Goal: Task Accomplishment & Management: Complete application form

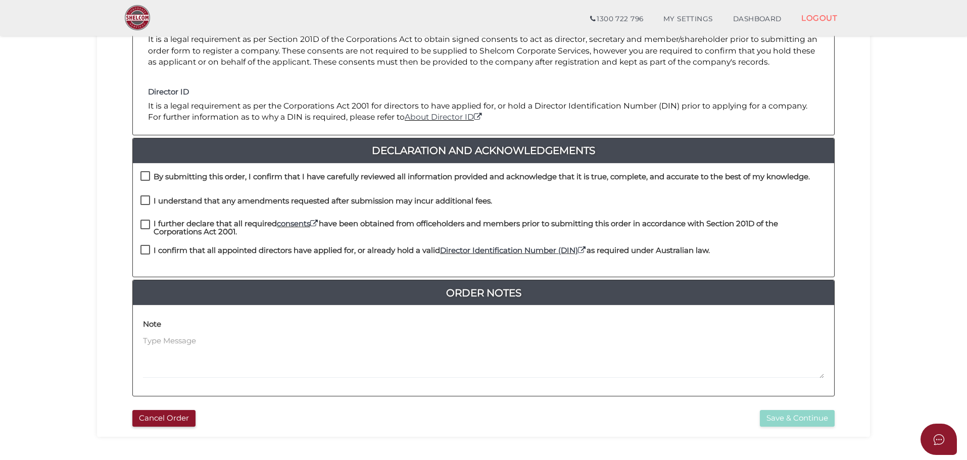
scroll to position [168, 0]
click at [147, 175] on label "By submitting this order, I confirm that I have carefully reviewed all informat…" at bounding box center [476, 178] width 670 height 13
checkbox input "true"
click at [144, 202] on label "I understand that any amendments requested after submission may incur additiona…" at bounding box center [317, 203] width 352 height 13
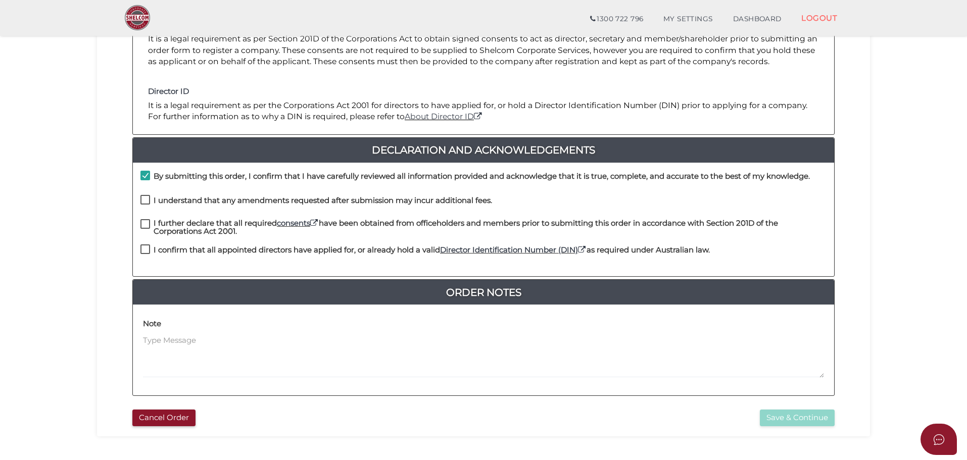
checkbox input "true"
click at [145, 226] on label "I further declare that all required consents have been obtained from officehold…" at bounding box center [484, 225] width 686 height 13
checkbox input "true"
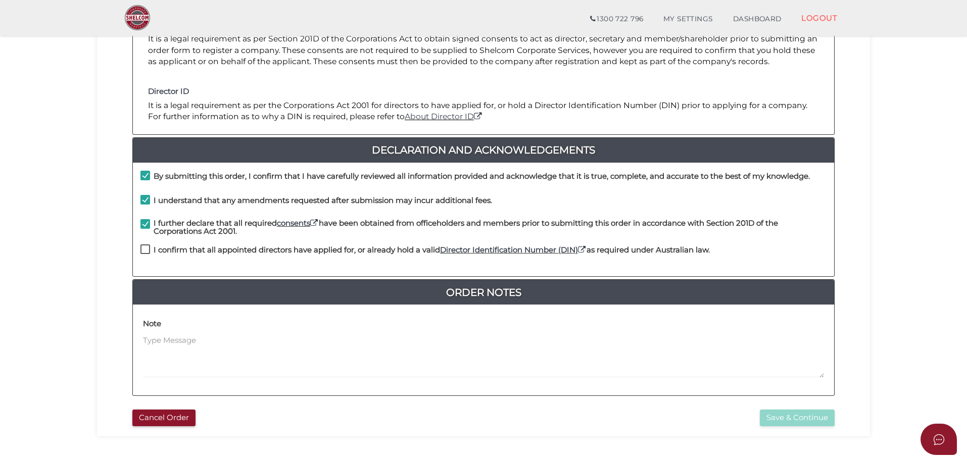
click at [147, 253] on label "I confirm that all appointed directors have applied for, or already hold a vali…" at bounding box center [426, 252] width 570 height 13
checkbox input "true"
click at [783, 421] on button "Save & Continue" at bounding box center [797, 418] width 75 height 17
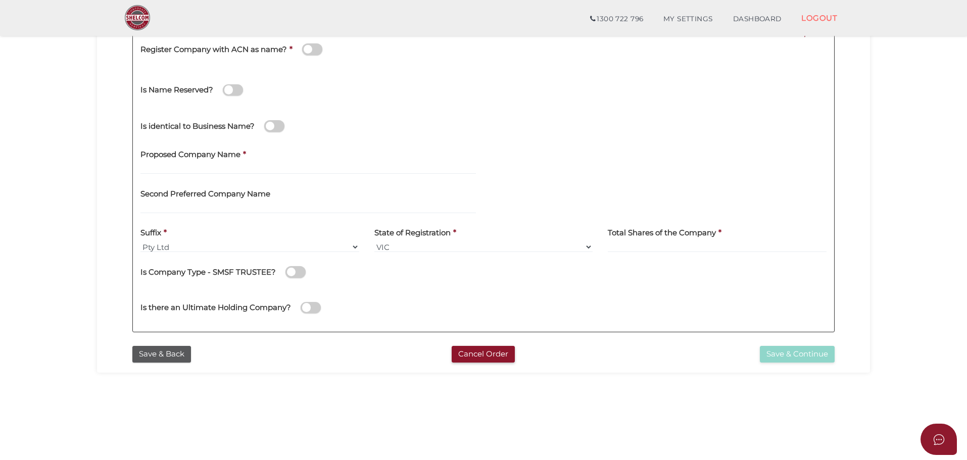
scroll to position [168, 0]
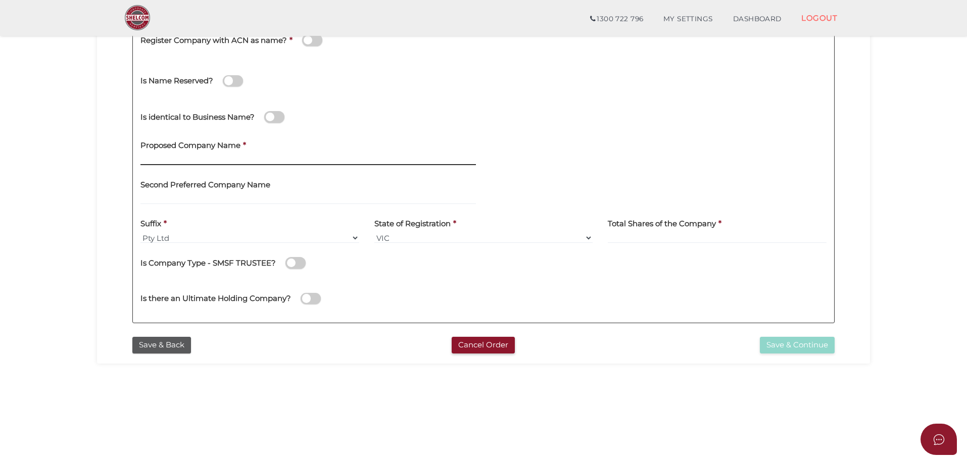
click at [171, 157] on input "text" at bounding box center [309, 159] width 336 height 11
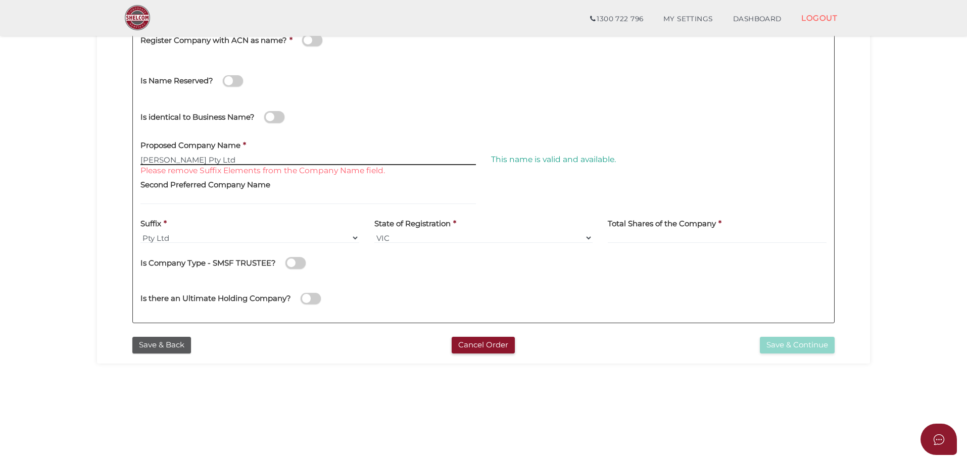
click at [231, 163] on input "Natoli-Hanna Pty Ltd" at bounding box center [309, 159] width 336 height 11
type input "Natoli-Hanna"
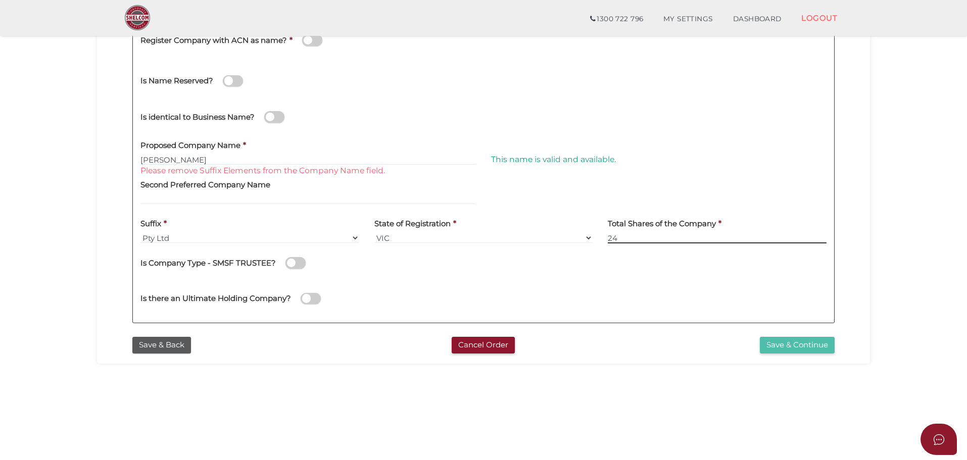
type input "24"
click at [778, 345] on button "Save & Continue" at bounding box center [797, 345] width 75 height 17
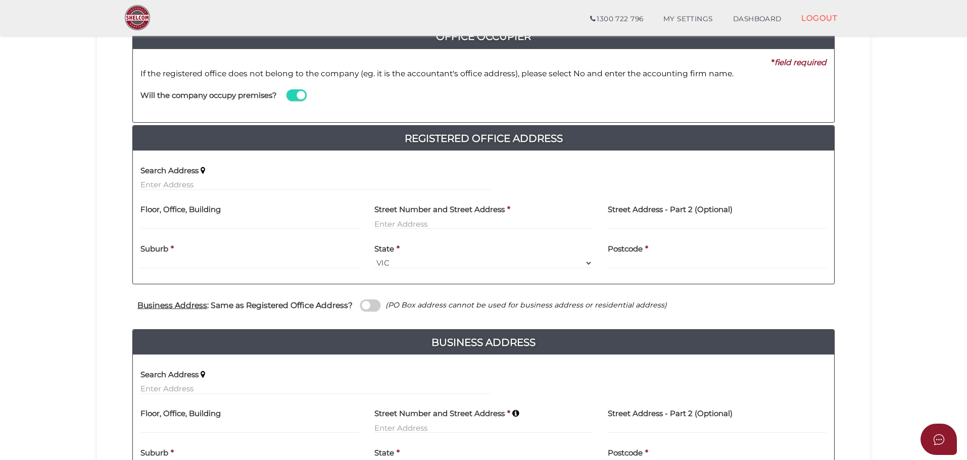
scroll to position [108, 0]
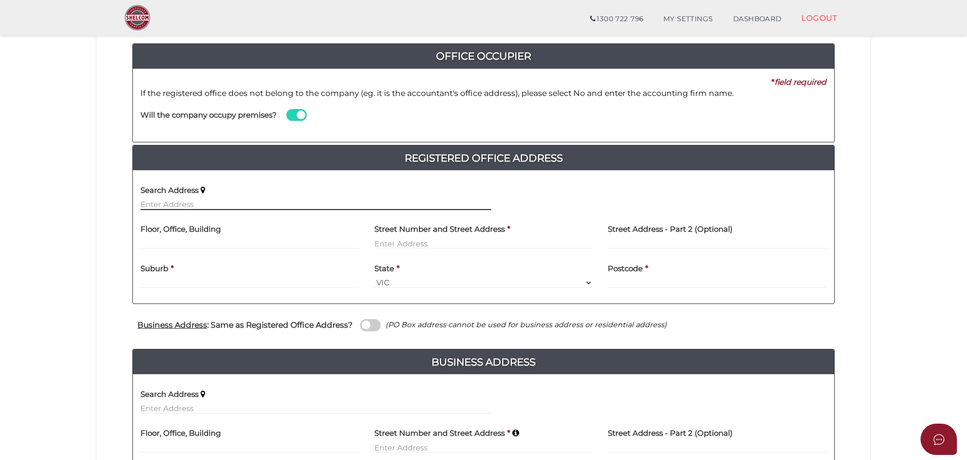
click at [175, 209] on input "text" at bounding box center [316, 204] width 351 height 11
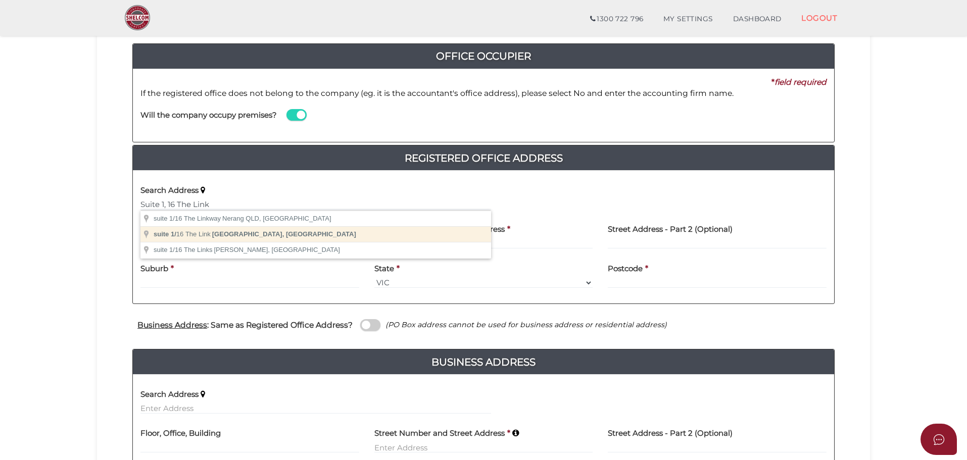
type input "suite 1/16 The Link, Mill Park VIC, Australia"
type input "suite 1"
type input "16 The Link"
type input "Mill Park"
select select "VIC"
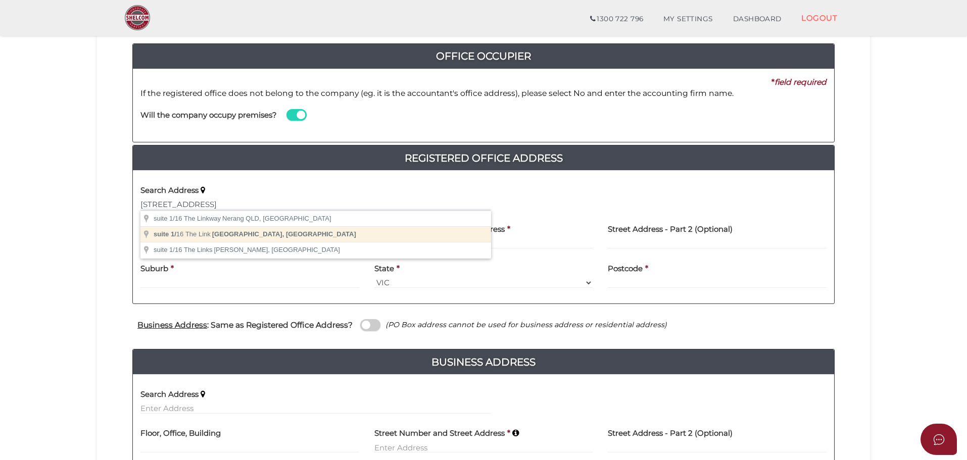
type input "3082"
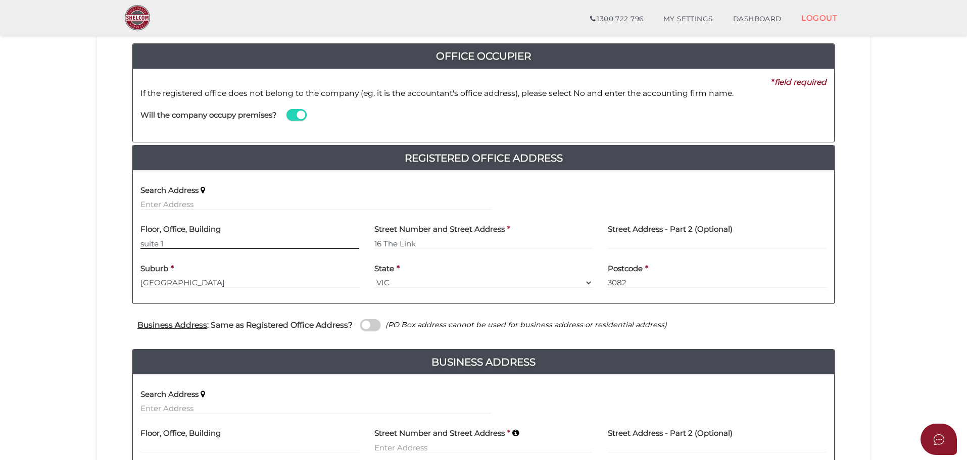
click at [141, 245] on input "suite 1" at bounding box center [250, 243] width 219 height 11
type input "Suite 1"
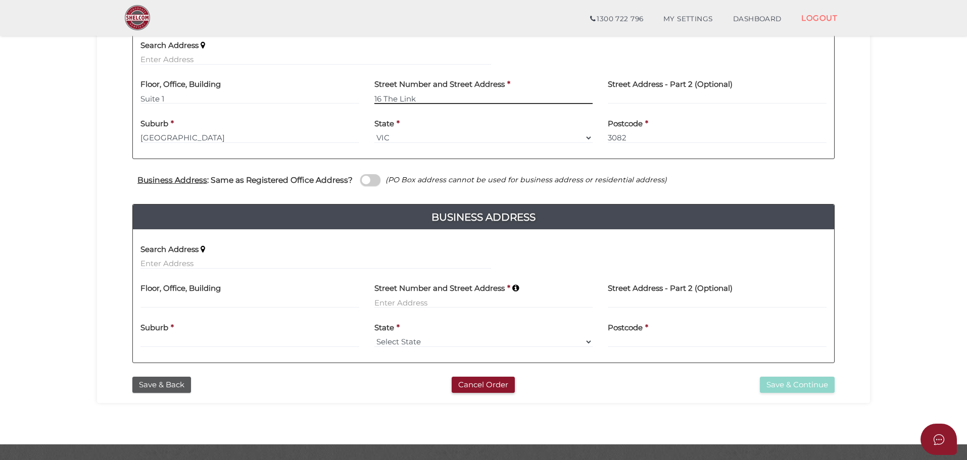
scroll to position [276, 0]
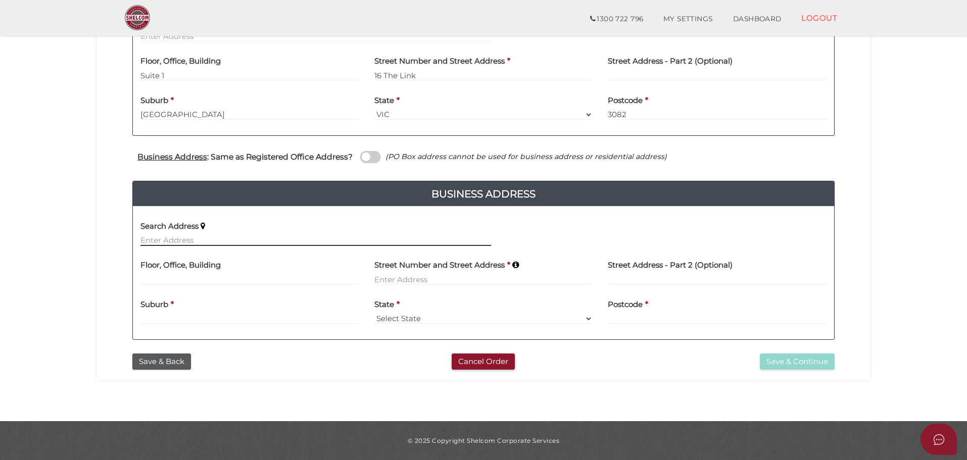
click at [170, 239] on div "Search Address" at bounding box center [316, 230] width 351 height 32
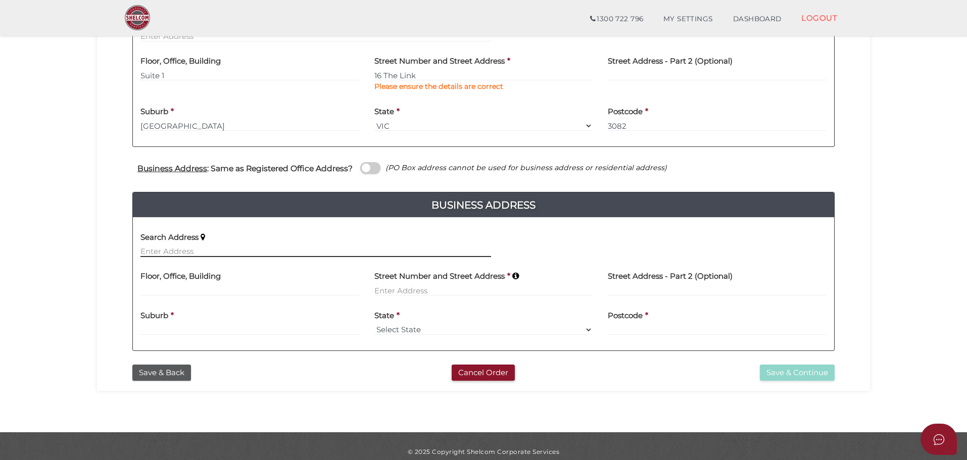
click at [178, 248] on input "text" at bounding box center [316, 251] width 351 height 11
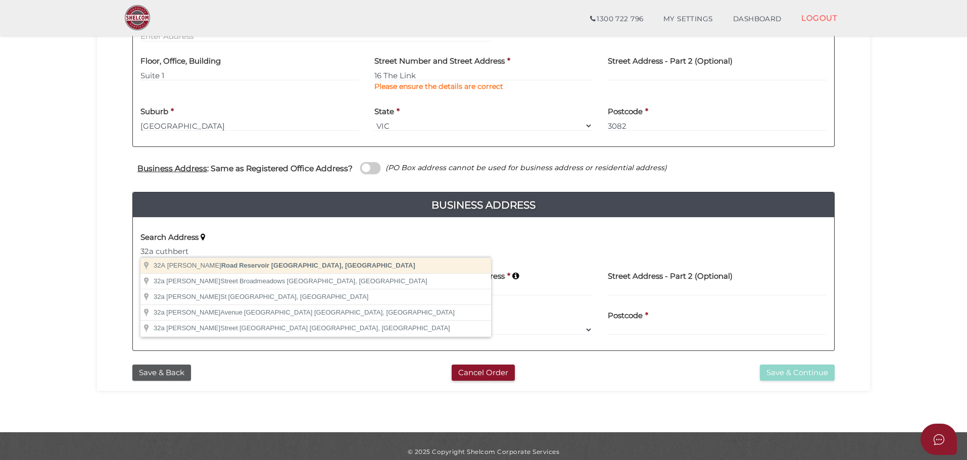
type input "[STREET_ADDRESS]"
type input "32A Cuthbert Road"
type input "Reservoir"
select select "VIC"
type input "3073"
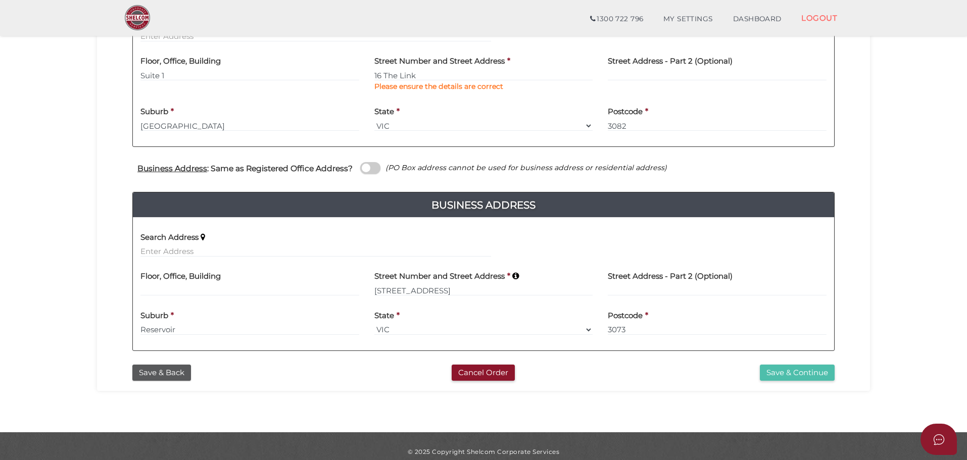
click at [774, 370] on button "Save & Continue" at bounding box center [797, 373] width 75 height 17
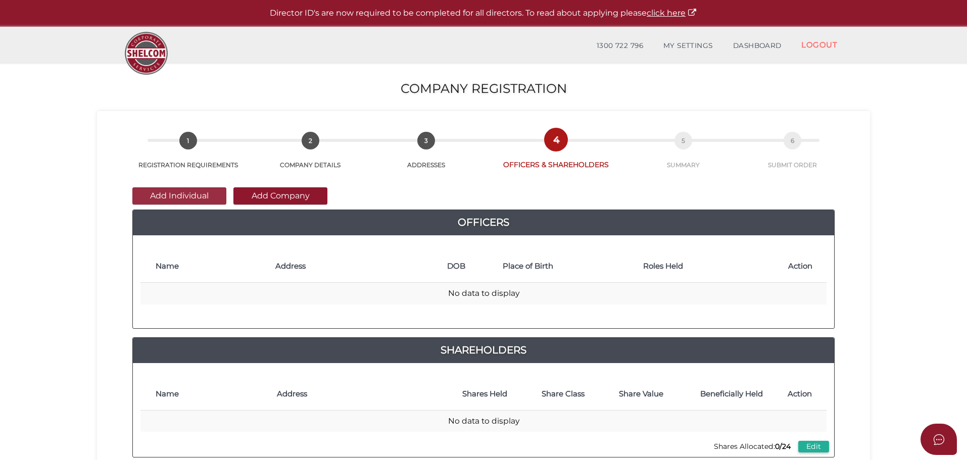
click at [161, 198] on button "Add Individual" at bounding box center [179, 196] width 94 height 17
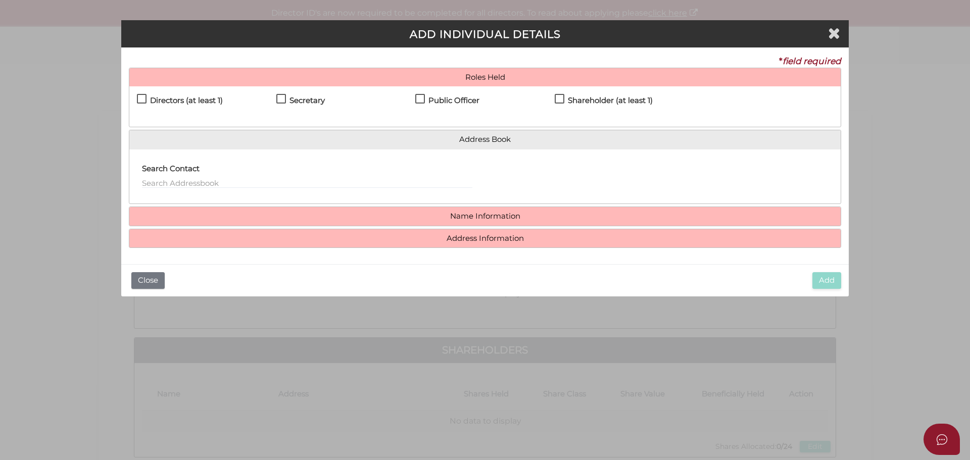
click at [147, 100] on label "Directors (at least 1)" at bounding box center [180, 103] width 86 height 13
checkbox input "true"
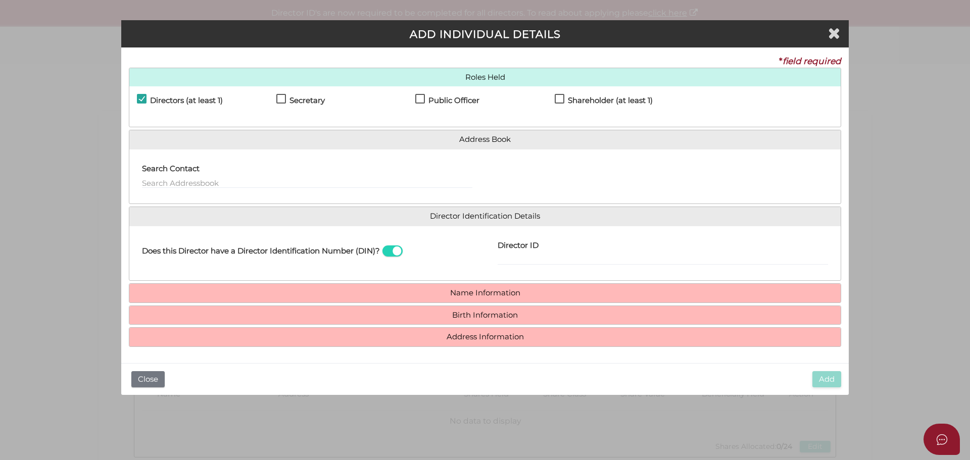
click at [417, 97] on label "Public Officer" at bounding box center [447, 103] width 64 height 13
checkbox input "true"
click at [559, 99] on label "Shareholder (at least 1)" at bounding box center [604, 103] width 98 height 13
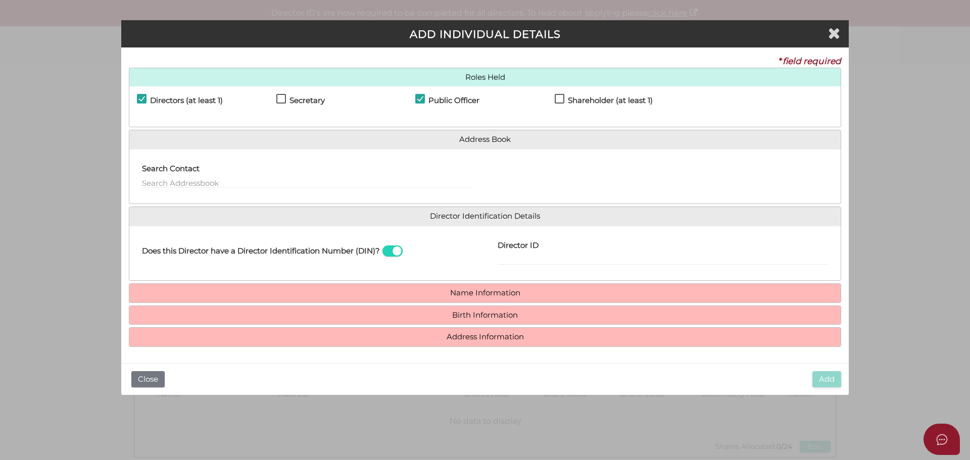
checkbox input "true"
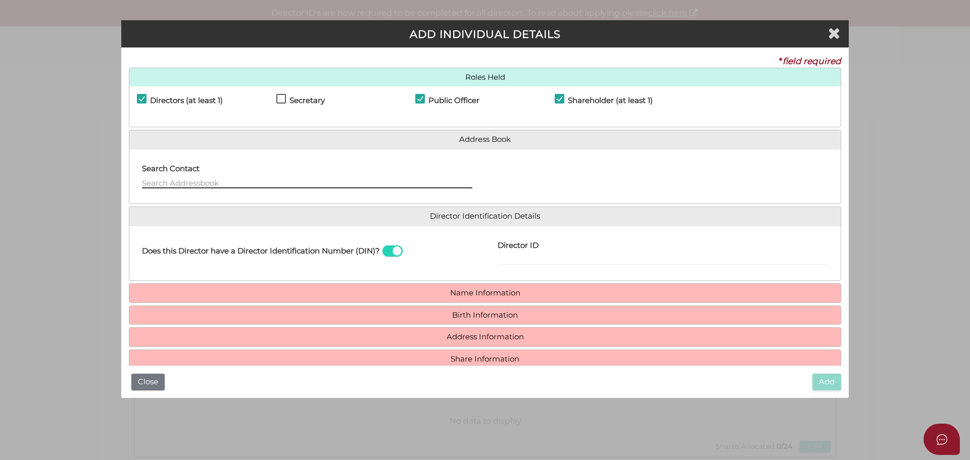
click at [176, 183] on input "text" at bounding box center [307, 182] width 331 height 11
click at [284, 98] on label "Secretary" at bounding box center [300, 103] width 49 height 13
checkbox input "true"
click at [185, 180] on input "text" at bounding box center [307, 182] width 331 height 11
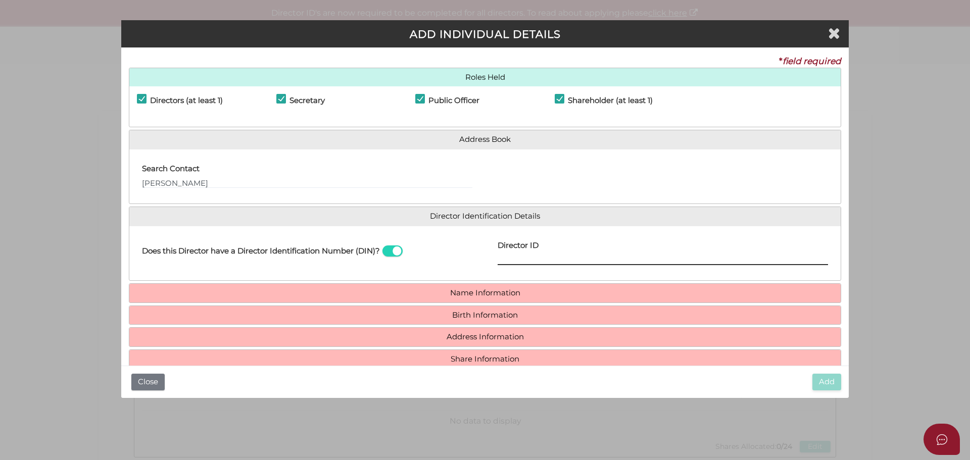
click at [551, 264] on input "Director ID" at bounding box center [663, 259] width 331 height 11
click at [186, 185] on input "Rita Hanna" at bounding box center [307, 182] width 331 height 11
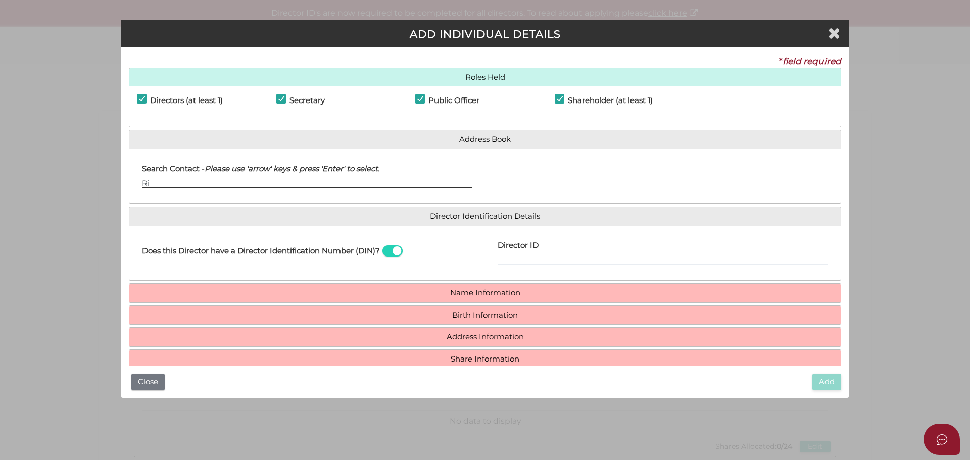
type input "R"
click at [504, 260] on input "Director ID" at bounding box center [663, 259] width 331 height 11
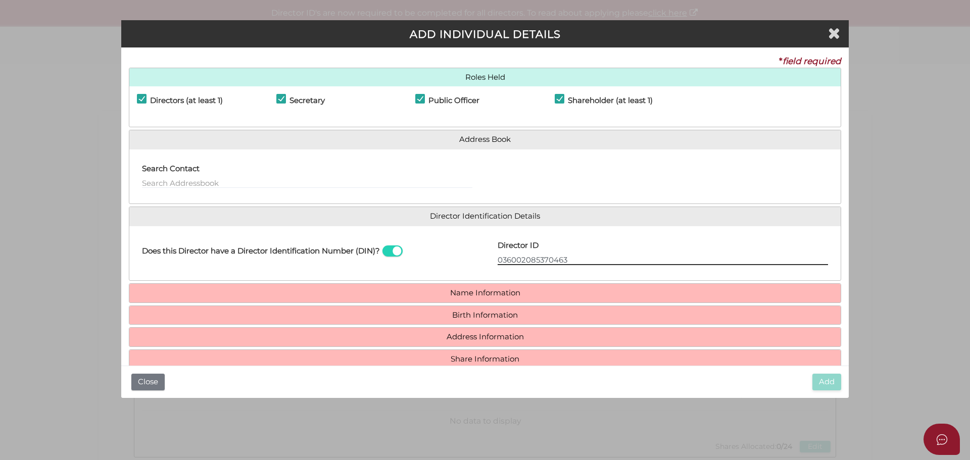
type input "036002085370463"
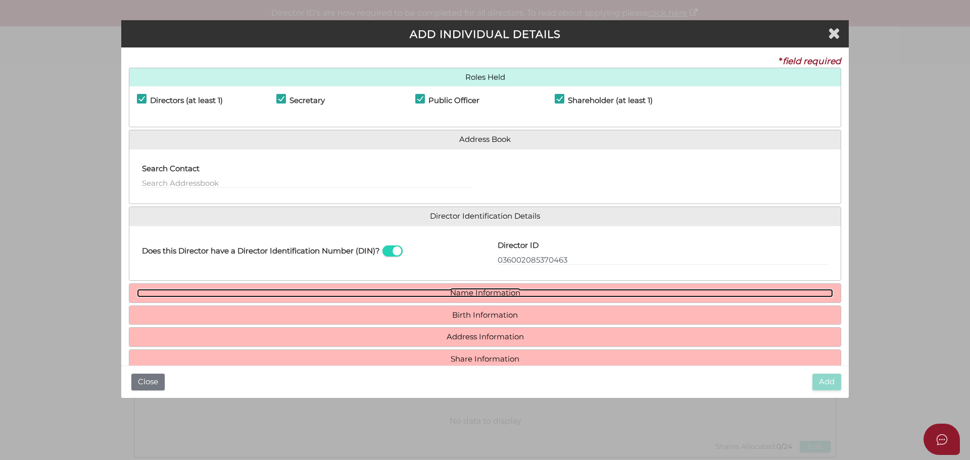
click at [487, 294] on link "Name Information" at bounding box center [485, 293] width 696 height 9
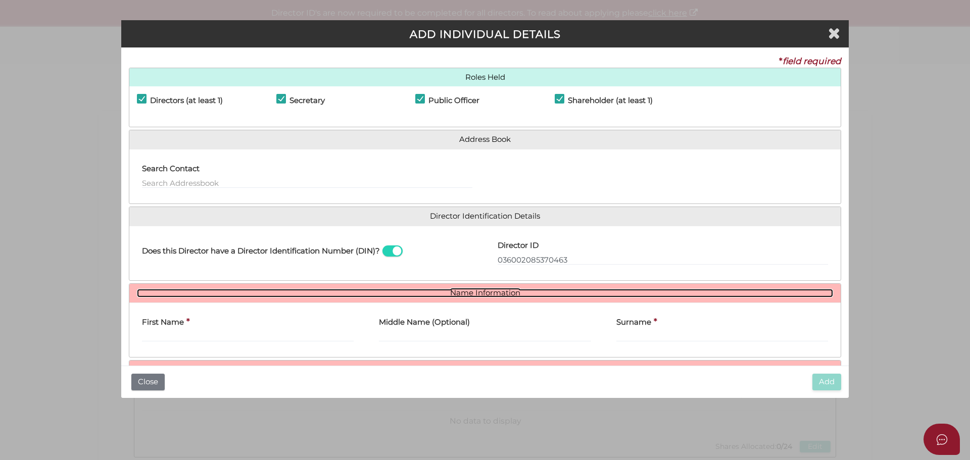
scroll to position [74, 0]
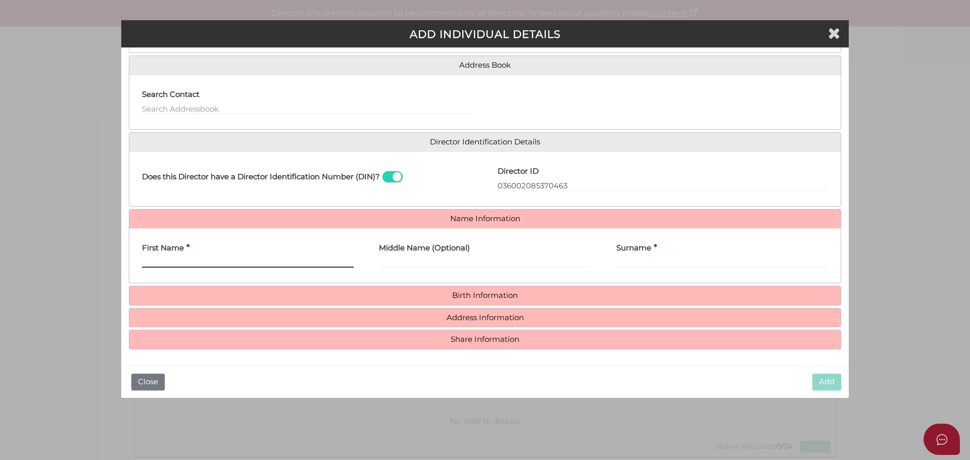
click at [179, 264] on input "First Name" at bounding box center [248, 262] width 212 height 11
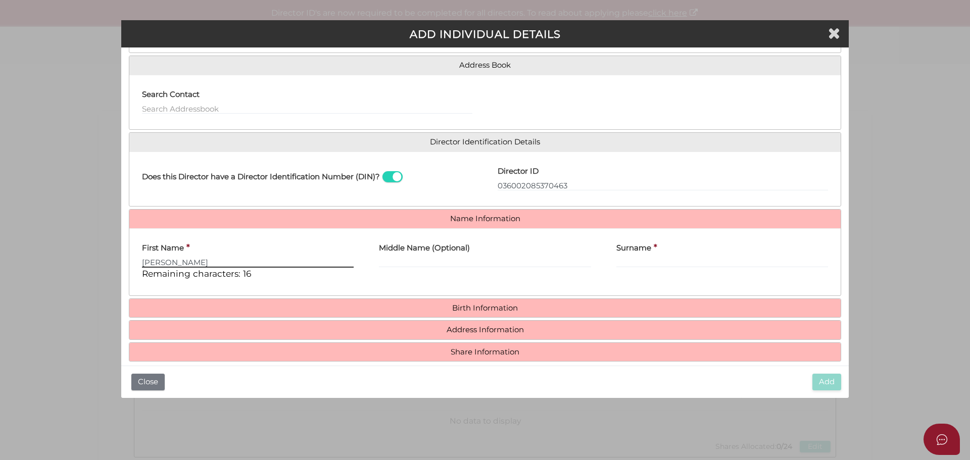
type input "Rita"
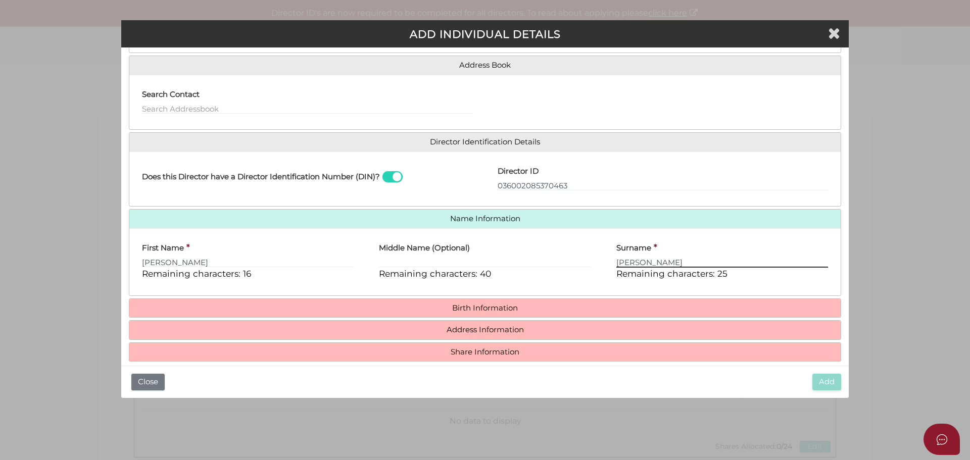
type input "Hanna"
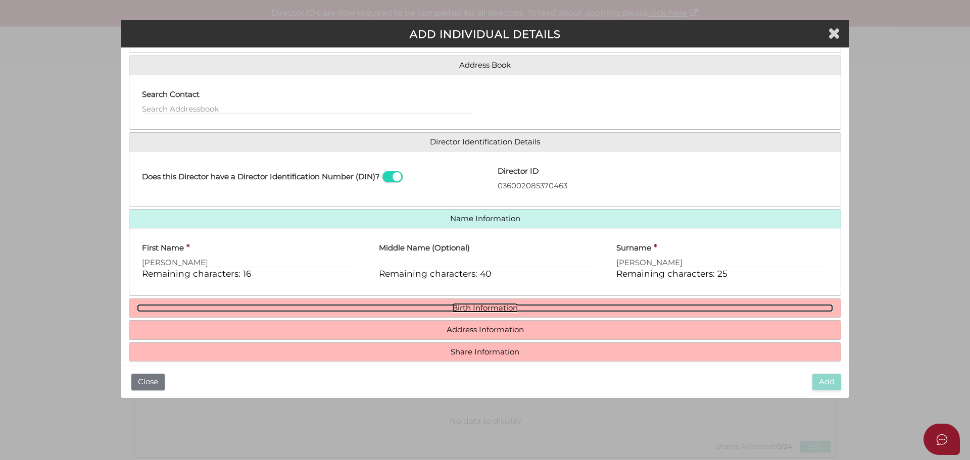
click at [468, 305] on link "Birth Information" at bounding box center [485, 308] width 696 height 9
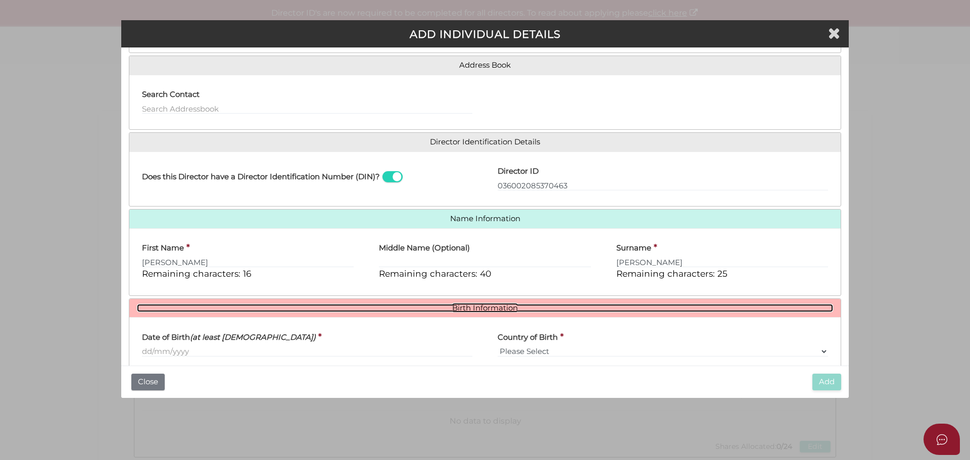
scroll to position [180, 0]
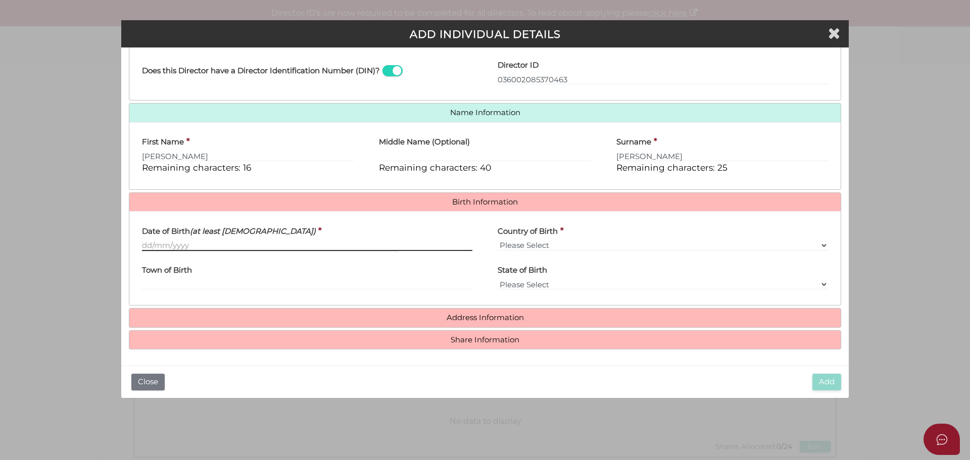
click at [179, 249] on input "Date of Birth (at least 18 years old)" at bounding box center [307, 245] width 331 height 11
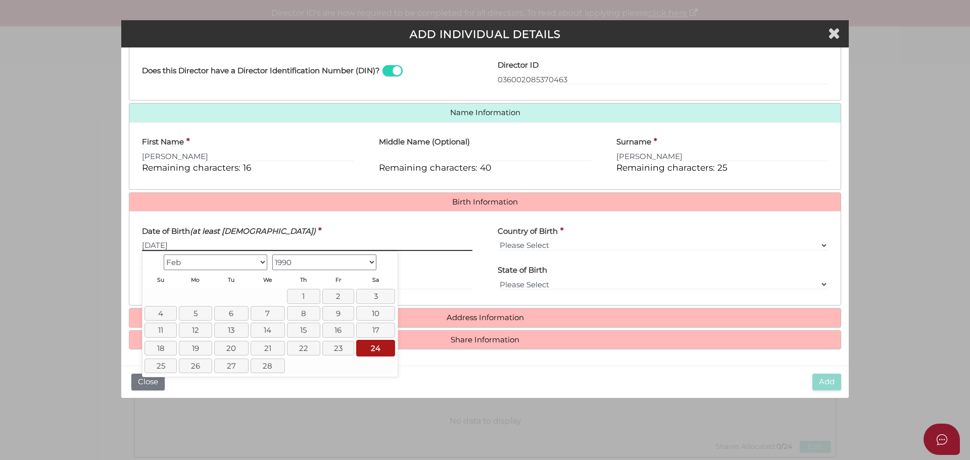
type input "24/02/1990"
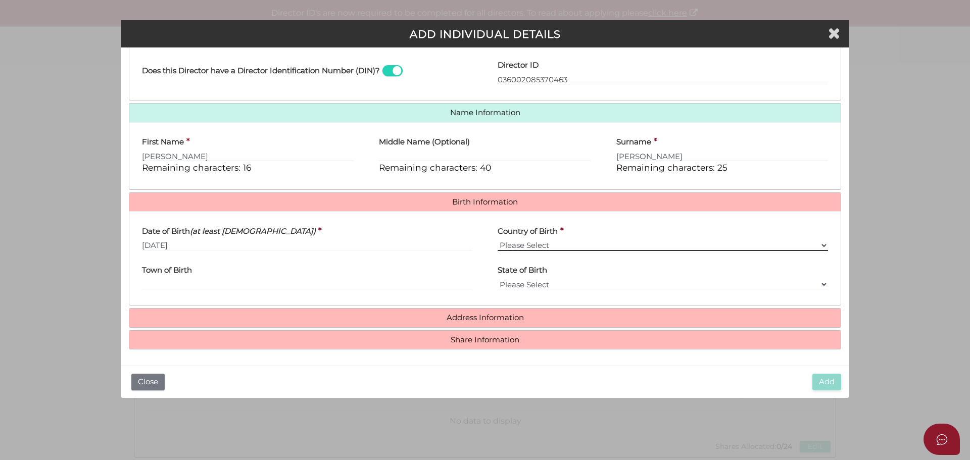
click at [818, 243] on select "Please Select v Australia Afghanistan Albania Algeria American Samoa Andorra An…" at bounding box center [663, 245] width 331 height 11
select select "Australia"
click at [498, 240] on select "Please Select v Australia Afghanistan Albania Algeria American Samoa Andorra An…" at bounding box center [663, 245] width 331 height 11
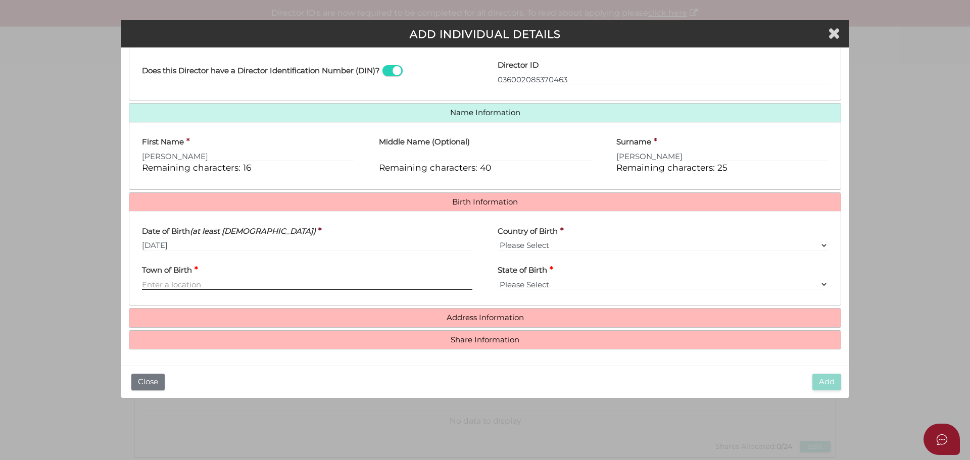
click at [175, 283] on input "Town of Birth" at bounding box center [307, 284] width 331 height 11
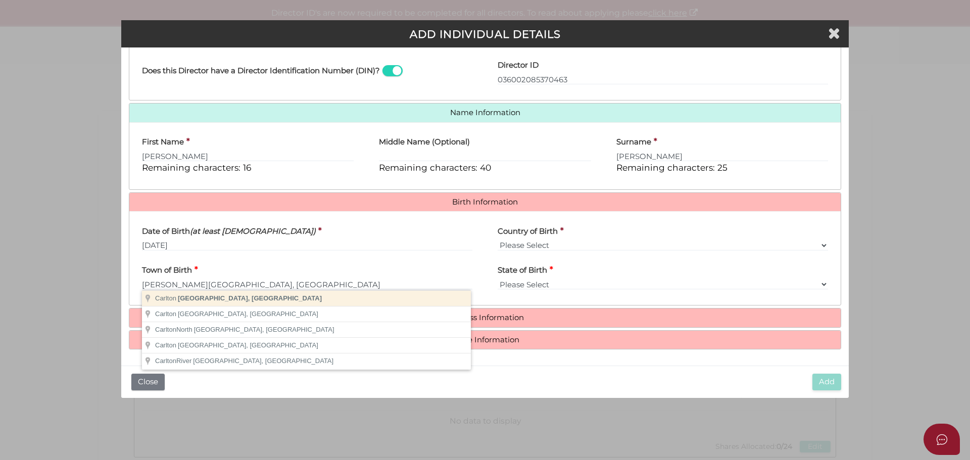
type input "Carlton"
select select "VIC"
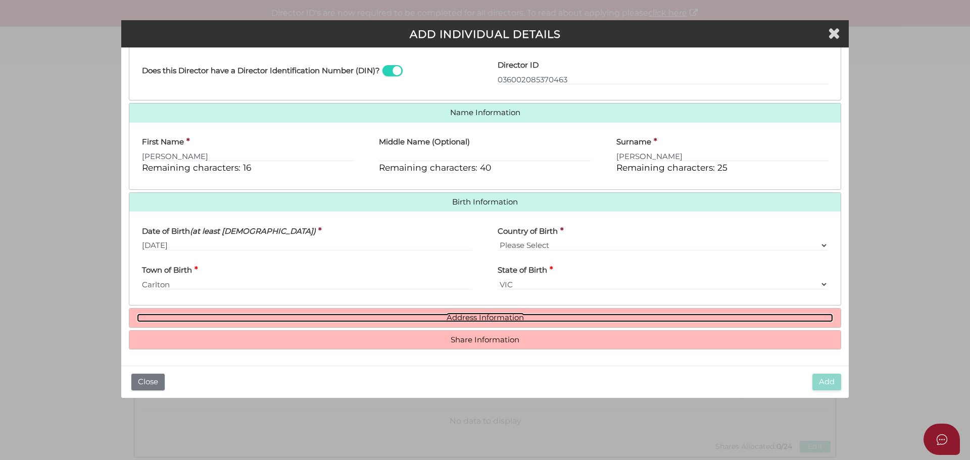
click at [471, 316] on link "Address Information" at bounding box center [485, 318] width 696 height 9
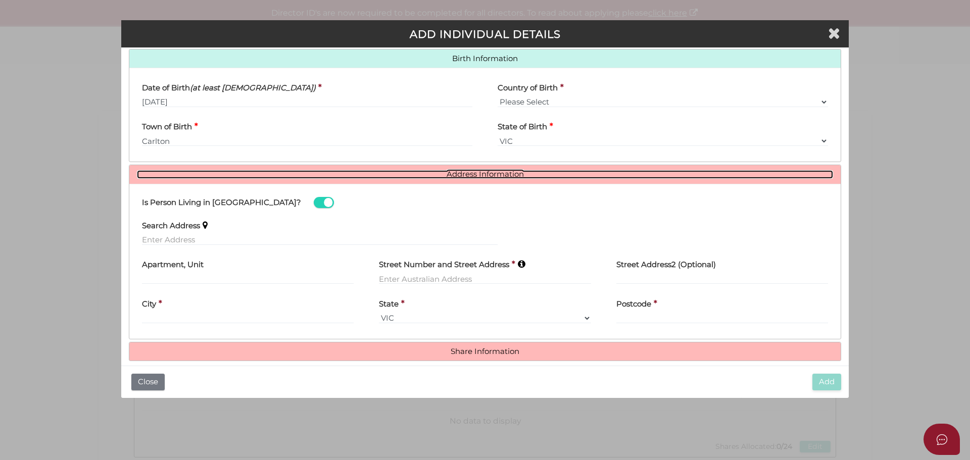
scroll to position [336, 0]
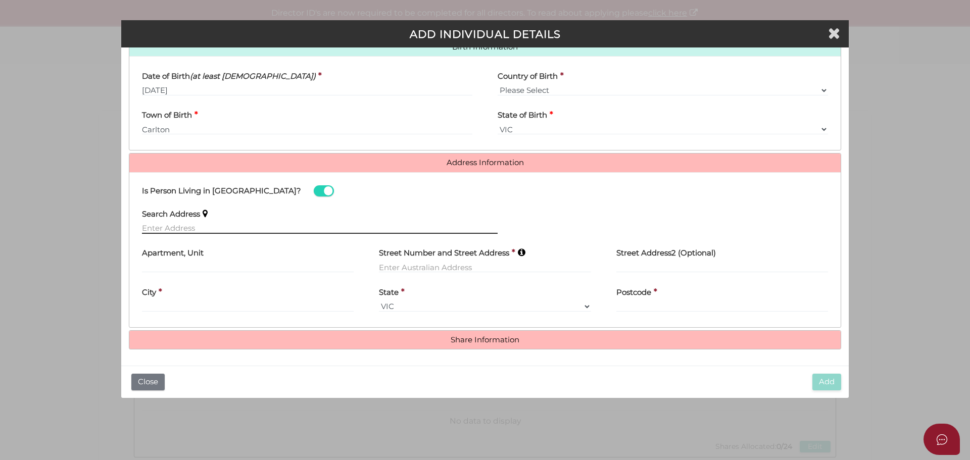
click at [204, 229] on input "text" at bounding box center [320, 228] width 356 height 11
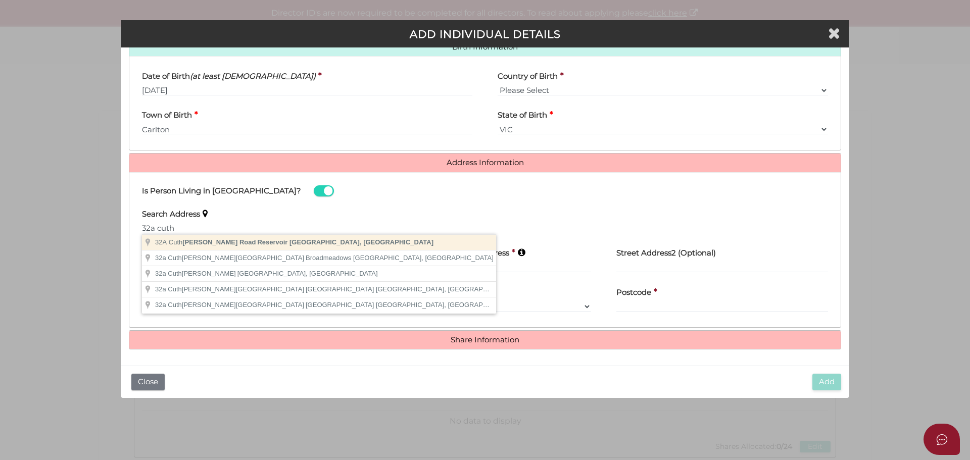
type input "[STREET_ADDRESS]"
type input "Reservoir"
select select "VIC"
type input "3073"
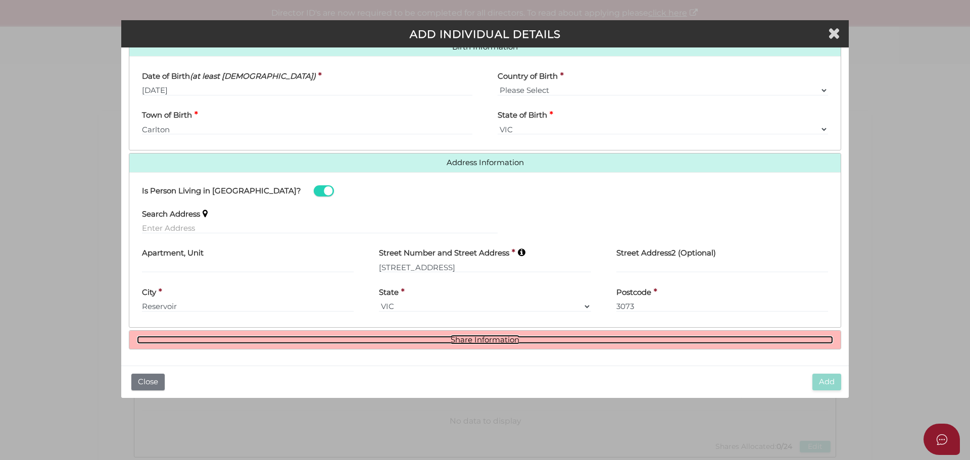
click at [461, 340] on link "Share Information" at bounding box center [485, 340] width 696 height 9
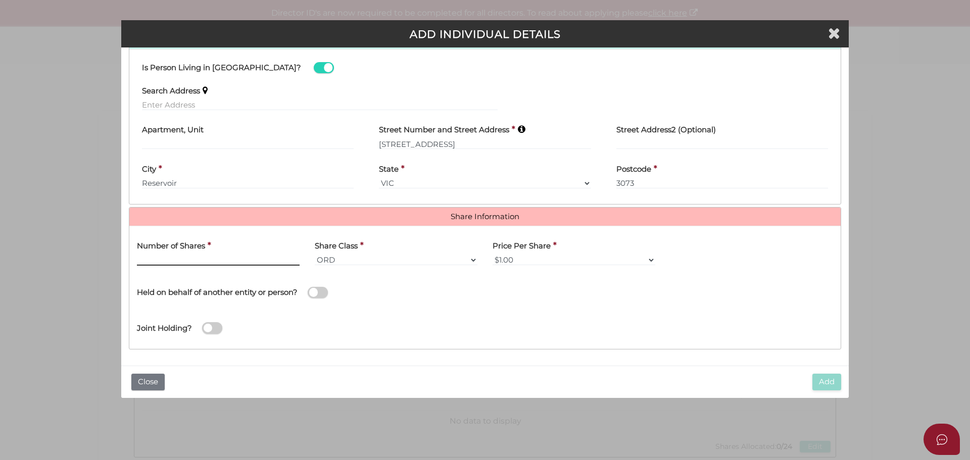
click at [185, 264] on input "text" at bounding box center [218, 260] width 163 height 11
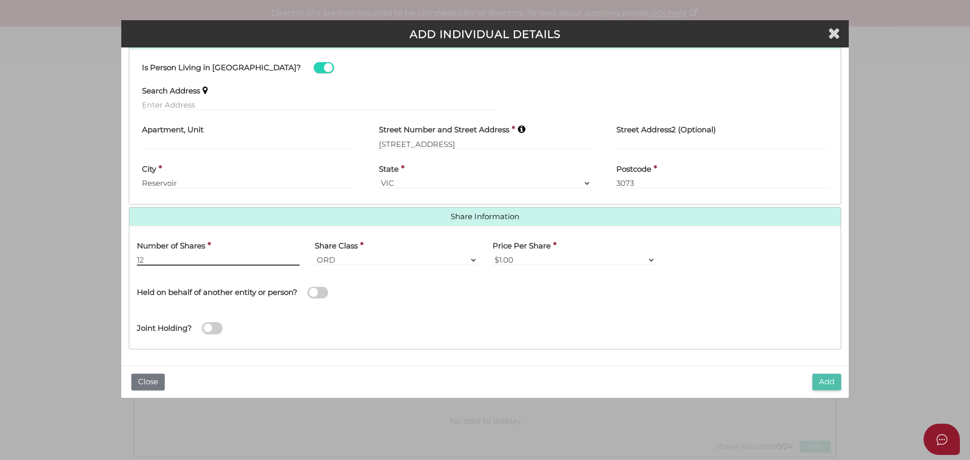
type input "12"
click at [829, 384] on button "Add" at bounding box center [827, 382] width 29 height 17
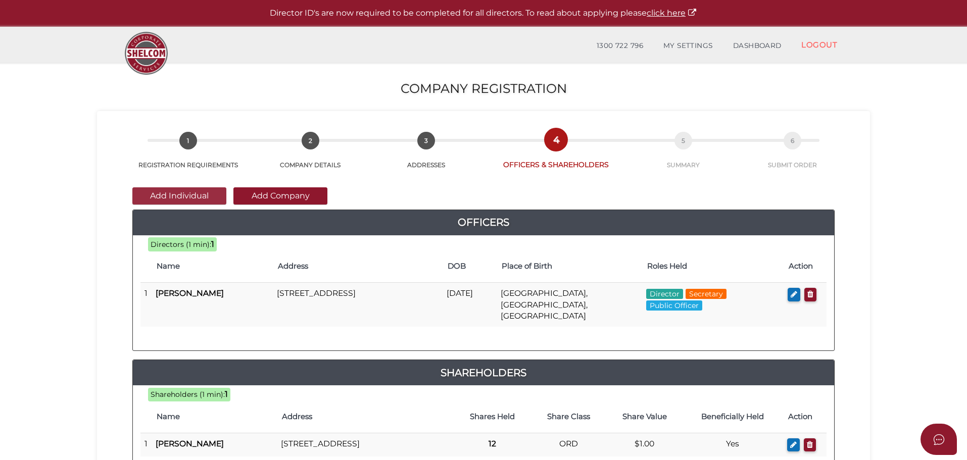
click at [188, 197] on button "Add Individual" at bounding box center [179, 196] width 94 height 17
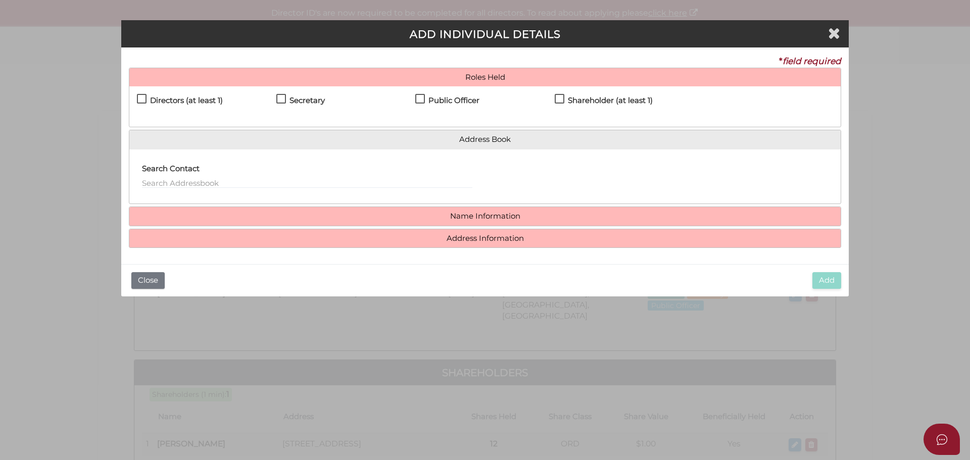
click at [139, 93] on div "Directors (at least 1) Secretary Public Officer Member Shareholder (at least 1)" at bounding box center [485, 106] width 712 height 40
click at [140, 98] on label "Directors (at least 1)" at bounding box center [180, 103] width 86 height 13
checkbox input "true"
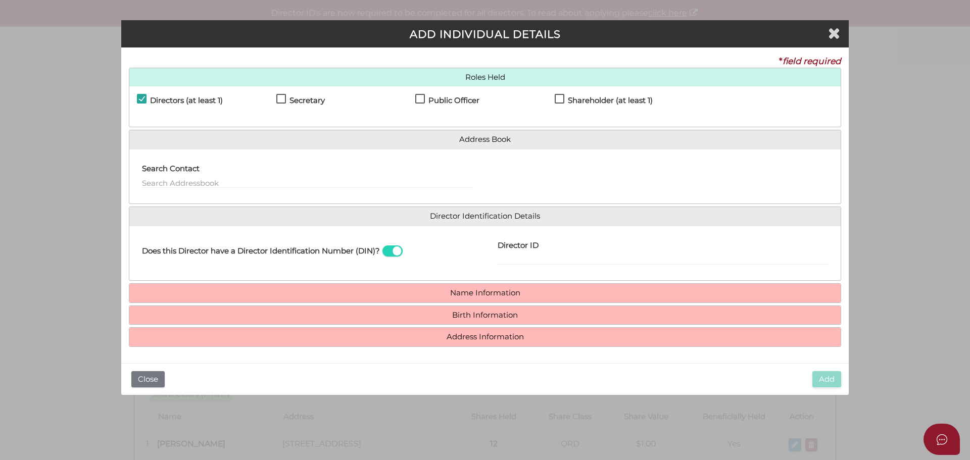
click at [418, 97] on label "Public Officer" at bounding box center [447, 103] width 64 height 13
checkbox input "false"
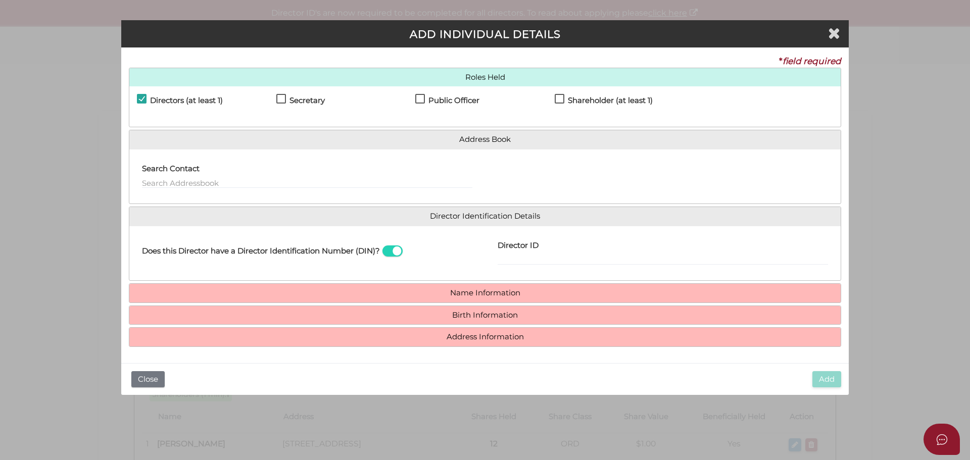
click at [560, 98] on label "Shareholder (at least 1)" at bounding box center [604, 103] width 98 height 13
checkbox input "true"
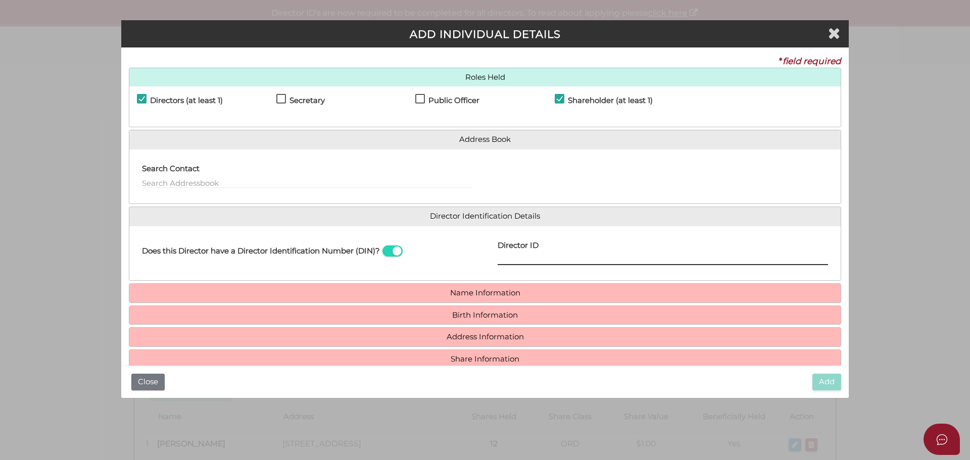
click at [550, 254] on input "Director ID" at bounding box center [663, 259] width 331 height 11
click at [548, 261] on input "Director ID" at bounding box center [663, 259] width 331 height 11
paste input "036714178873806"
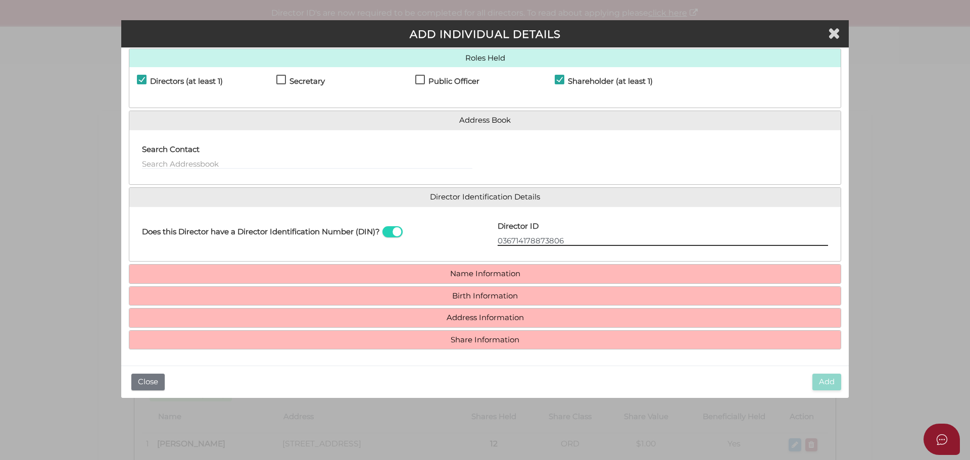
type input "036714178873806"
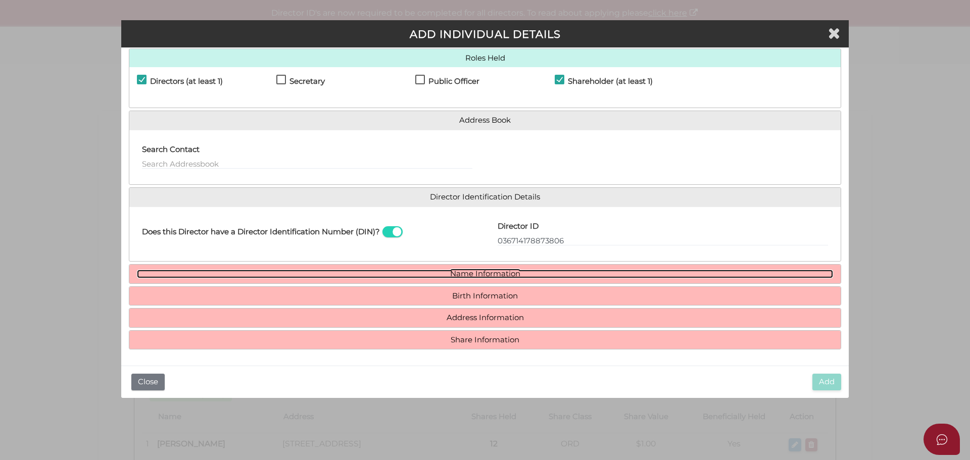
click at [476, 274] on link "Name Information" at bounding box center [485, 274] width 696 height 9
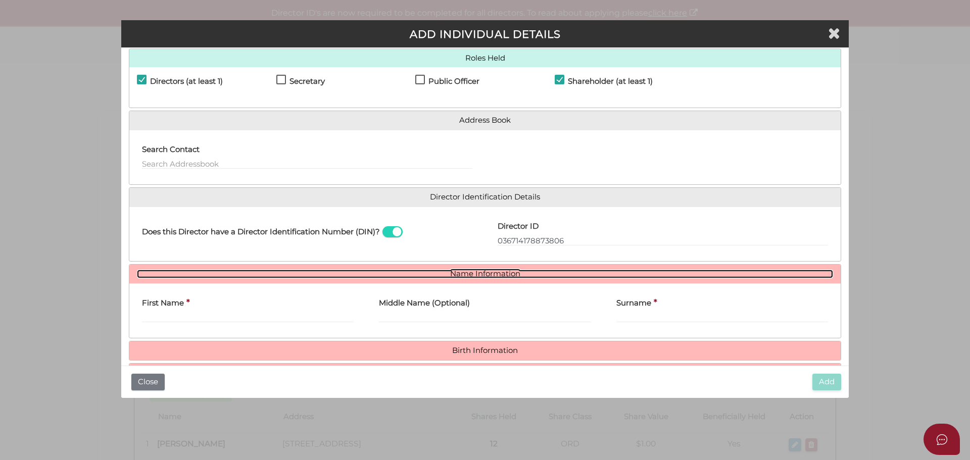
scroll to position [74, 0]
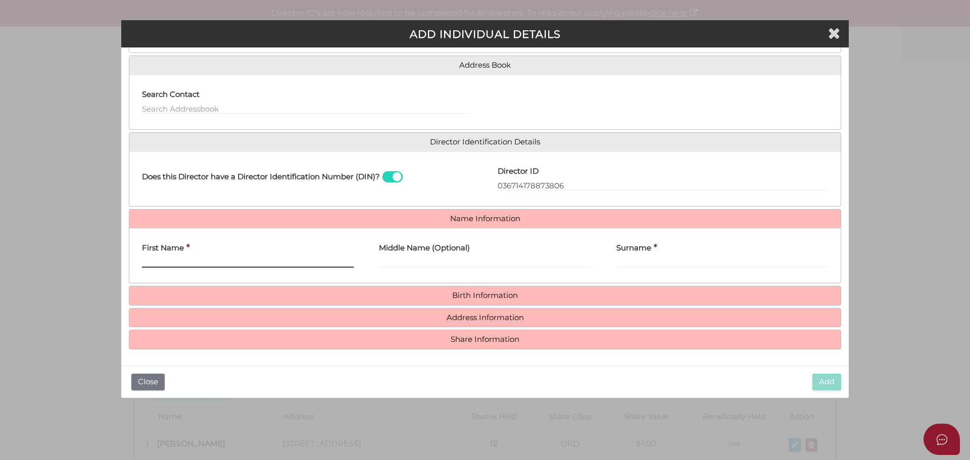
click at [185, 264] on input "First Name" at bounding box center [248, 262] width 212 height 11
click at [173, 260] on input "First Name" at bounding box center [248, 262] width 212 height 11
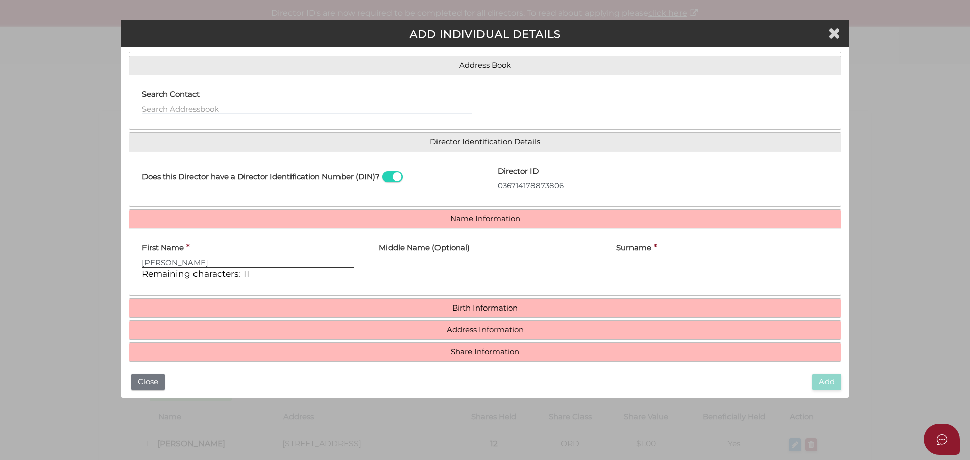
type input "Dannielle"
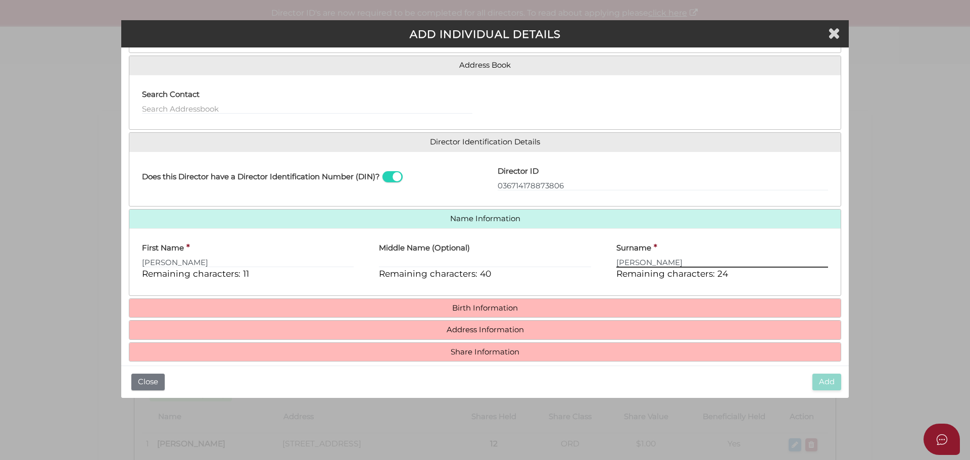
type input "Natoli"
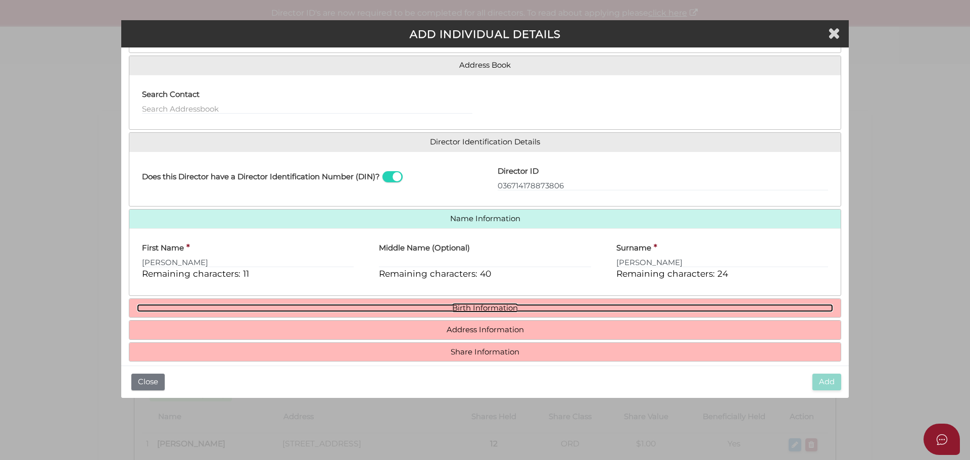
click at [452, 307] on link "Birth Information" at bounding box center [485, 308] width 696 height 9
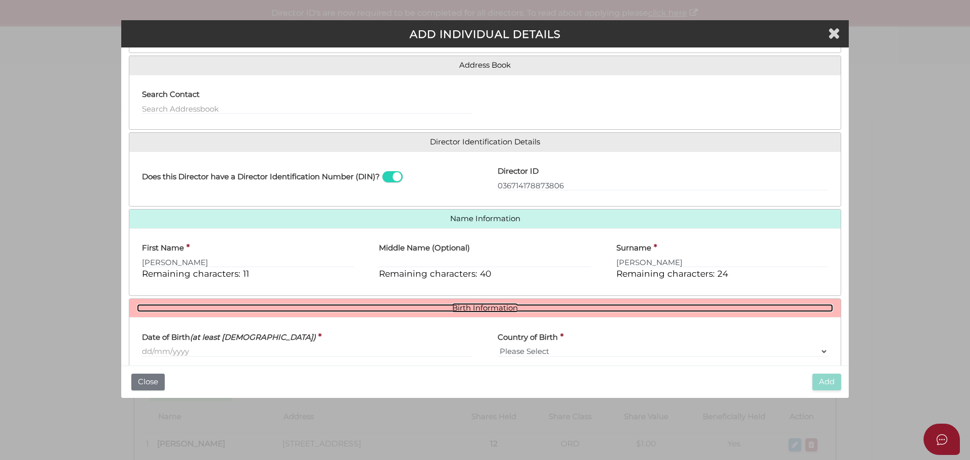
scroll to position [180, 0]
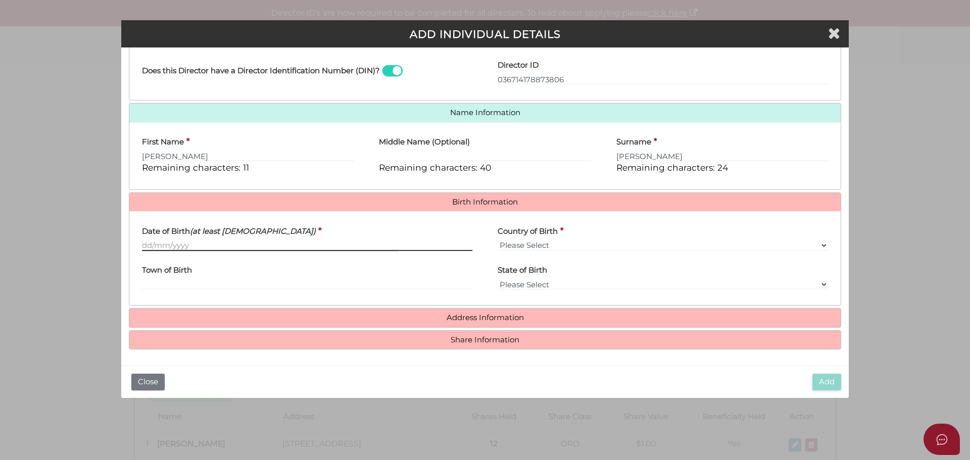
click at [164, 240] on input "Date of Birth (at least 18 years old)" at bounding box center [307, 245] width 331 height 11
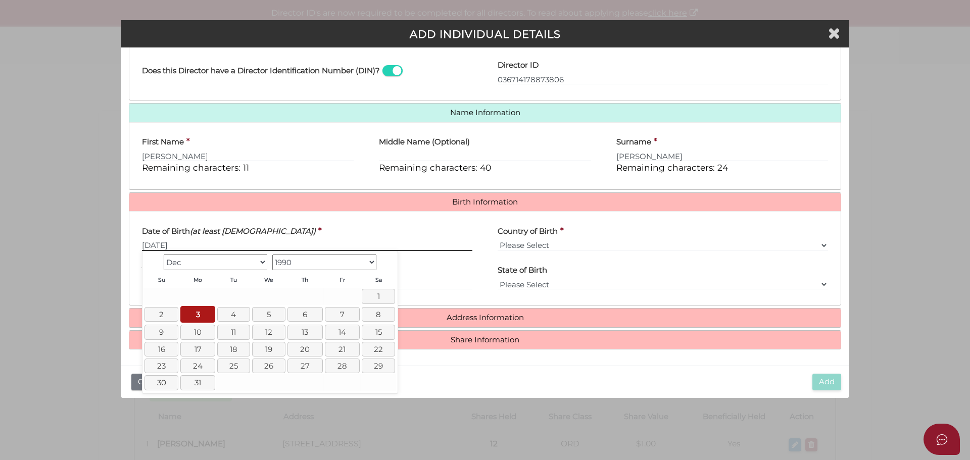
type input "03/12/1990"
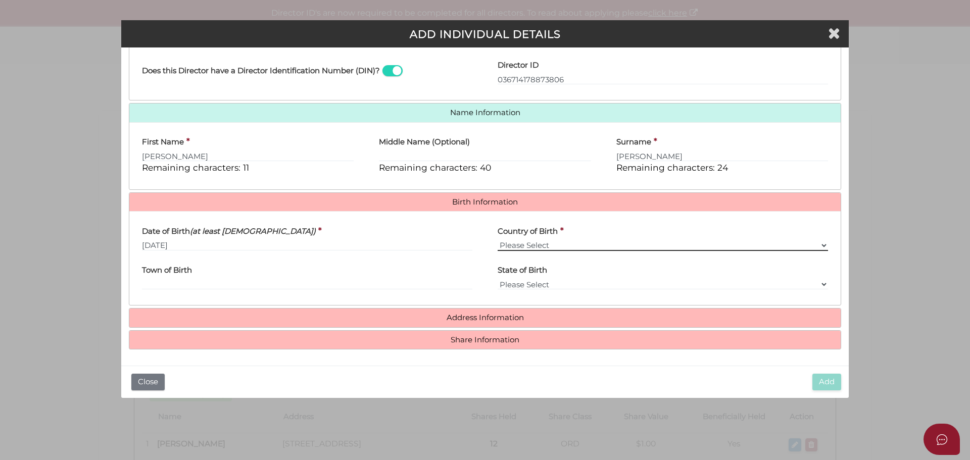
click at [820, 245] on select "Please Select v Australia Afghanistan Albania Algeria American Samoa Andorra An…" at bounding box center [663, 245] width 331 height 11
select select "Australia"
click at [498, 240] on select "Please Select v Australia Afghanistan Albania Algeria American Samoa Andorra An…" at bounding box center [663, 245] width 331 height 11
click at [175, 278] on label "Town of Birth" at bounding box center [167, 269] width 50 height 21
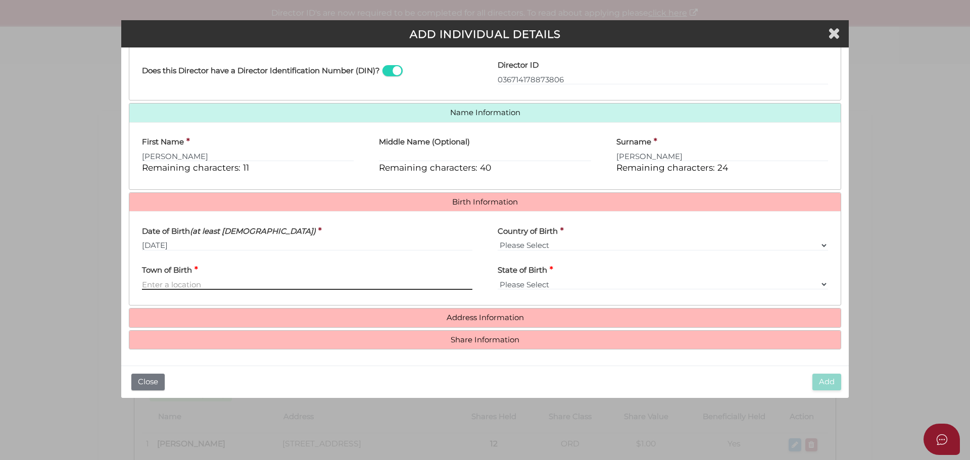
click at [175, 279] on input "Town of Birth" at bounding box center [307, 284] width 331 height 11
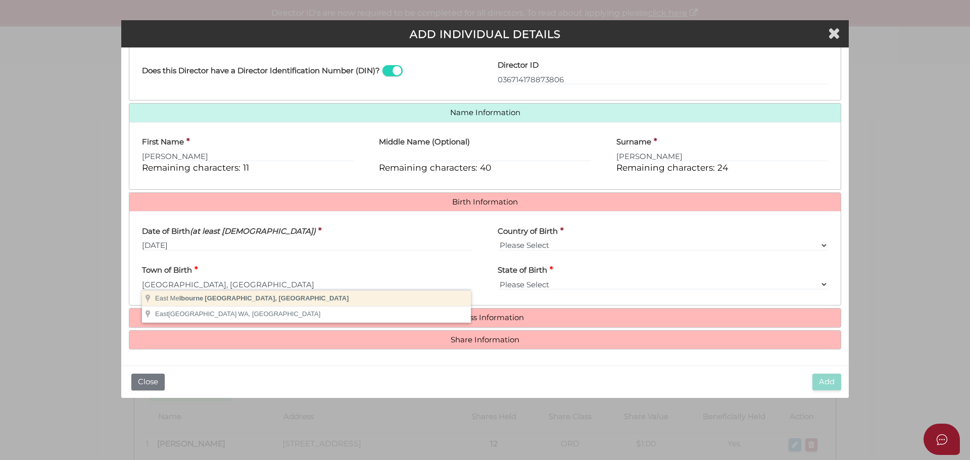
type input "East Melbourne"
select select "VIC"
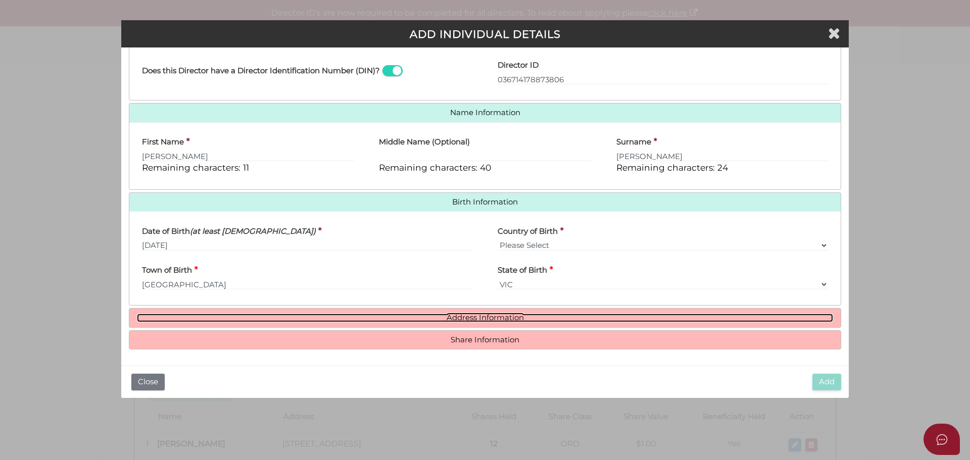
drag, startPoint x: 460, startPoint y: 316, endPoint x: 452, endPoint y: 312, distance: 9.3
click at [460, 316] on link "Address Information" at bounding box center [485, 318] width 696 height 9
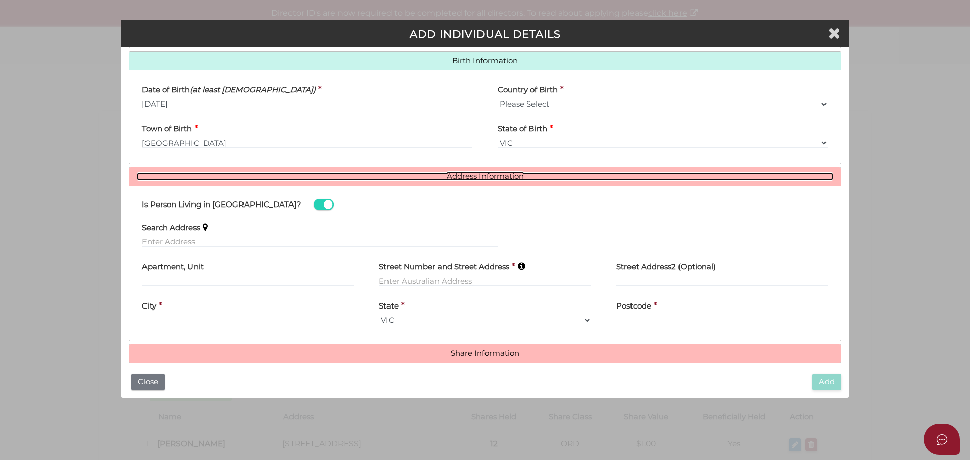
scroll to position [336, 0]
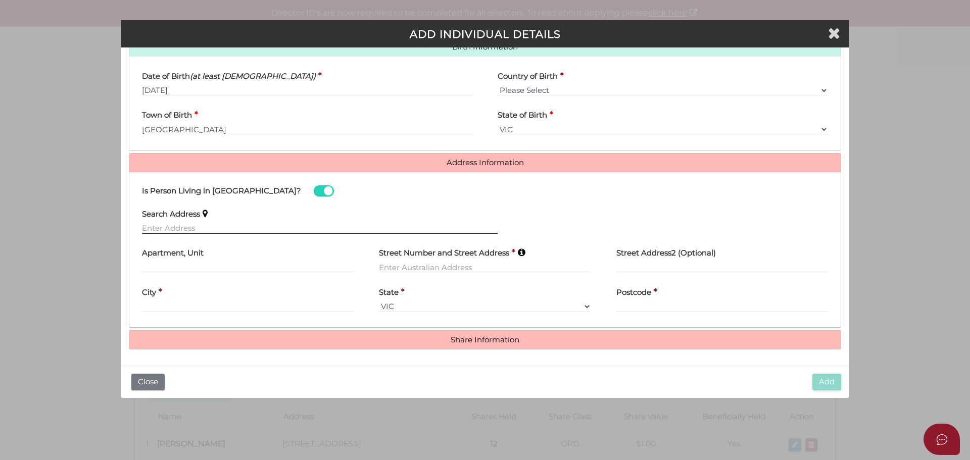
click at [182, 229] on input "text" at bounding box center [320, 228] width 356 height 11
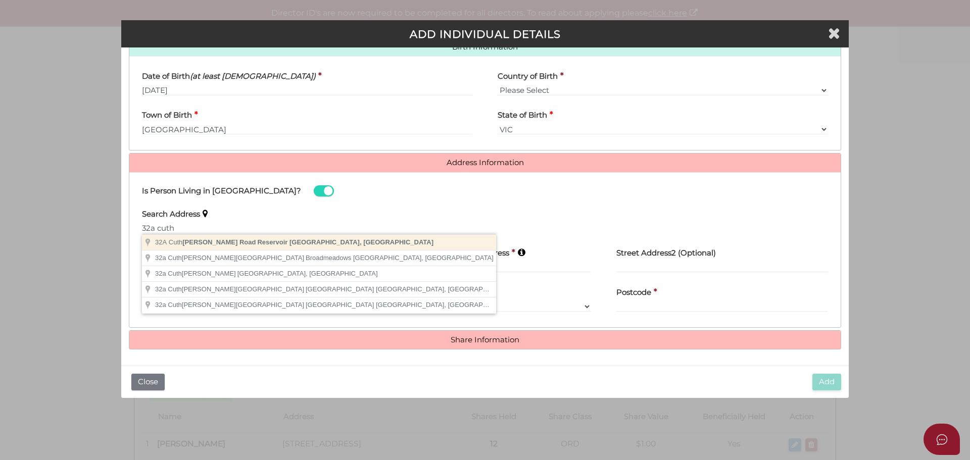
type input "32A Cuthbert Road, Reservoir VIC, Australia"
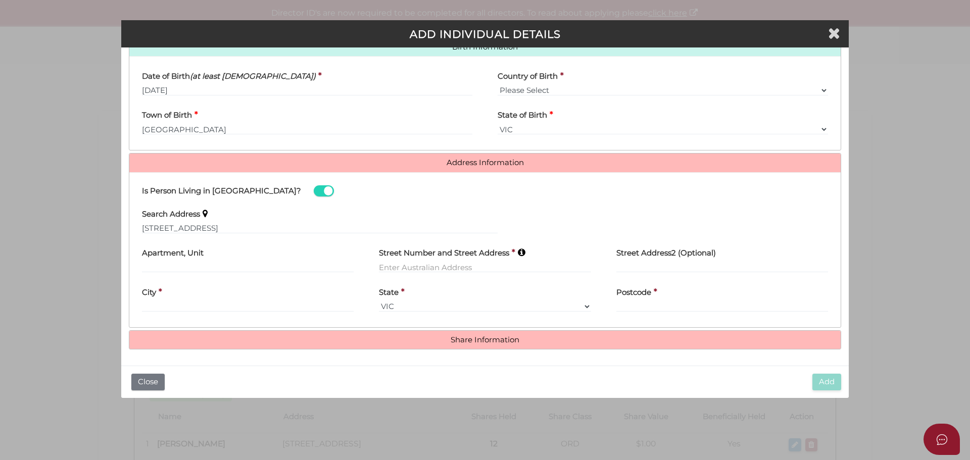
type input "32A Cuthbert Road"
type input "Reservoir"
select select "VIC"
type input "3073"
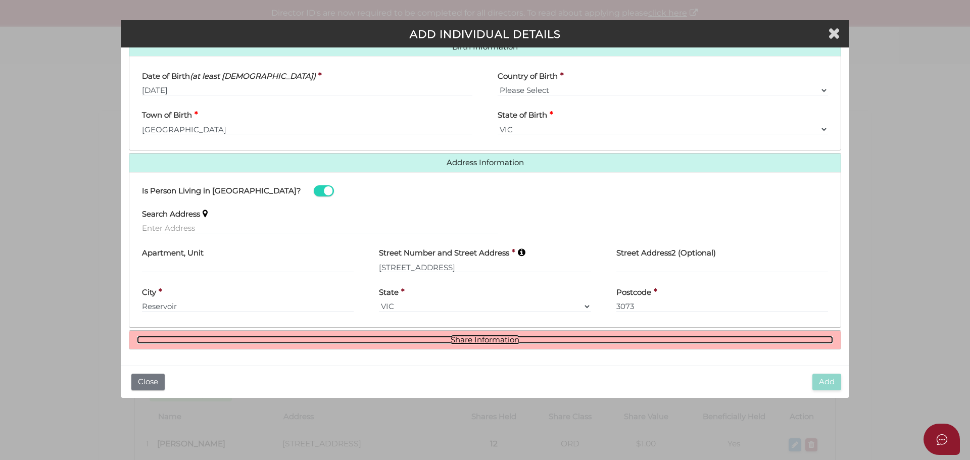
click at [464, 344] on link "Share Information" at bounding box center [485, 340] width 696 height 9
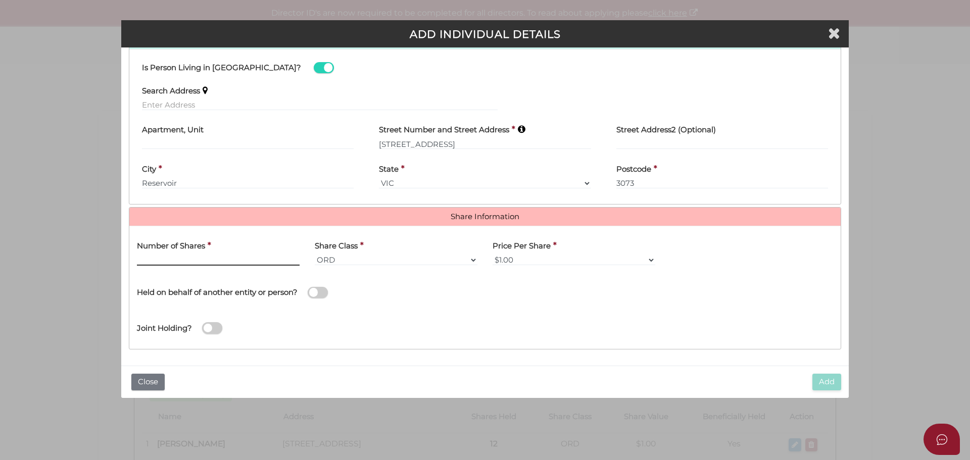
click at [181, 264] on input "text" at bounding box center [218, 260] width 163 height 11
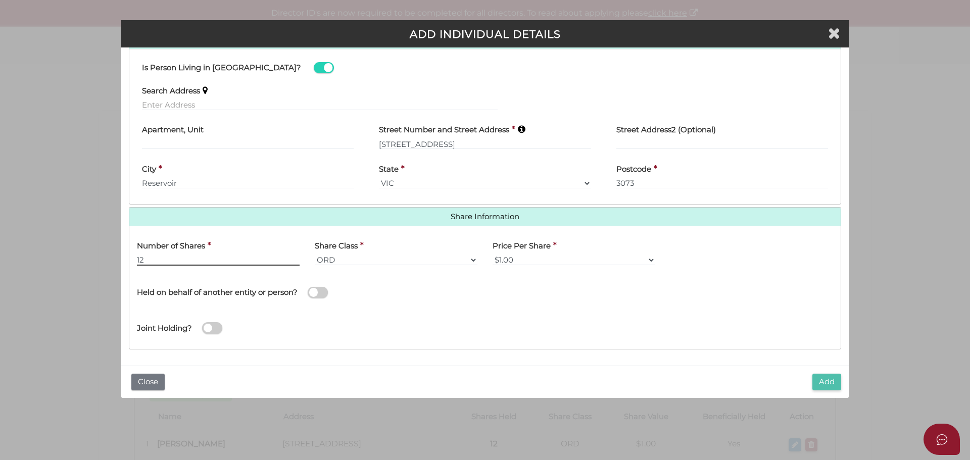
type input "12"
click at [821, 381] on button "Add" at bounding box center [827, 382] width 29 height 17
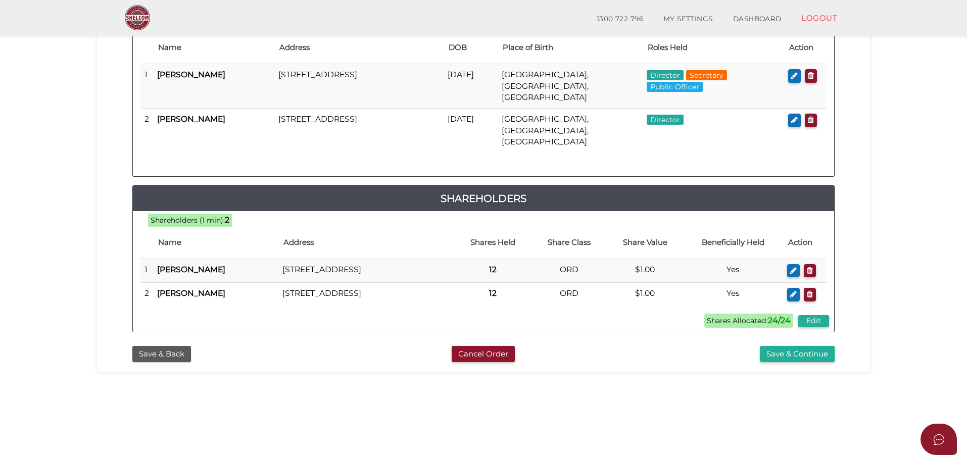
scroll to position [233, 0]
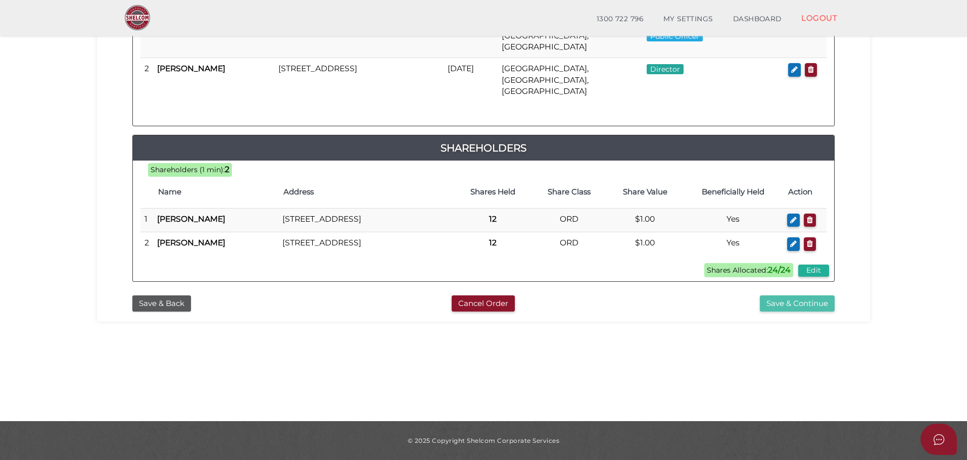
click at [791, 302] on button "Save & Continue" at bounding box center [797, 304] width 75 height 17
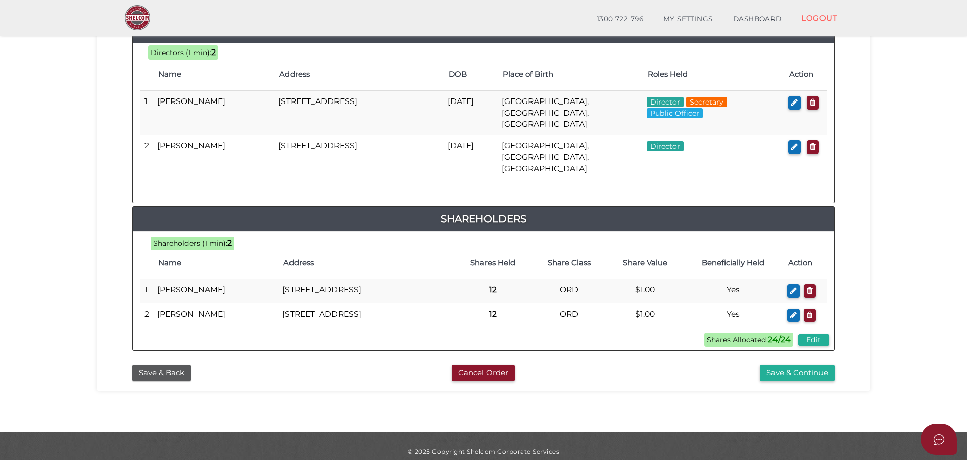
scroll to position [500, 0]
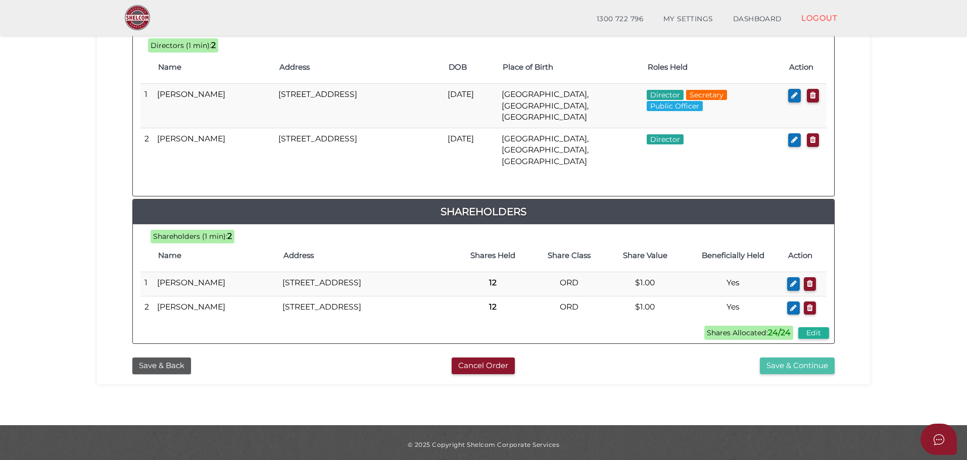
click at [794, 363] on button "Save & Continue" at bounding box center [797, 366] width 75 height 17
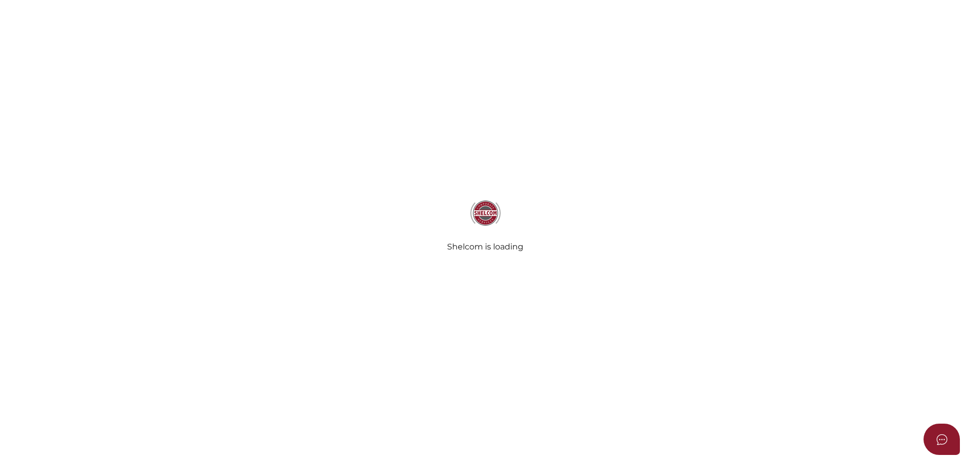
select select "Comb Binding"
radio input "true"
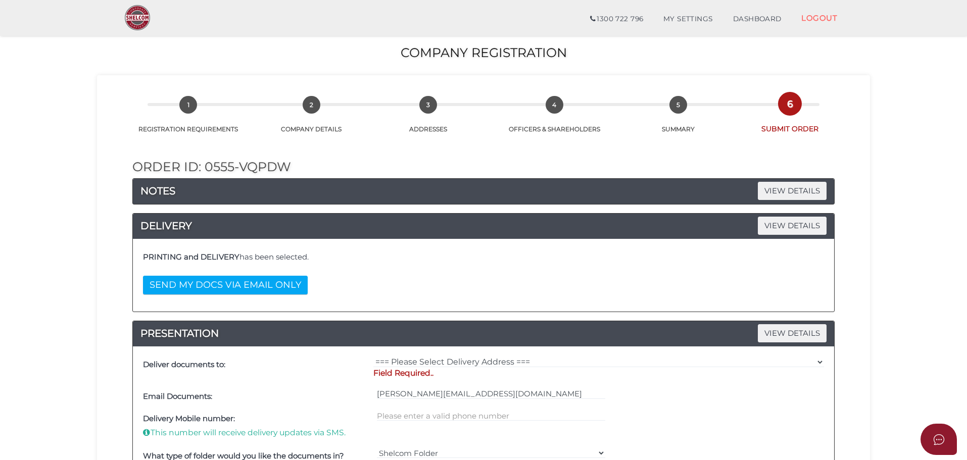
scroll to position [168, 0]
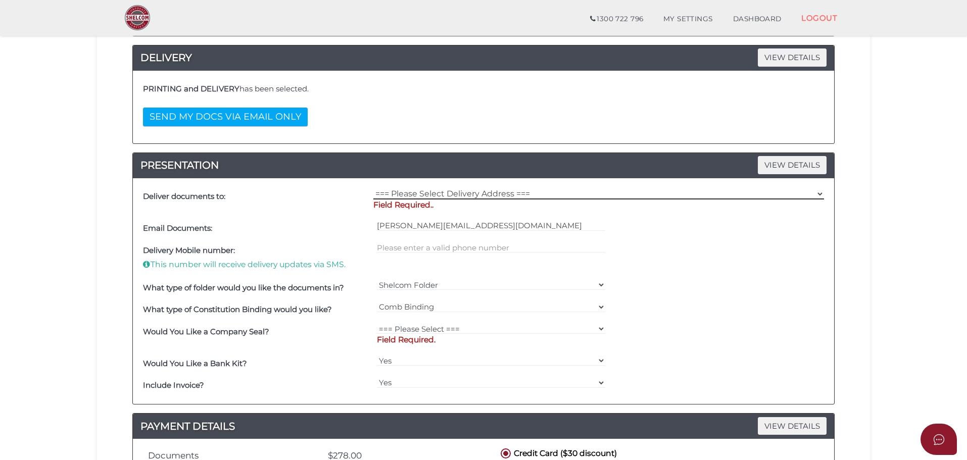
click at [407, 195] on select "=== Please Select Delivery Address === (User Address - Russell Studwick) Suite …" at bounding box center [598, 194] width 451 height 11
select select "0"
click at [373, 189] on select "=== Please Select Delivery Address === (User Address - Russell Studwick) Suite …" at bounding box center [598, 194] width 451 height 11
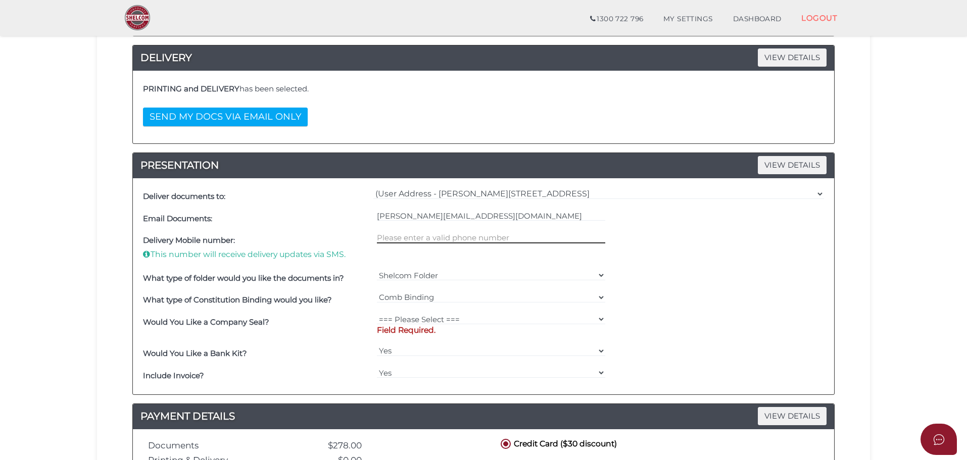
click at [402, 240] on input "text" at bounding box center [491, 237] width 229 height 11
type input "0408396328"
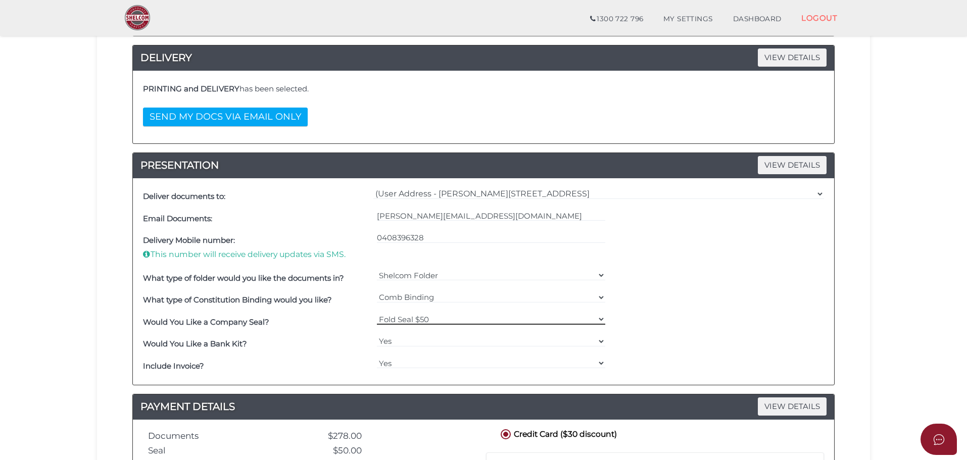
select select "0"
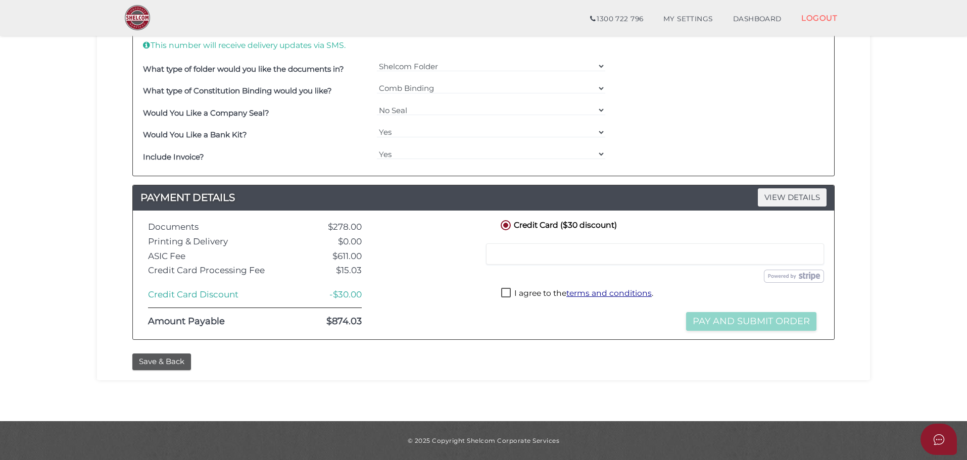
click at [504, 290] on label "I agree to the terms and conditions ." at bounding box center [577, 294] width 152 height 13
checkbox input "true"
click at [716, 322] on button "Pay and Submit Order" at bounding box center [751, 321] width 130 height 19
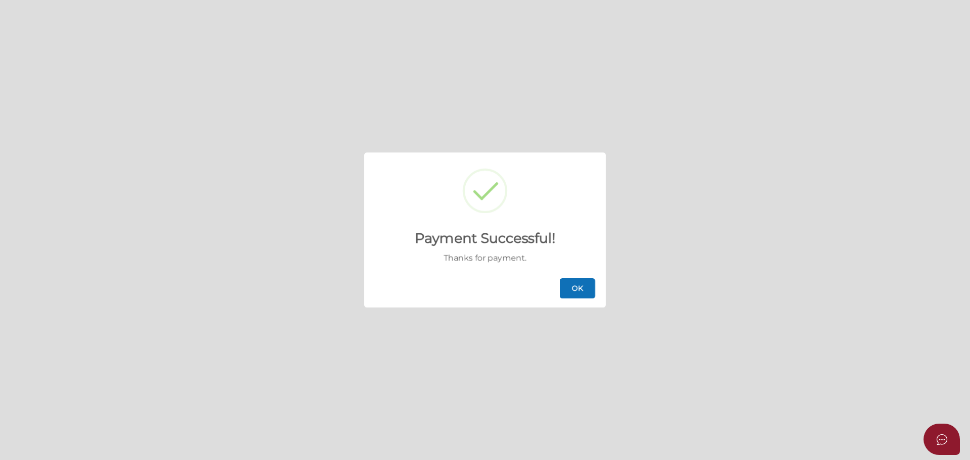
click at [584, 288] on button "OK" at bounding box center [577, 288] width 35 height 20
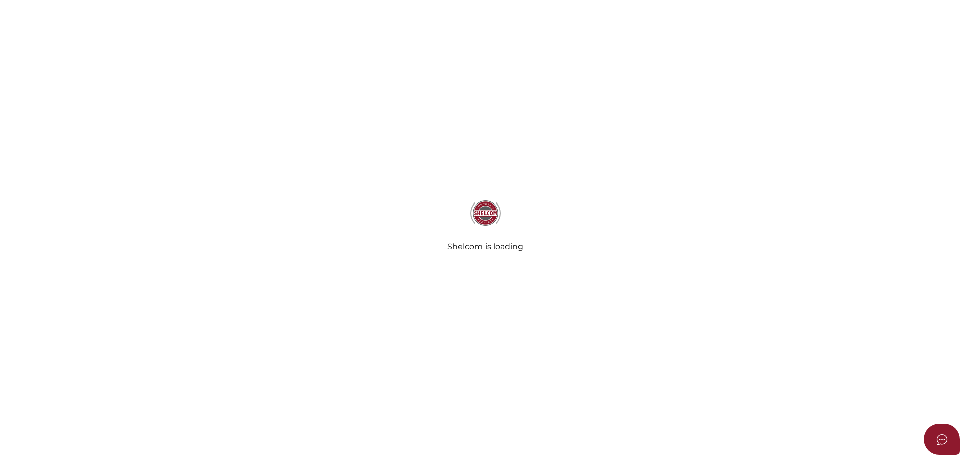
select select
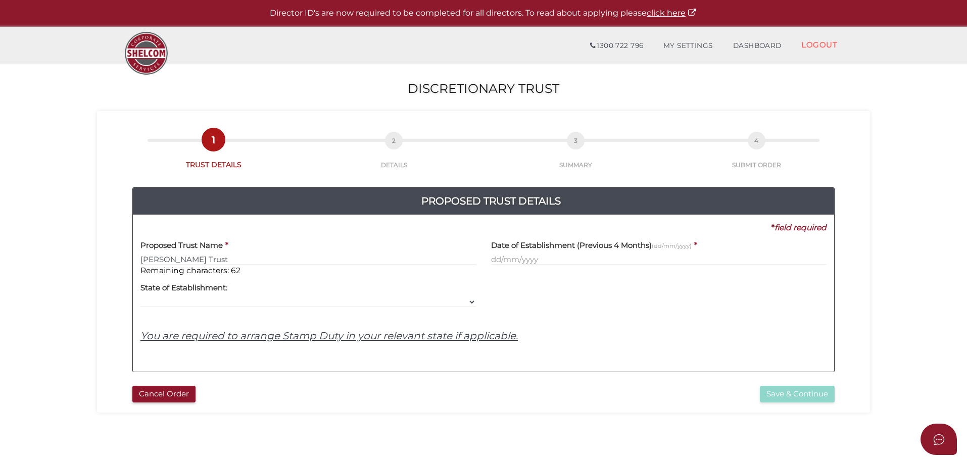
type input "[PERSON_NAME] Trust"
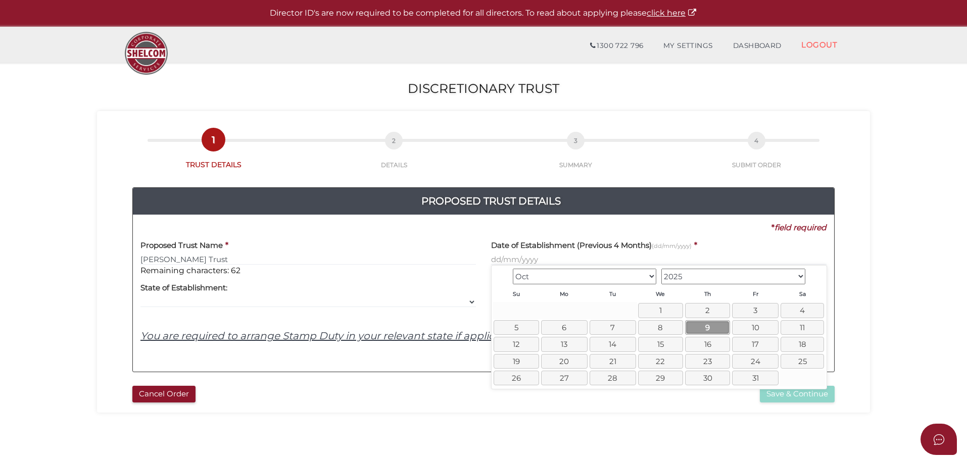
click at [694, 329] on link "9" at bounding box center [707, 327] width 45 height 15
type input "[DATE]"
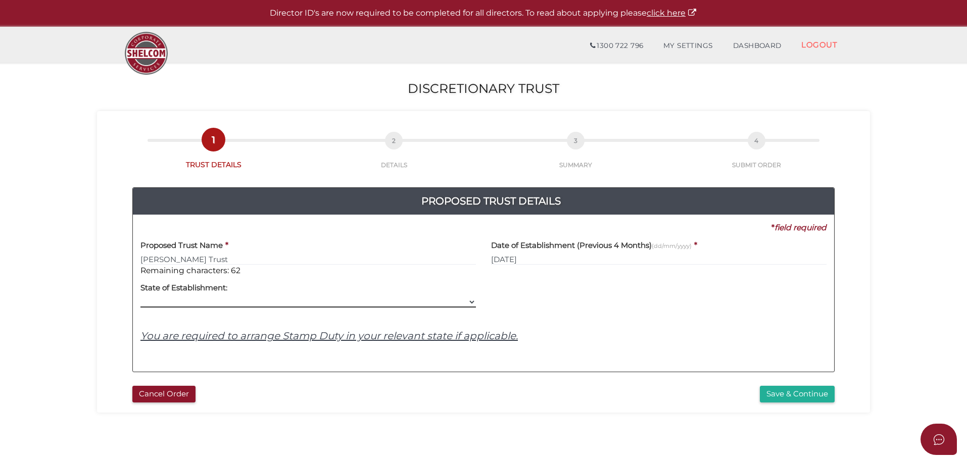
click at [245, 300] on select "VIC ACT [GEOGRAPHIC_DATA] [GEOGRAPHIC_DATA] QLD [GEOGRAPHIC_DATA] [GEOGRAPHIC_D…" at bounding box center [309, 302] width 336 height 11
select select "VIC"
click at [141, 297] on select "VIC ACT NSW NT QLD TAS WA SA" at bounding box center [309, 302] width 336 height 11
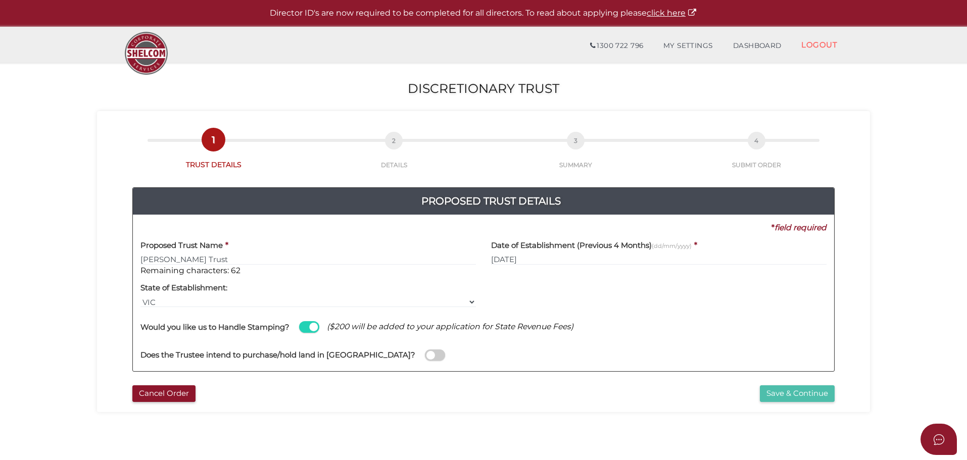
click at [777, 395] on button "Save & Continue" at bounding box center [797, 394] width 75 height 17
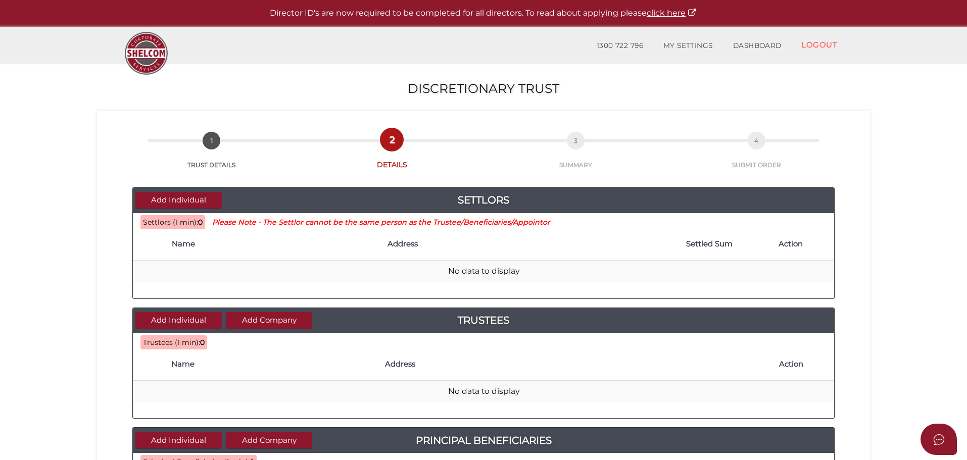
click at [199, 251] on th "Name" at bounding box center [275, 244] width 216 height 32
click at [199, 198] on button "Add Individual" at bounding box center [178, 200] width 86 height 17
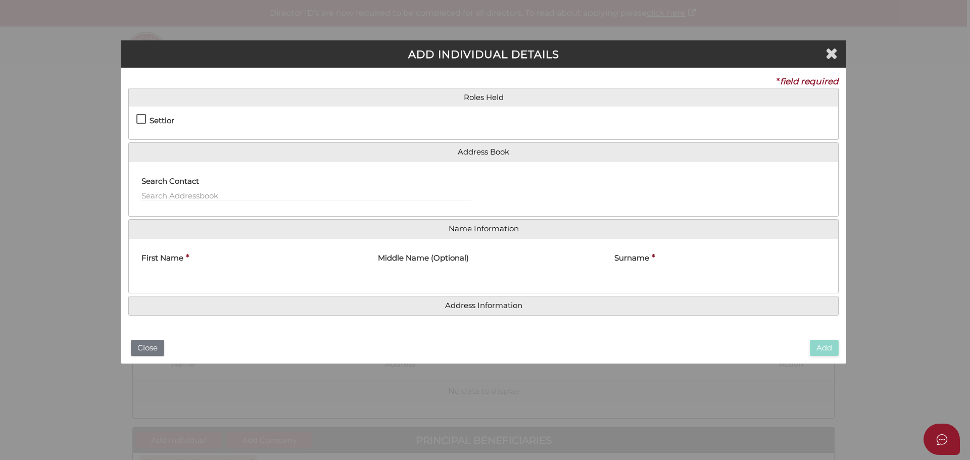
click at [141, 119] on label "Settlor" at bounding box center [155, 123] width 38 height 13
checkbox input "true"
type input "10"
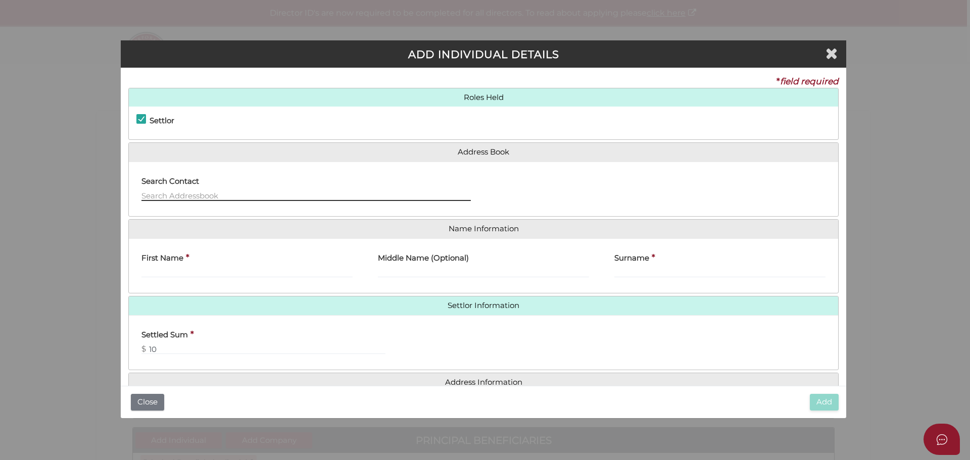
click at [181, 193] on input "text" at bounding box center [307, 195] width 330 height 11
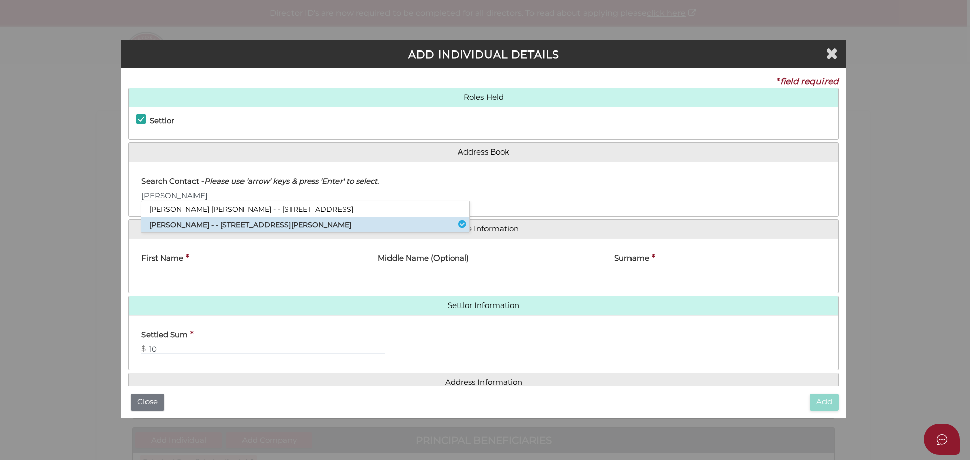
click at [190, 223] on li "[PERSON_NAME] - - [STREET_ADDRESS][PERSON_NAME]" at bounding box center [306, 224] width 328 height 15
type input "[PERSON_NAME]"
type input "Studwick"
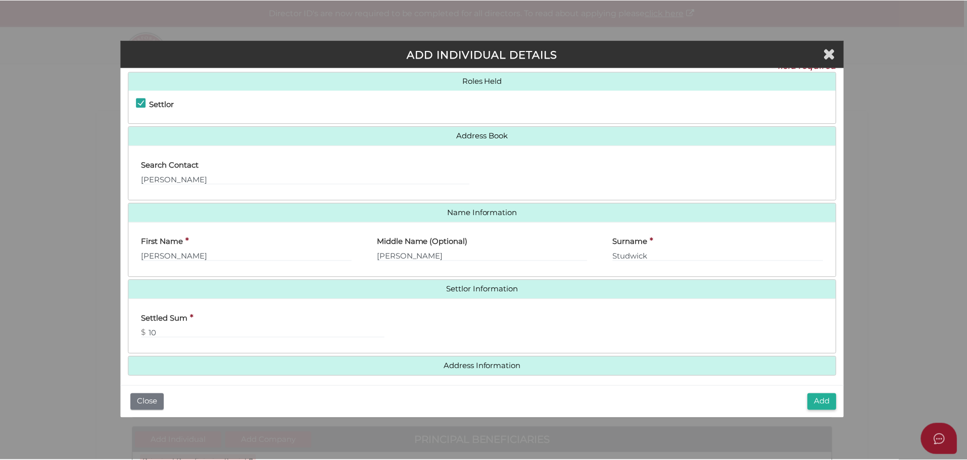
scroll to position [23, 0]
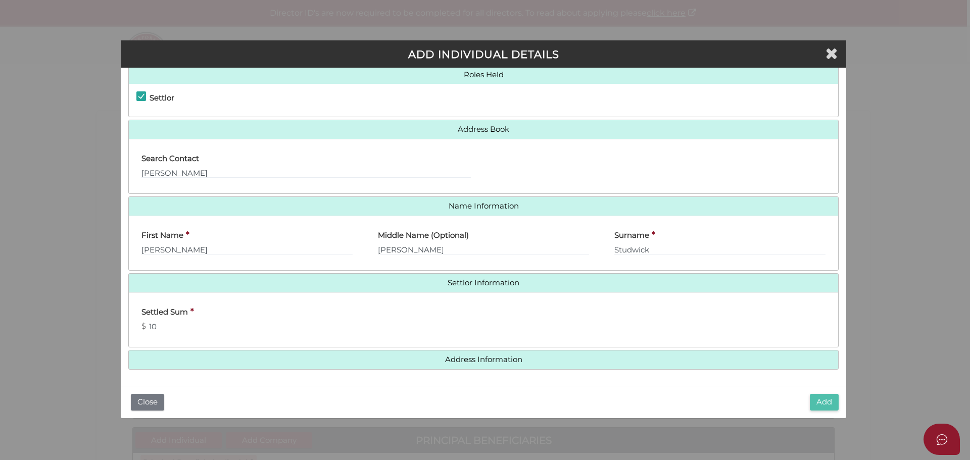
click at [819, 401] on button "Add" at bounding box center [824, 402] width 29 height 17
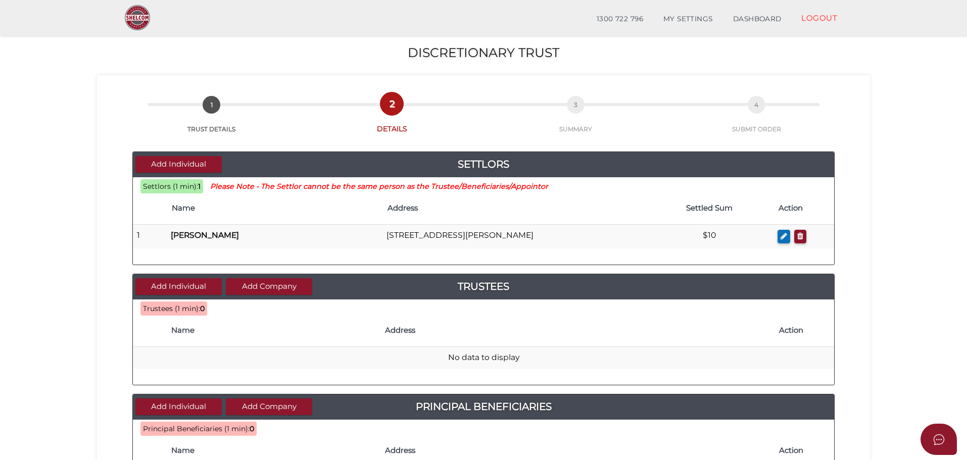
scroll to position [168, 0]
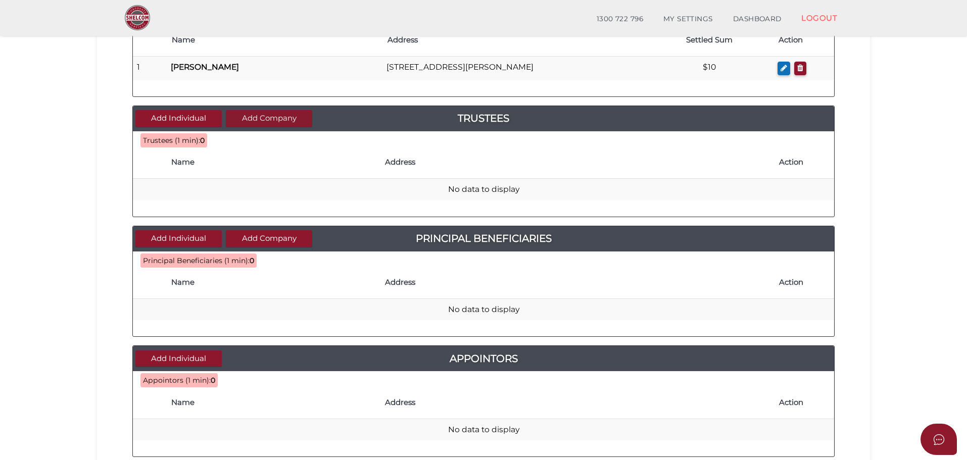
click at [279, 120] on button "Add Company" at bounding box center [269, 118] width 86 height 17
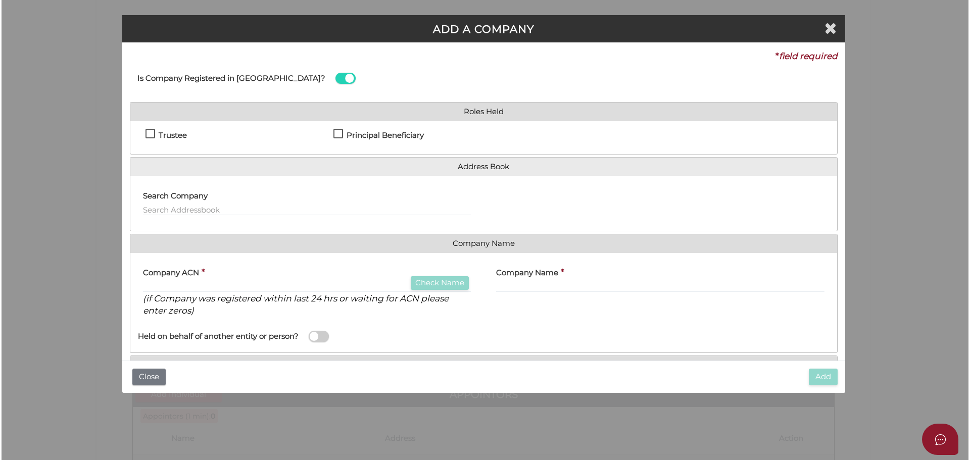
scroll to position [0, 0]
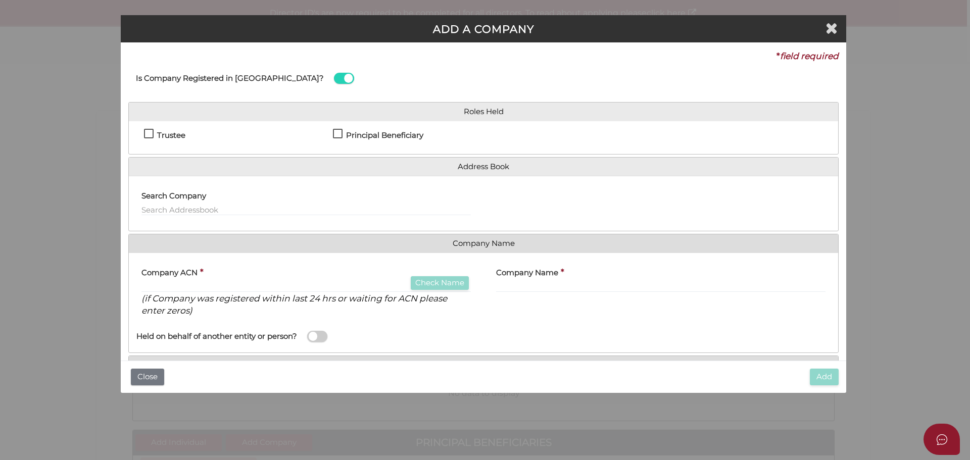
click at [150, 132] on label "Trustee" at bounding box center [164, 137] width 41 height 13
checkbox input "true"
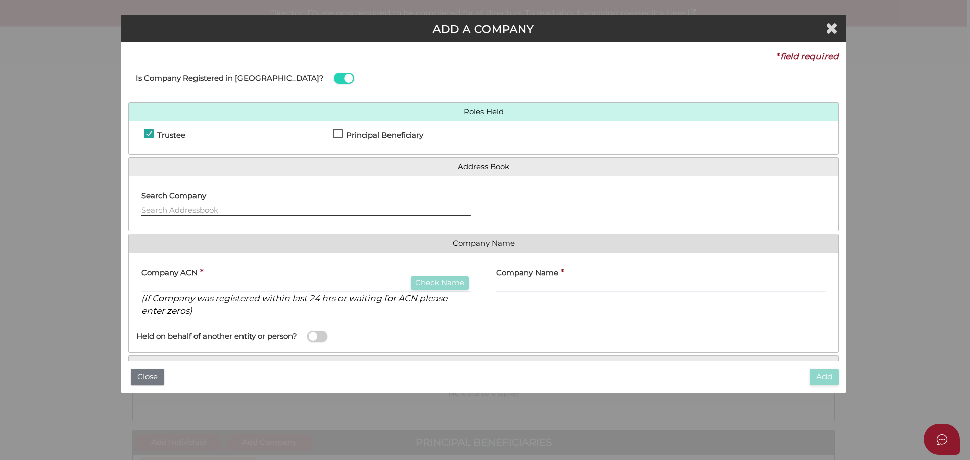
click at [199, 209] on input "text" at bounding box center [307, 210] width 330 height 11
type input "H"
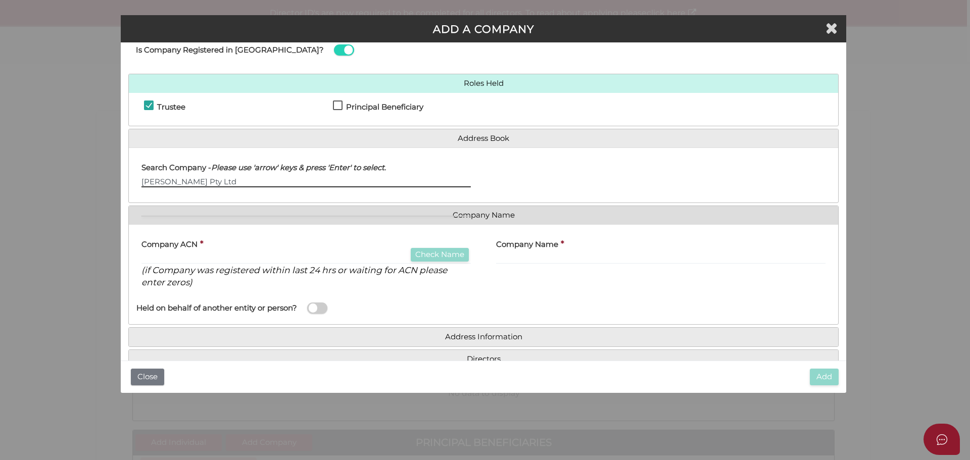
scroll to position [53, 0]
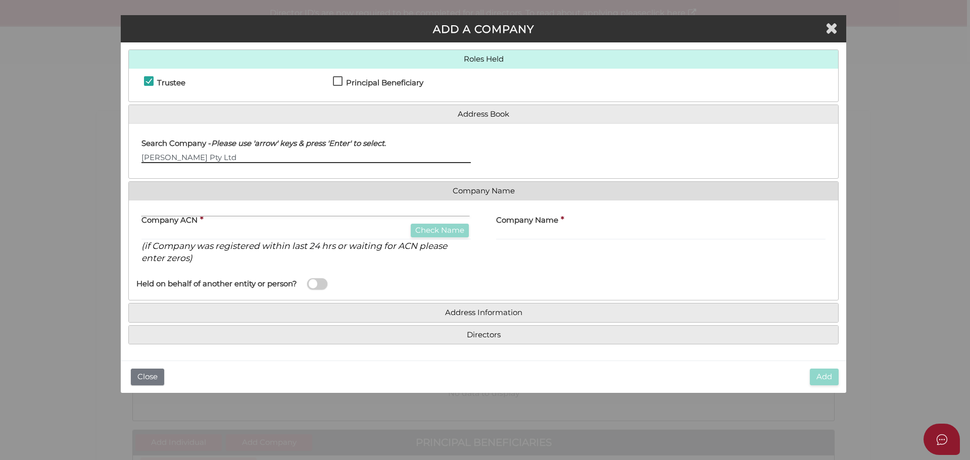
type input "Natoli-Hanna Pty Ltd"
click at [542, 236] on input "text" at bounding box center [661, 234] width 330 height 11
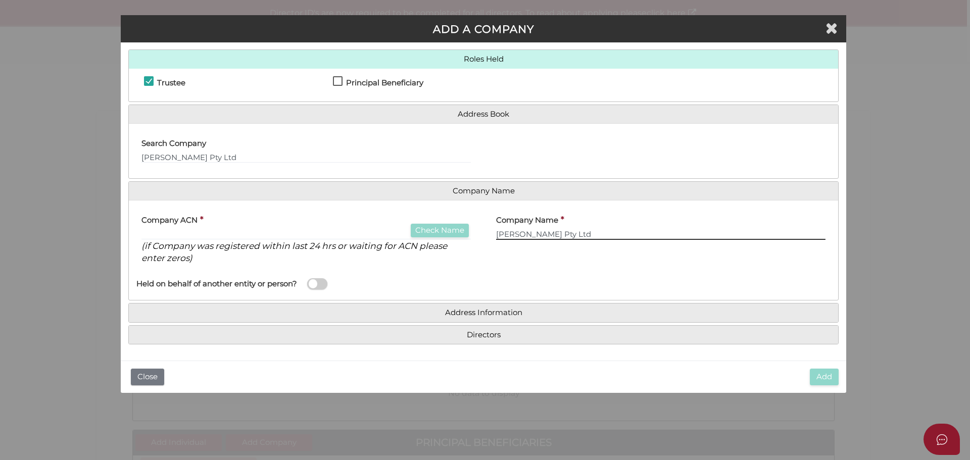
type input "Natoli-Hanna Pty Ltd"
click at [231, 233] on input "text" at bounding box center [307, 234] width 330 height 11
type input "0"
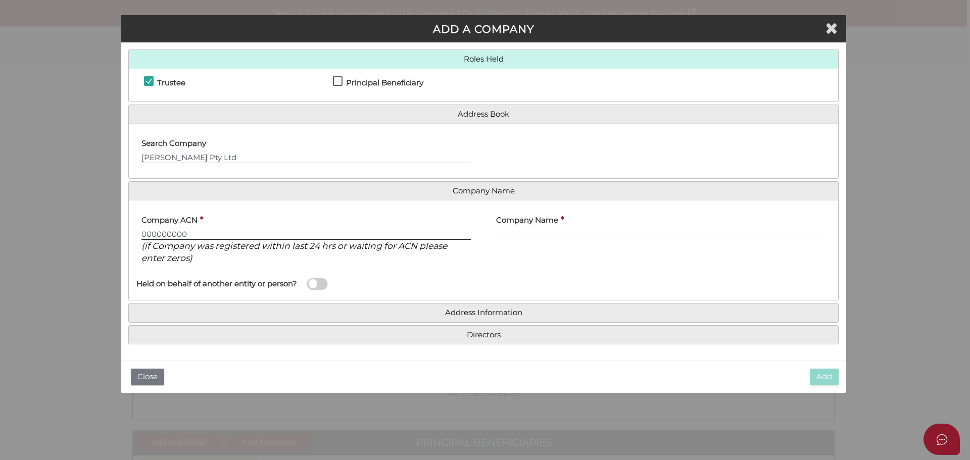
type input "000000000"
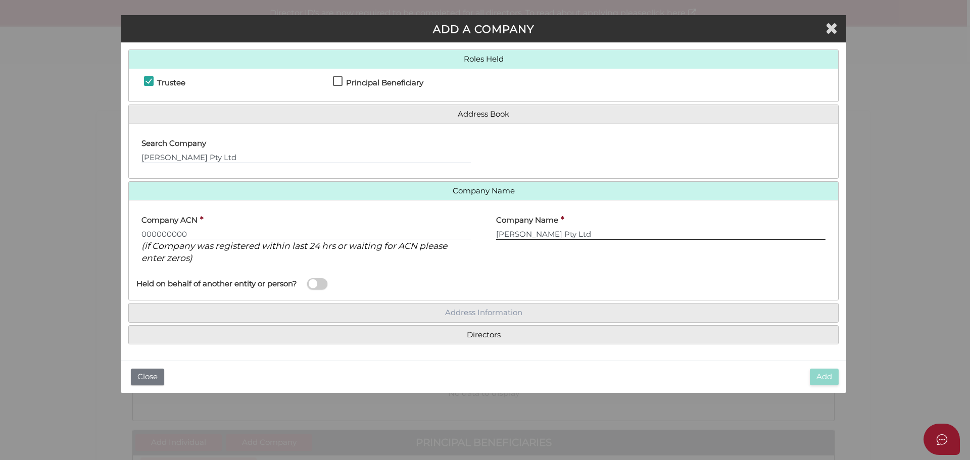
type input "Natoli-Hanna Pty Ltd"
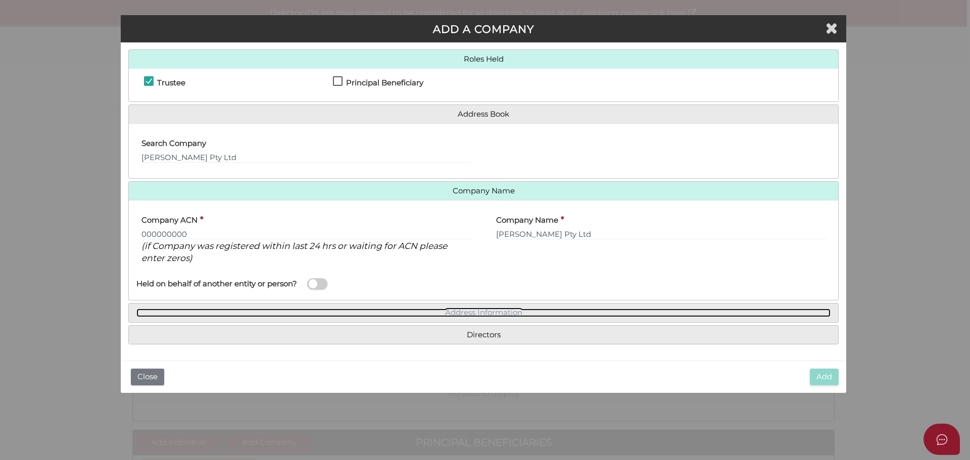
click at [473, 312] on link "Address Information" at bounding box center [483, 313] width 694 height 9
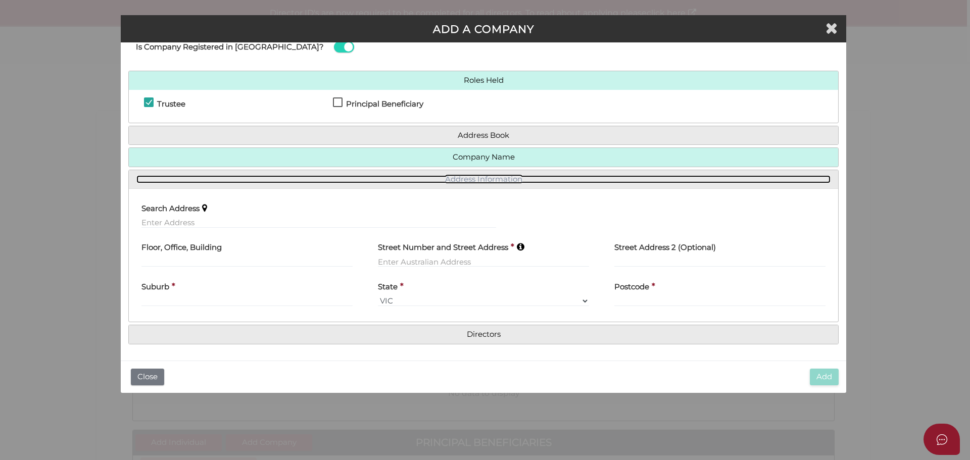
scroll to position [31, 0]
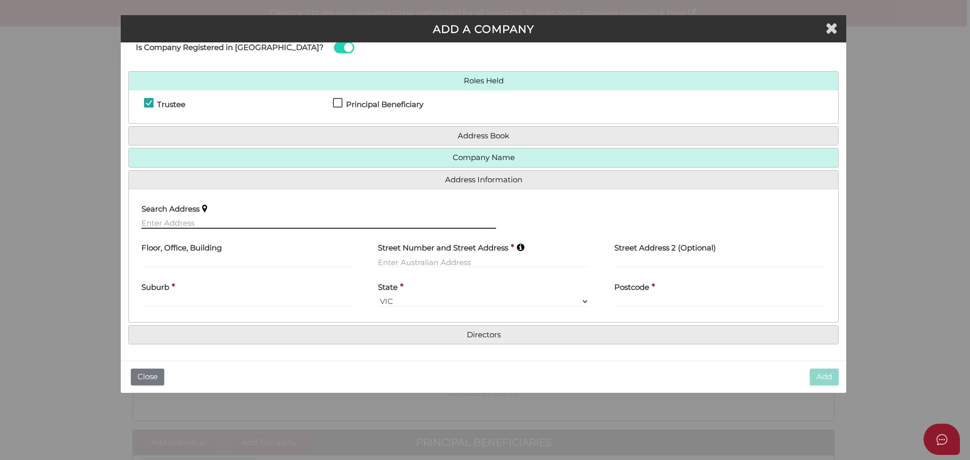
click at [190, 222] on input "text" at bounding box center [319, 223] width 355 height 11
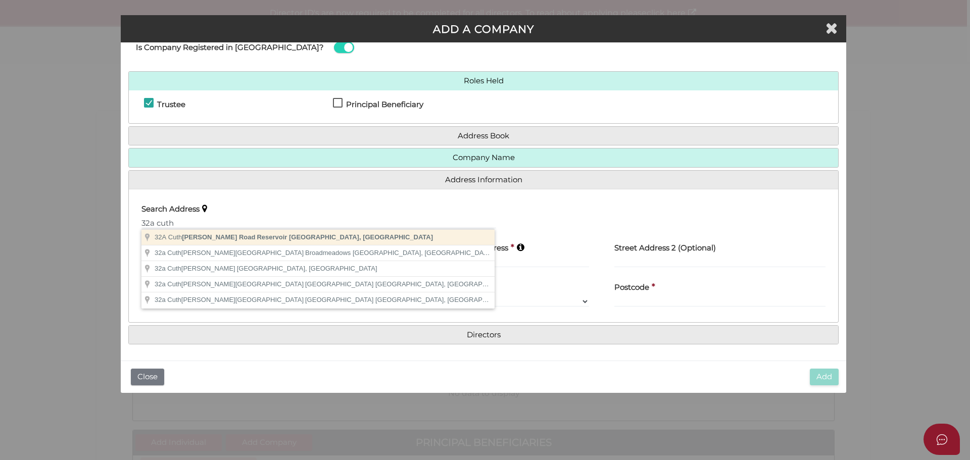
type input "32A Cuthbert Road, Reservoir VIC, Australia"
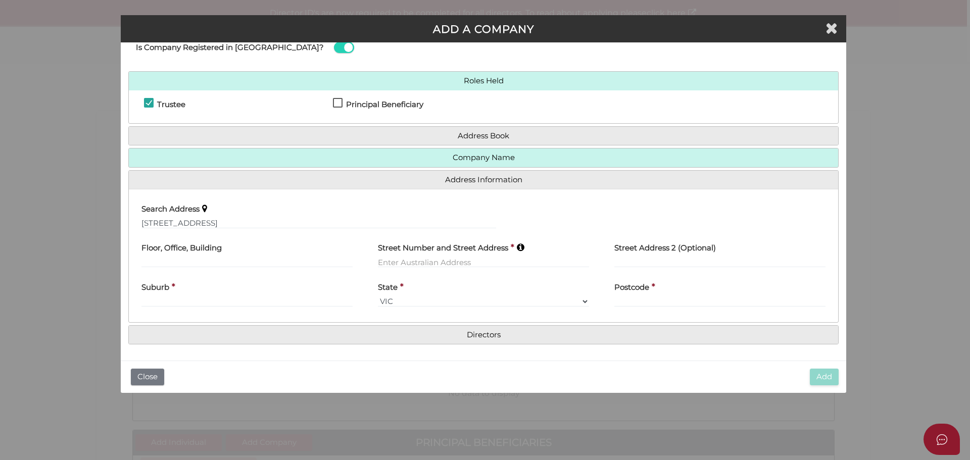
type input "32A Cuthbert Road"
type input "Reservoir"
select select "VIC"
type input "3073"
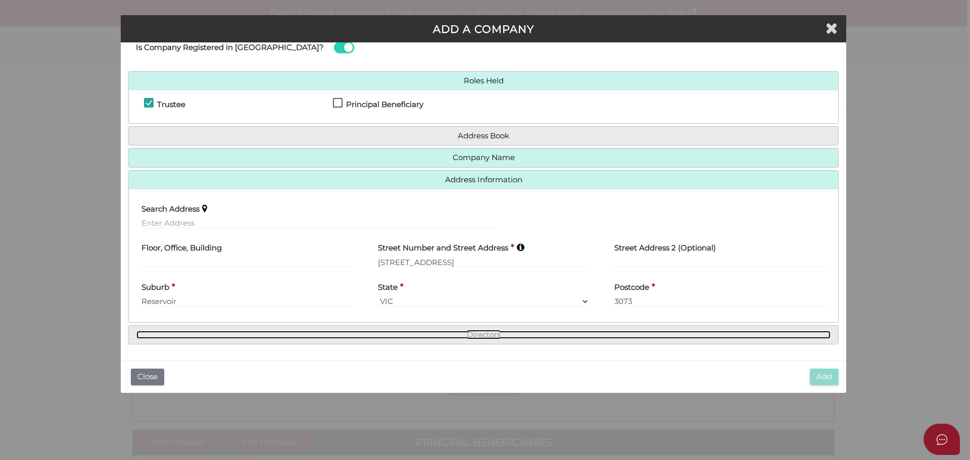
click at [479, 335] on link "Directors" at bounding box center [483, 335] width 694 height 9
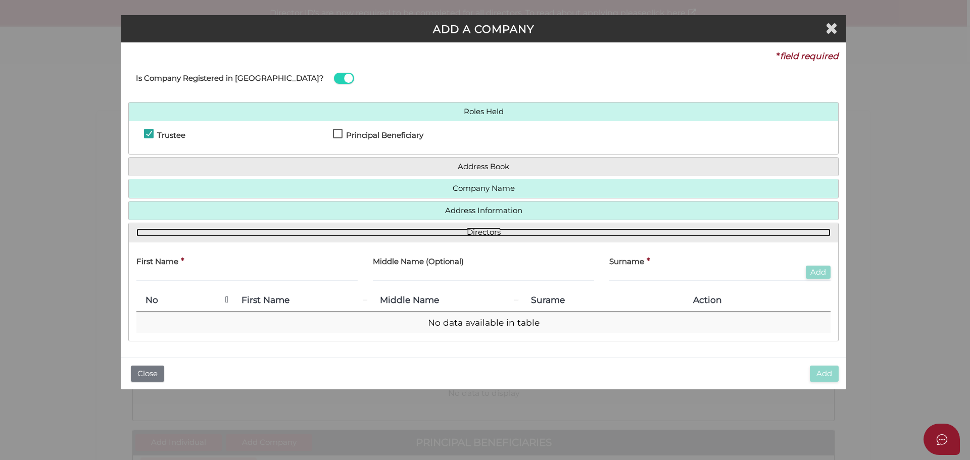
scroll to position [0, 0]
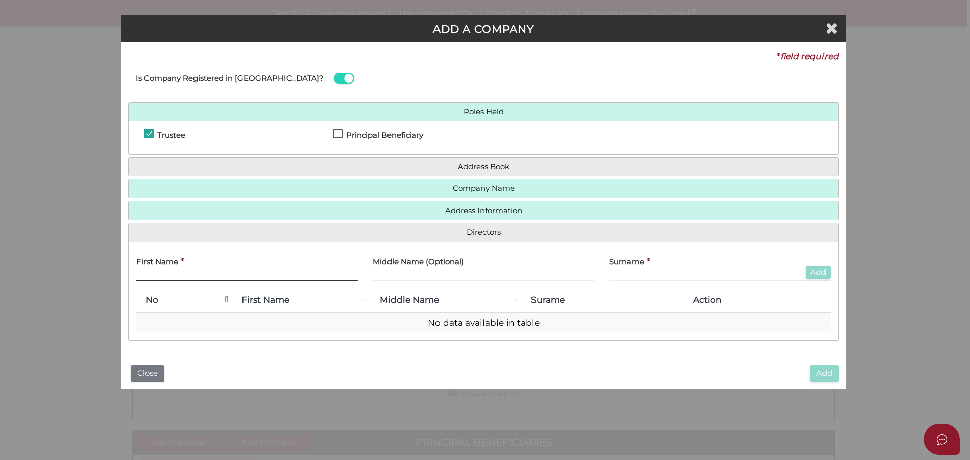
click at [179, 276] on input "text" at bounding box center [246, 275] width 221 height 11
type input "Rita"
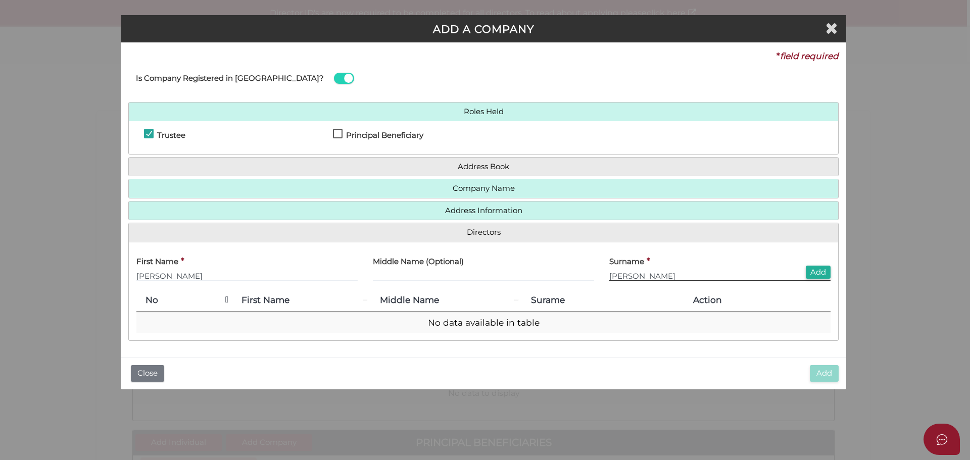
type input "Hanna"
click at [815, 273] on button "Add" at bounding box center [818, 273] width 25 height 14
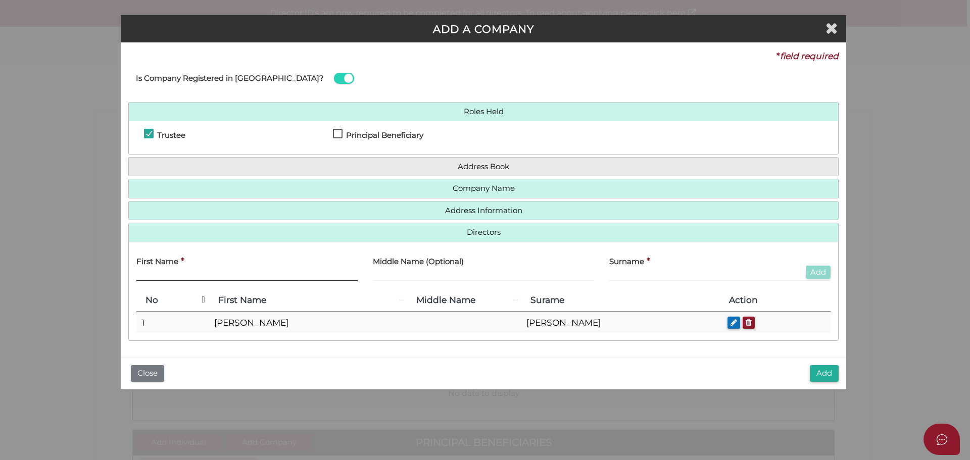
click at [177, 275] on input "text" at bounding box center [246, 275] width 221 height 11
type input "Dannielle"
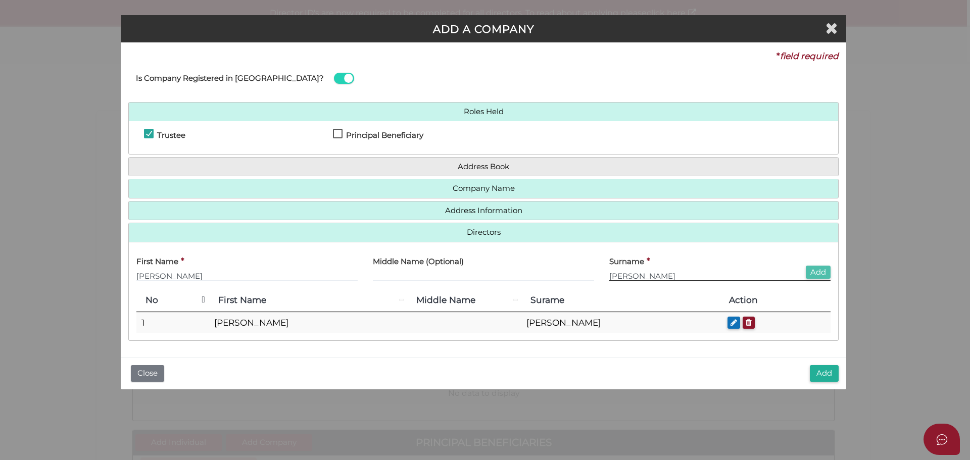
type input "Natoli"
click at [819, 270] on button "Add" at bounding box center [818, 273] width 25 height 14
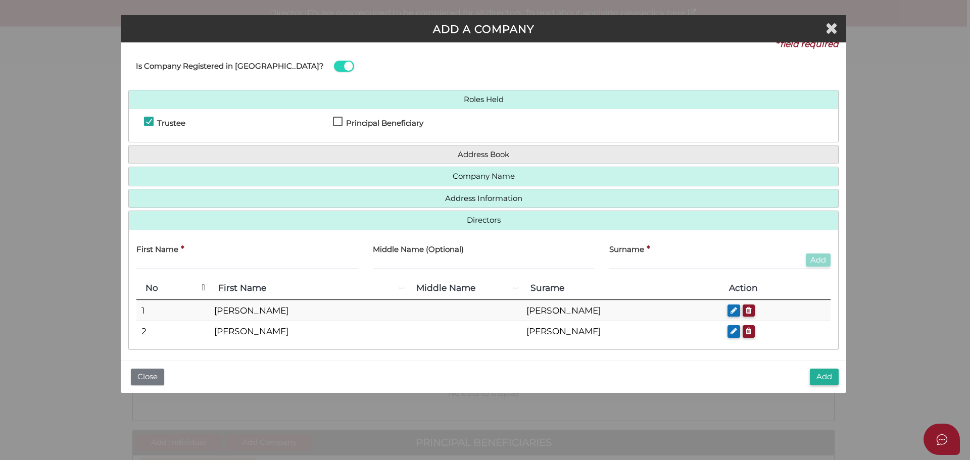
scroll to position [18, 0]
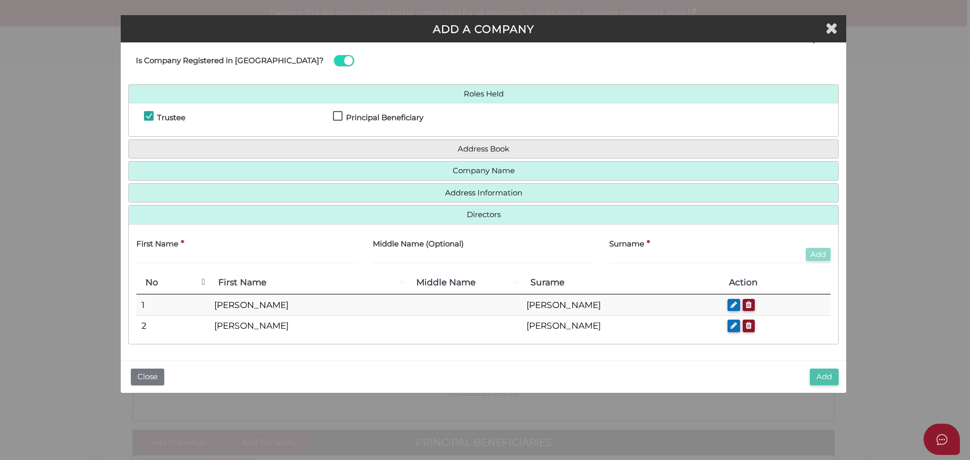
click at [824, 372] on button "Add" at bounding box center [824, 377] width 29 height 17
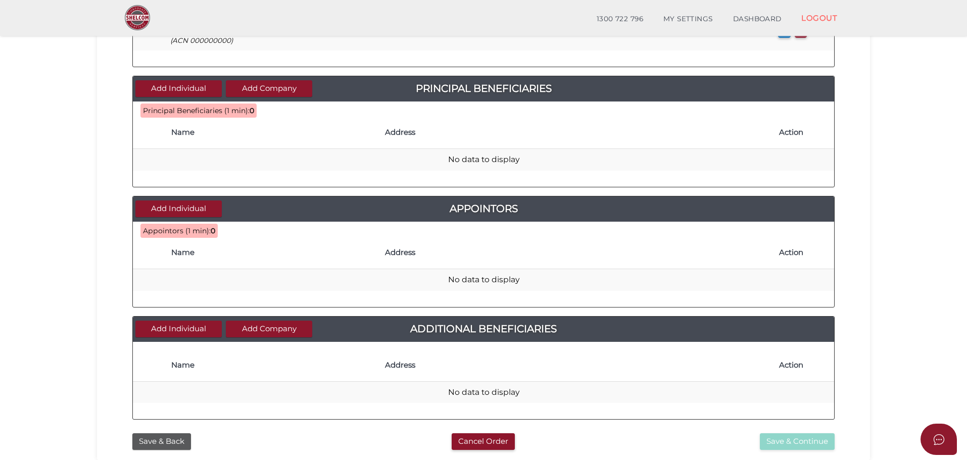
scroll to position [337, 0]
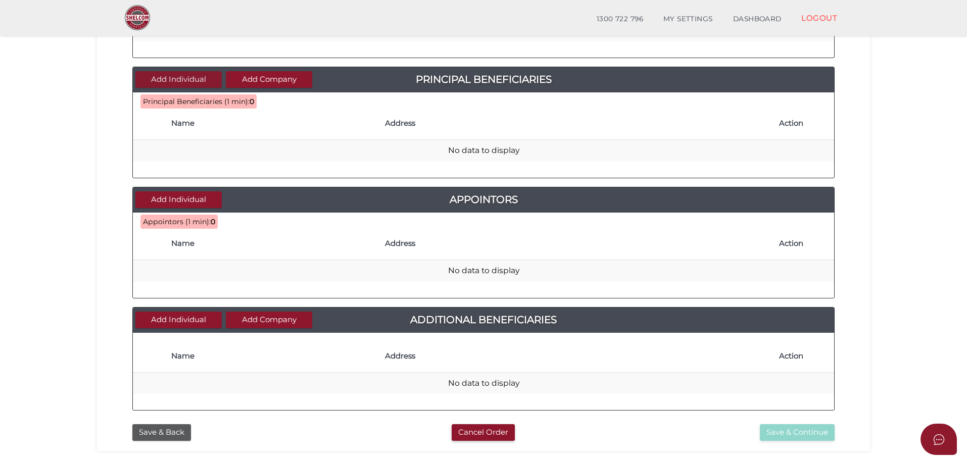
click at [194, 82] on button "Add Individual" at bounding box center [178, 79] width 86 height 17
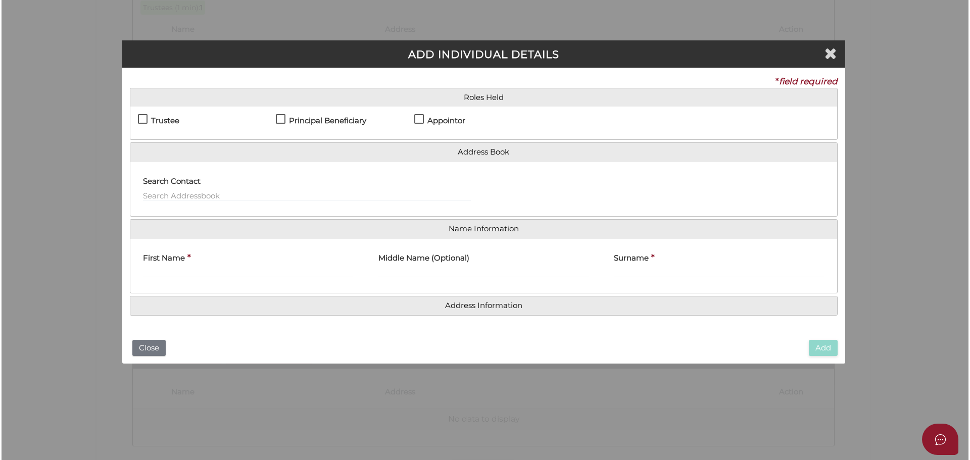
scroll to position [0, 0]
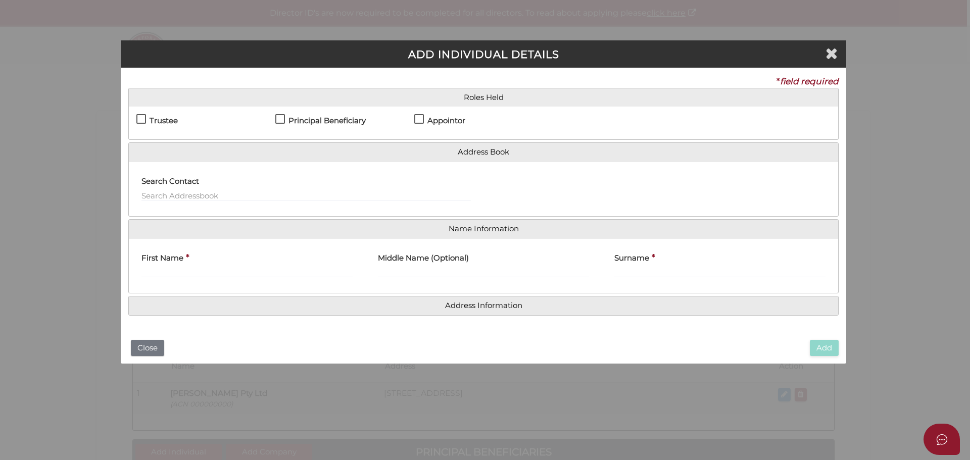
click at [282, 118] on label "Principal Beneficiary" at bounding box center [320, 123] width 90 height 13
checkbox input "true"
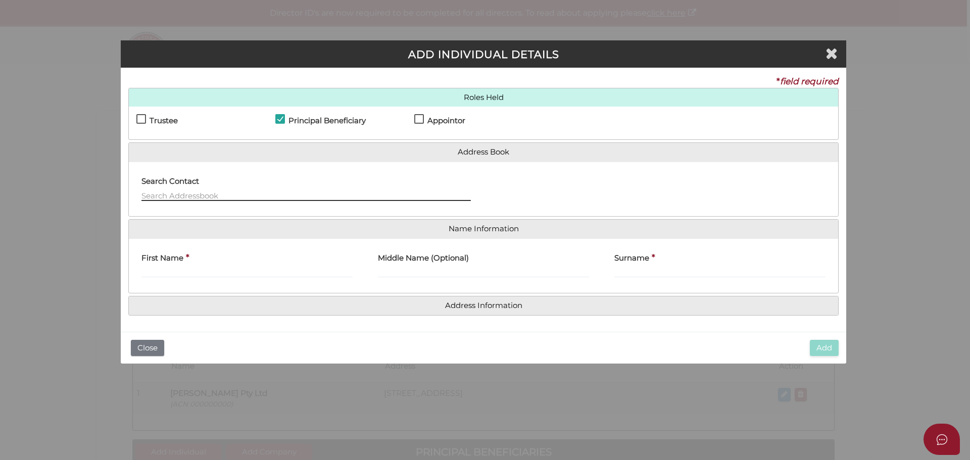
click at [200, 197] on input "text" at bounding box center [307, 195] width 330 height 11
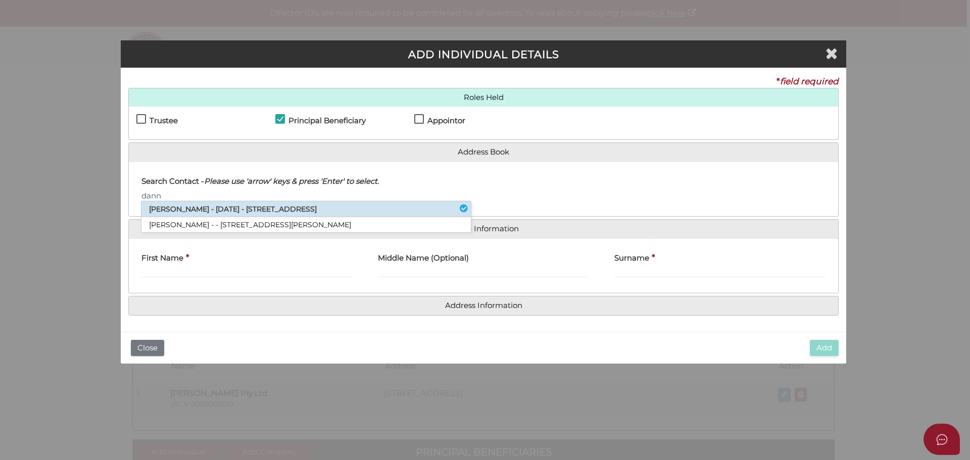
click at [209, 212] on li "[PERSON_NAME] - [DATE] - [STREET_ADDRESS]" at bounding box center [307, 210] width 330 height 16
type input "[PERSON_NAME]"
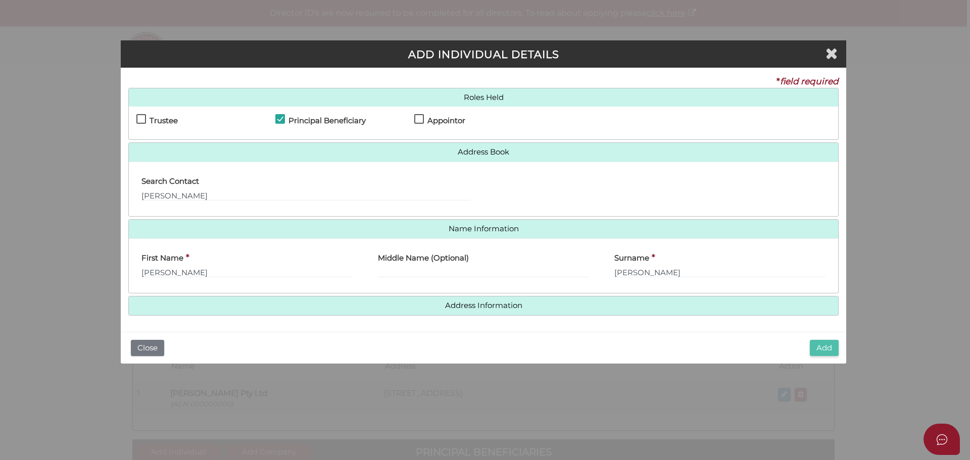
click at [823, 346] on button "Add" at bounding box center [824, 348] width 29 height 17
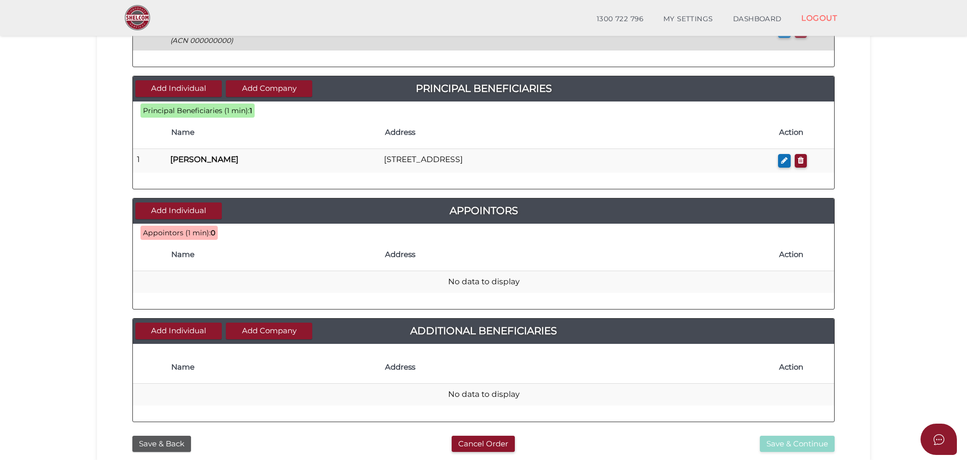
scroll to position [337, 0]
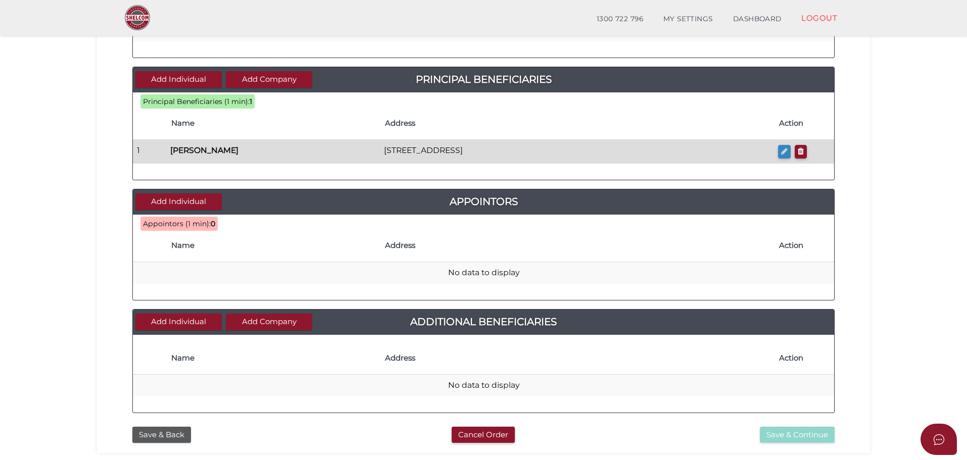
click at [787, 150] on icon "button" at bounding box center [784, 152] width 7 height 8
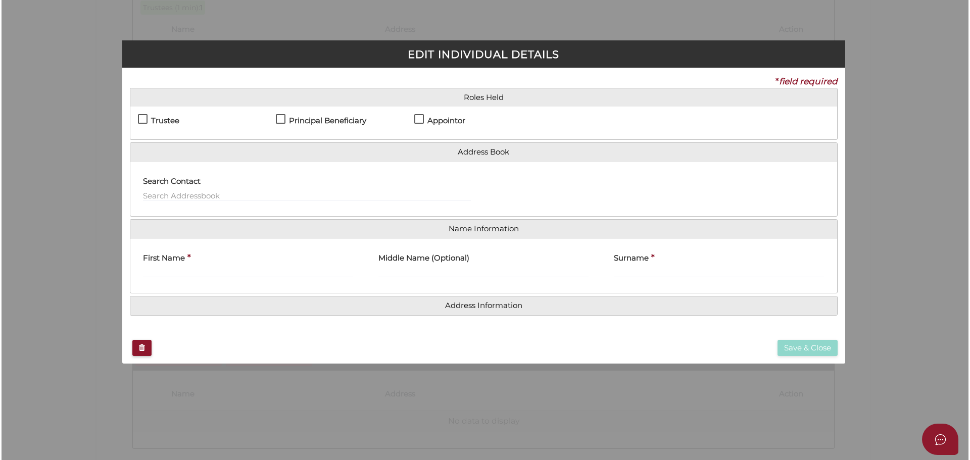
scroll to position [0, 0]
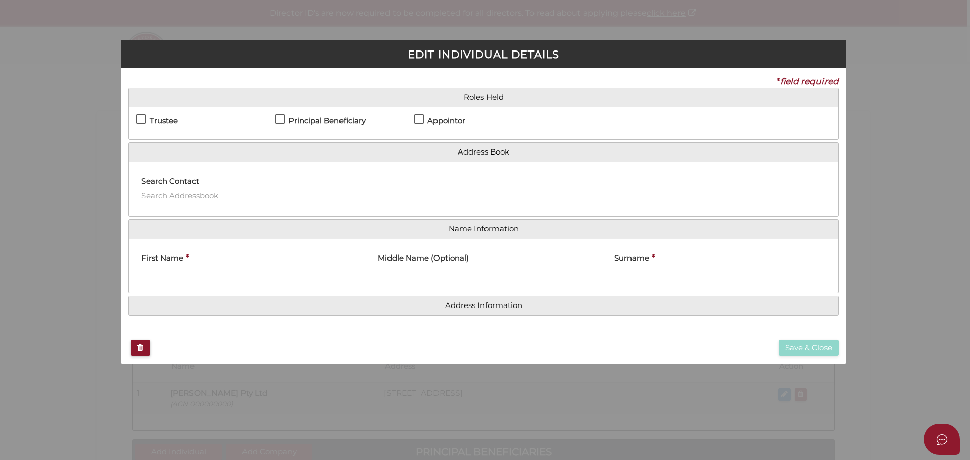
checkbox input "true"
type input "[PERSON_NAME]"
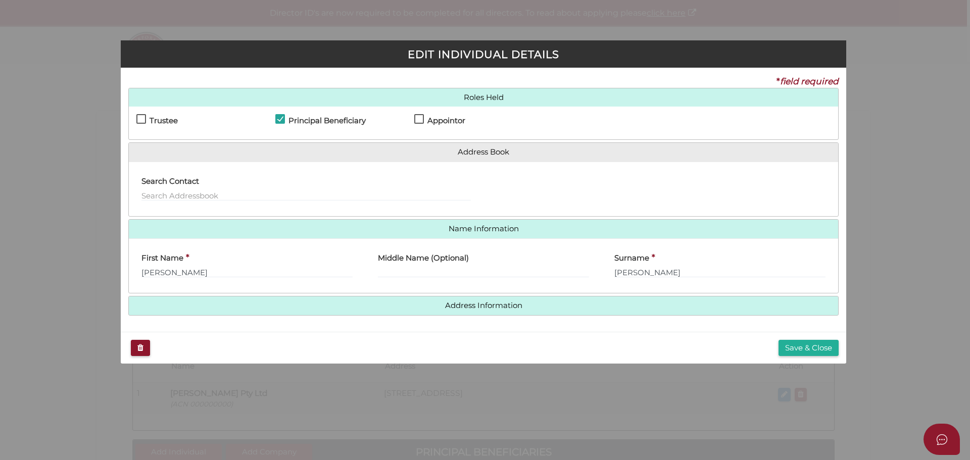
click at [422, 118] on label "Appointor" at bounding box center [439, 123] width 51 height 13
checkbox input "true"
click at [820, 345] on button "Save & Close" at bounding box center [809, 348] width 60 height 17
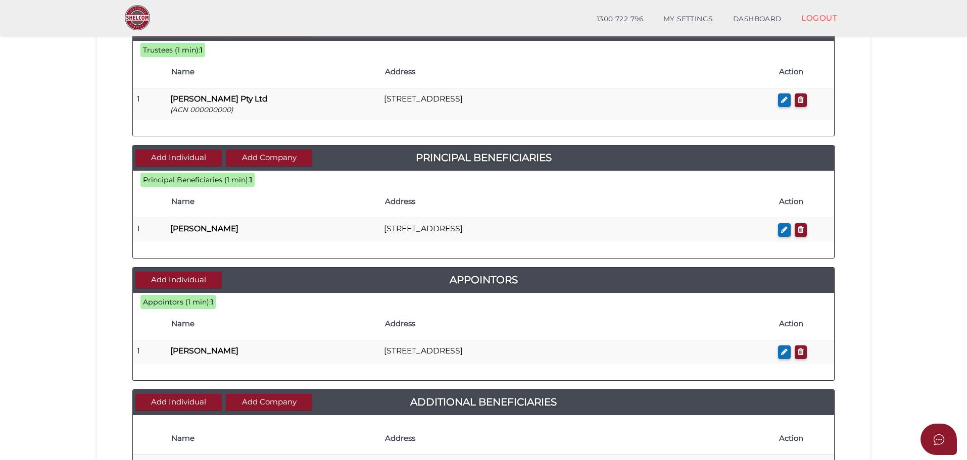
scroll to position [244, 0]
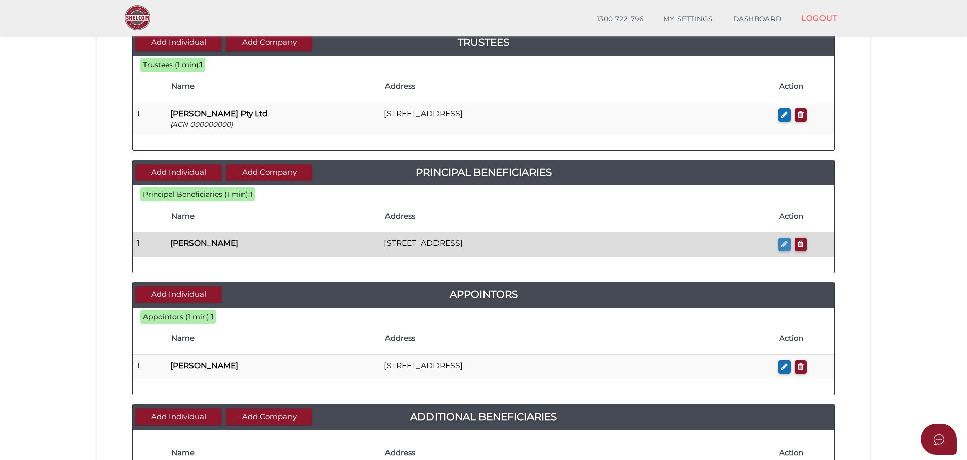
click at [786, 245] on icon "button" at bounding box center [784, 245] width 7 height 8
checkbox input "true"
type input "[PERSON_NAME]"
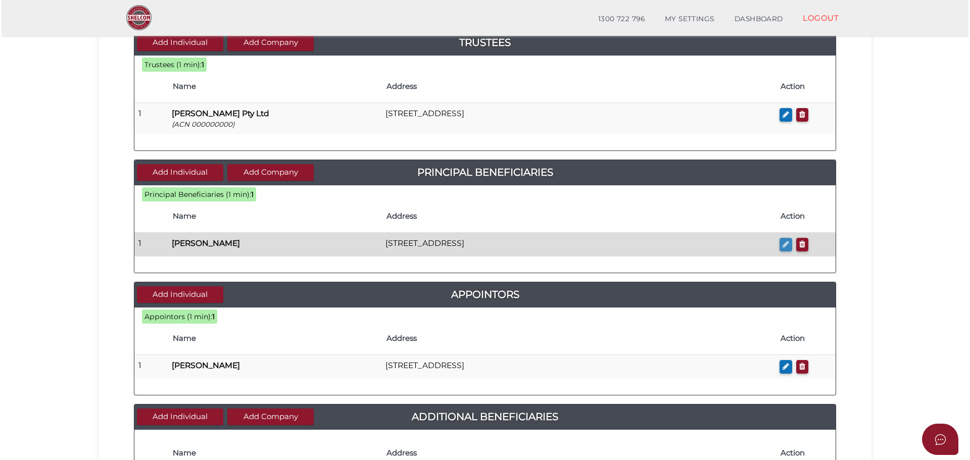
scroll to position [0, 0]
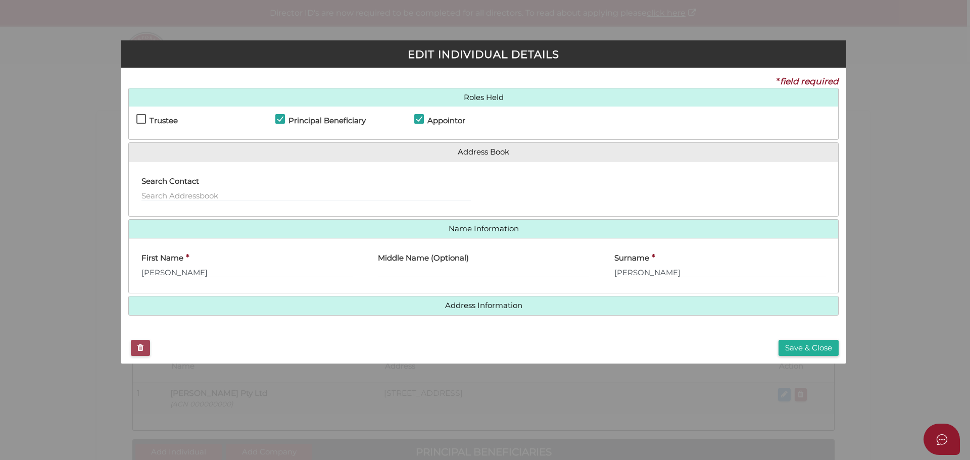
click at [143, 346] on icon "button" at bounding box center [140, 348] width 6 height 8
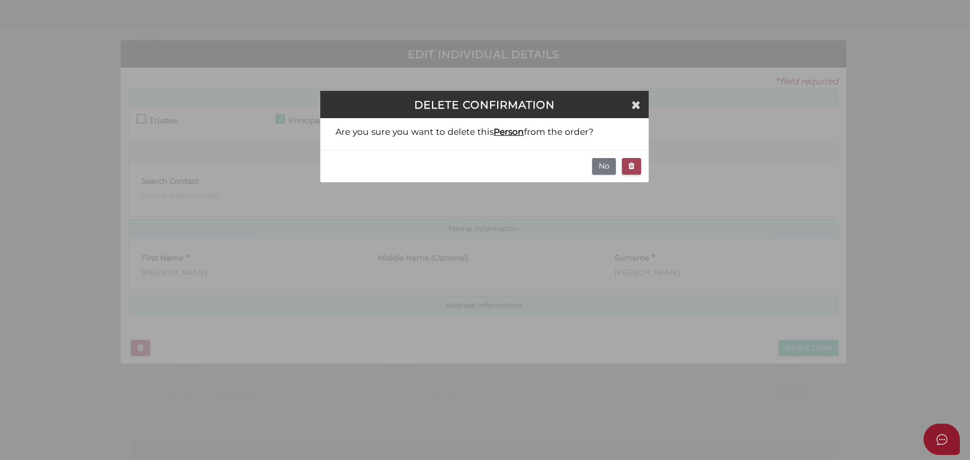
click at [633, 167] on icon "button" at bounding box center [632, 166] width 6 height 8
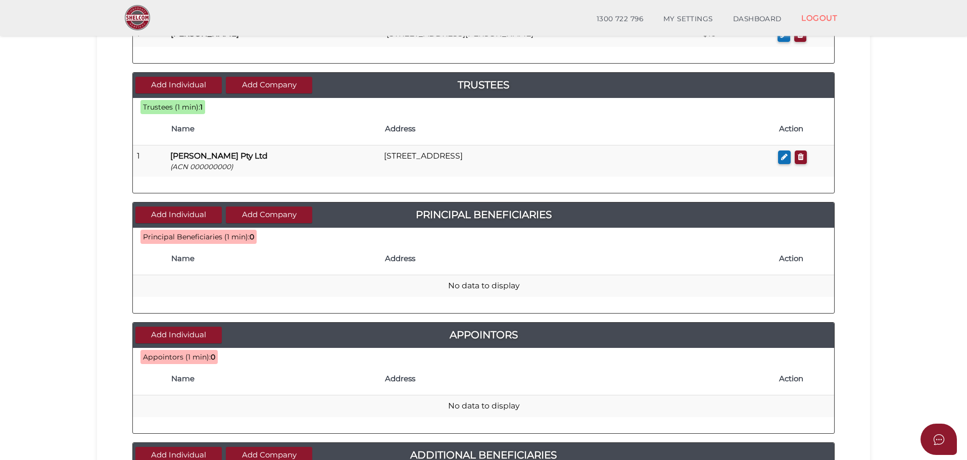
scroll to position [337, 0]
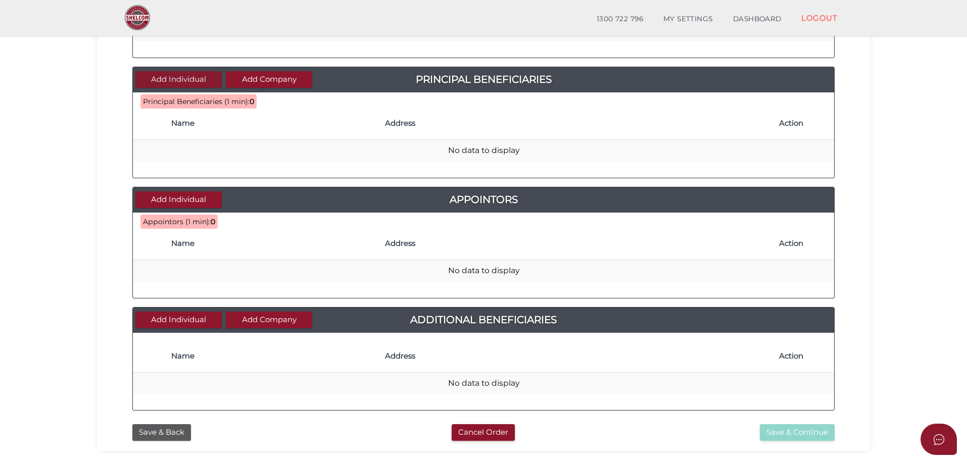
click at [175, 81] on button "Add Individual" at bounding box center [178, 79] width 86 height 17
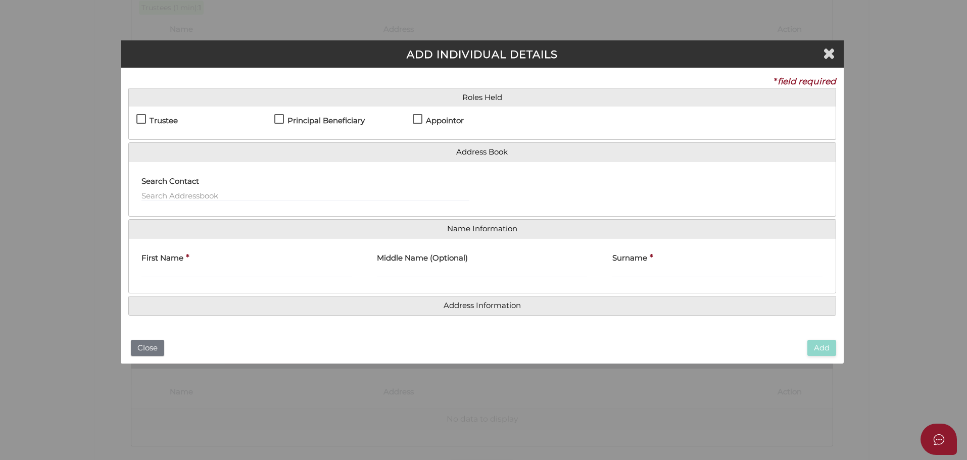
scroll to position [0, 0]
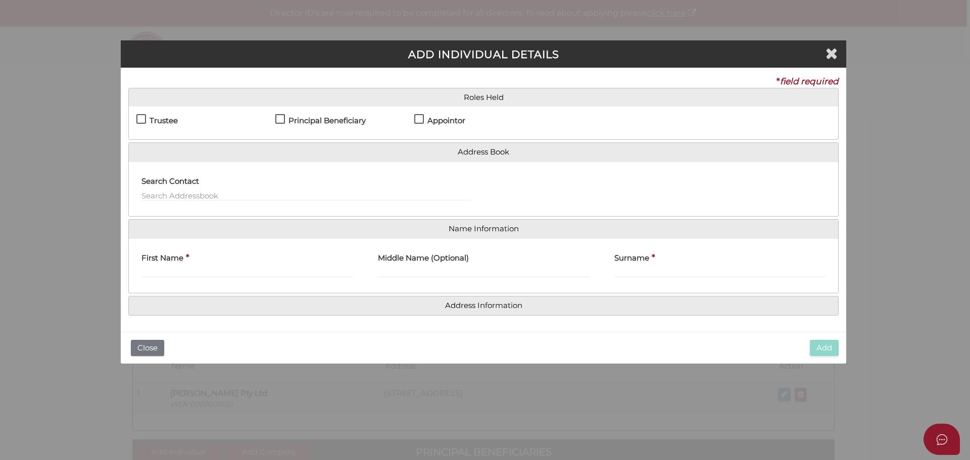
click at [280, 120] on label "Principal Beneficiary" at bounding box center [320, 123] width 90 height 13
checkbox input "true"
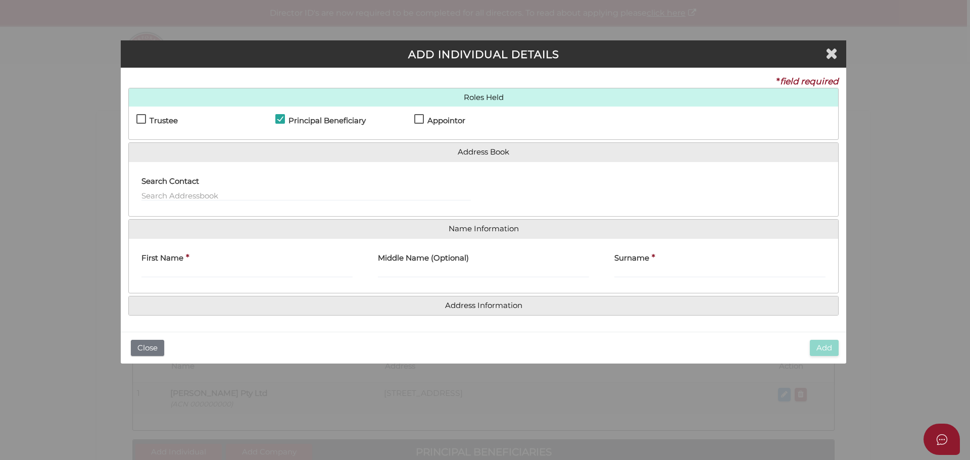
click at [176, 267] on label "First Name" at bounding box center [163, 257] width 42 height 21
click at [176, 267] on input "First Name" at bounding box center [247, 272] width 211 height 11
type input "Charlotte"
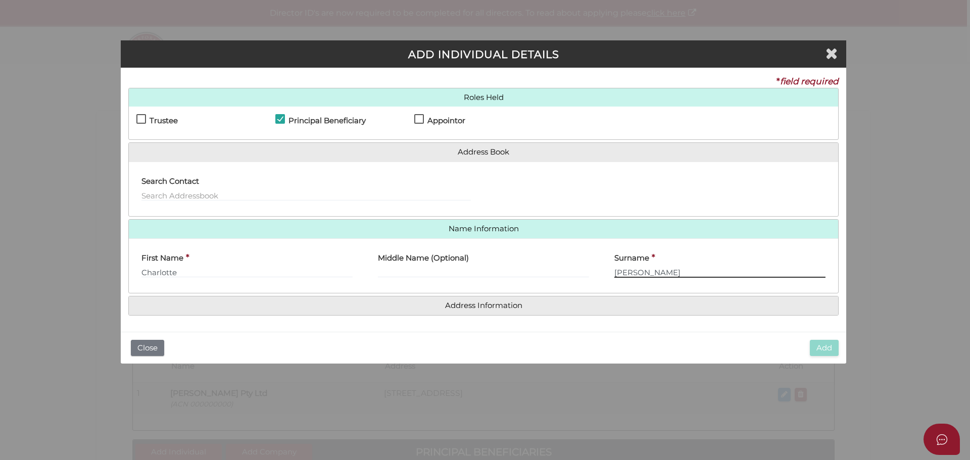
type input "[PERSON_NAME]"
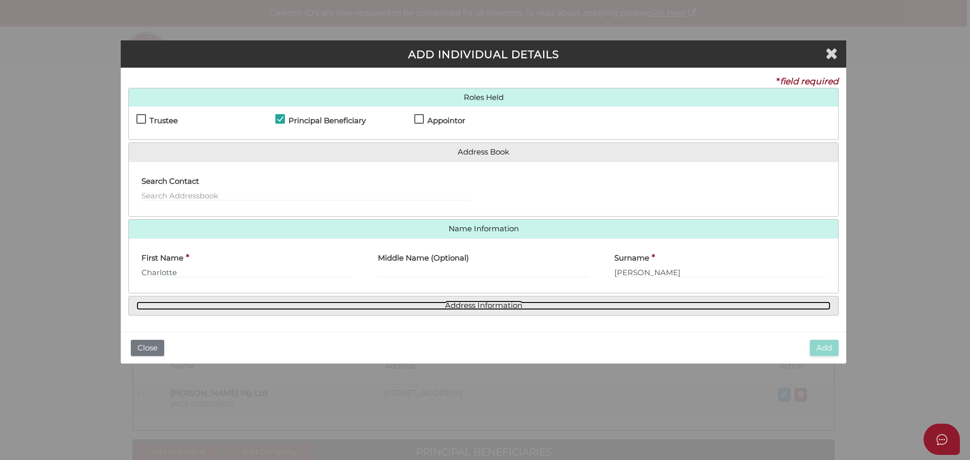
click at [496, 304] on link "Address Information" at bounding box center [483, 306] width 694 height 9
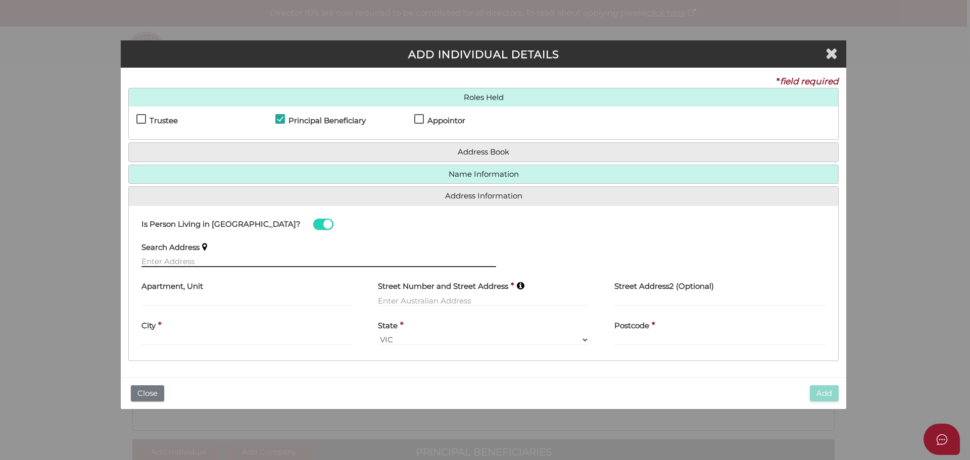
click at [175, 261] on input "text" at bounding box center [319, 261] width 355 height 11
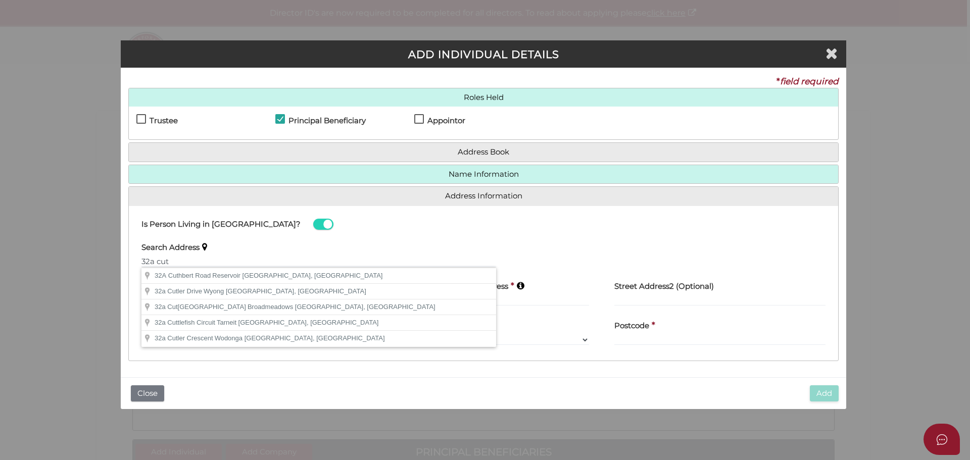
type input "32A Cuthbert Road, Reservoir VIC, Australia"
type input "32A Cuthbert Road"
type input "Reservoir"
select select "VIC"
type input "3073"
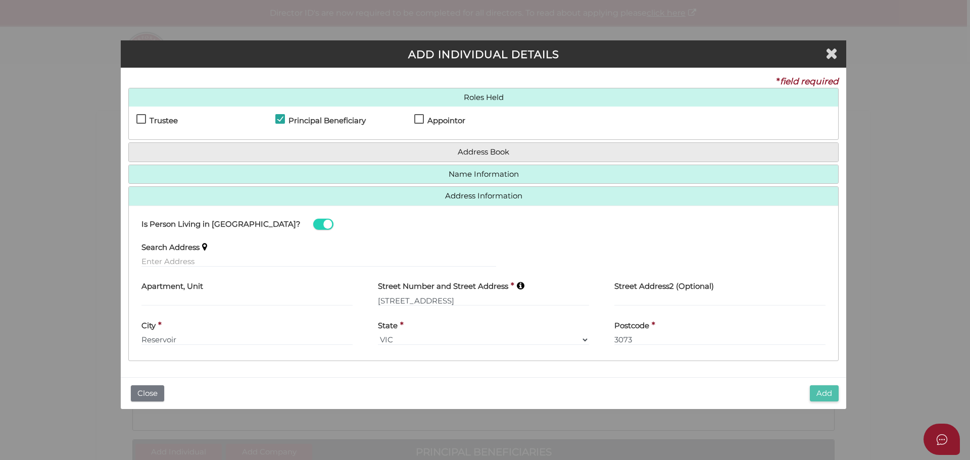
click at [826, 393] on button "Add" at bounding box center [824, 394] width 29 height 17
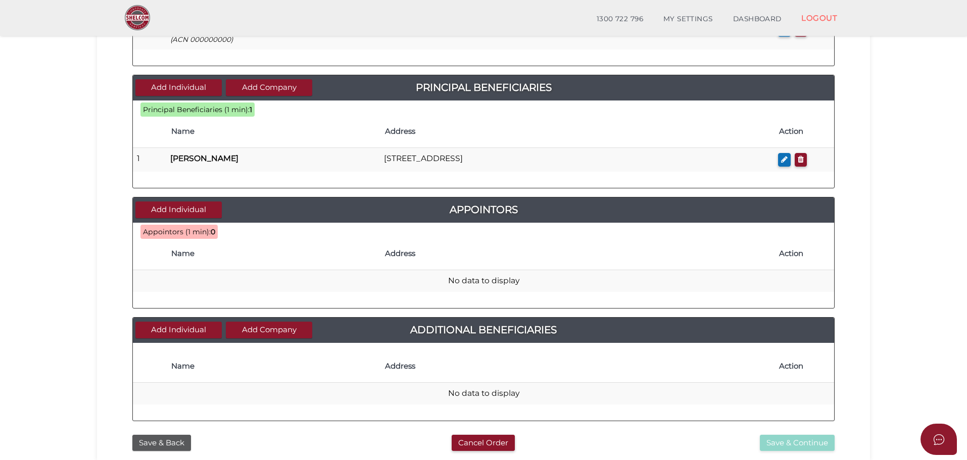
scroll to position [337, 0]
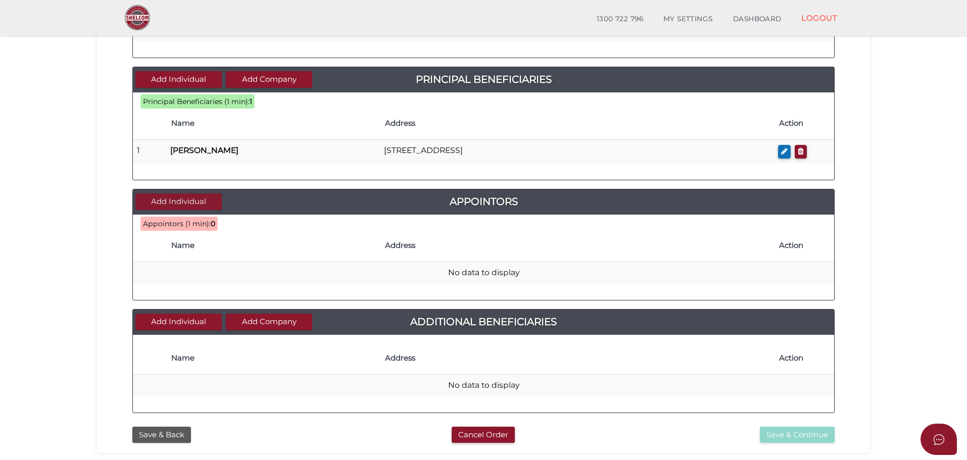
click at [182, 203] on button "Add Individual" at bounding box center [178, 202] width 86 height 17
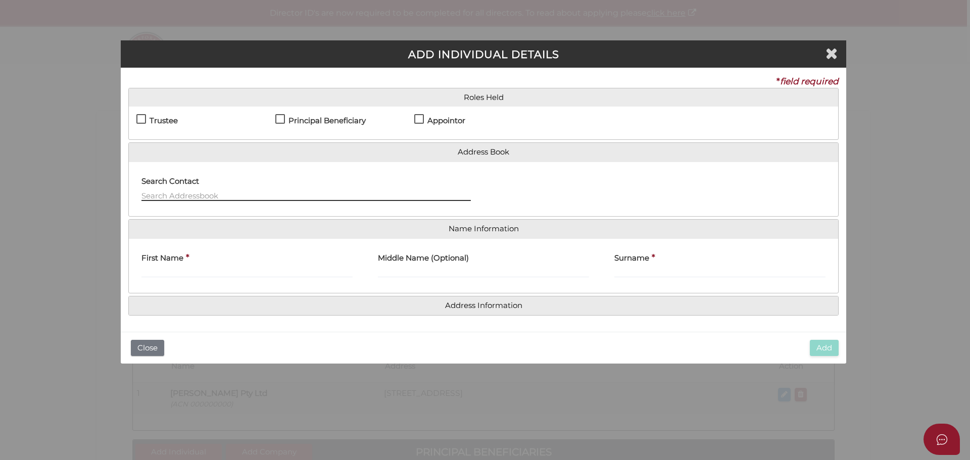
click at [176, 193] on input "text" at bounding box center [307, 195] width 330 height 11
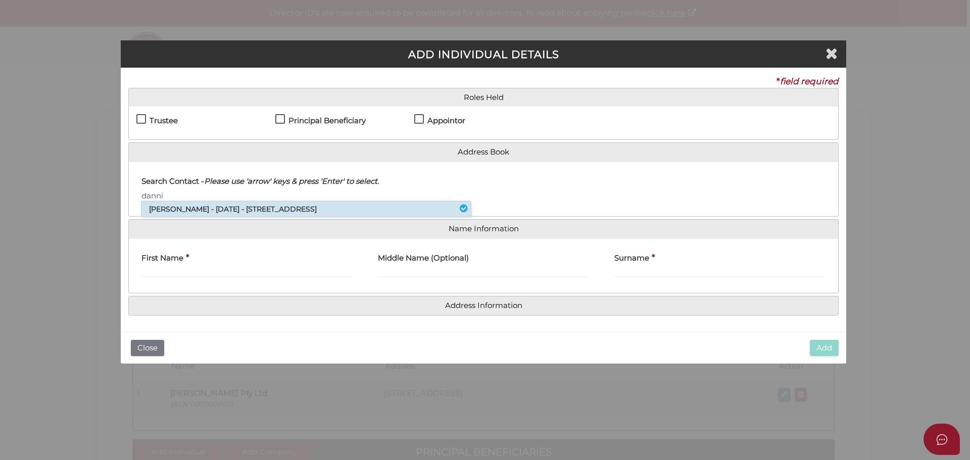
click at [185, 210] on li "[PERSON_NAME] - [DATE] - [STREET_ADDRESS]" at bounding box center [307, 209] width 330 height 15
type input "[PERSON_NAME]"
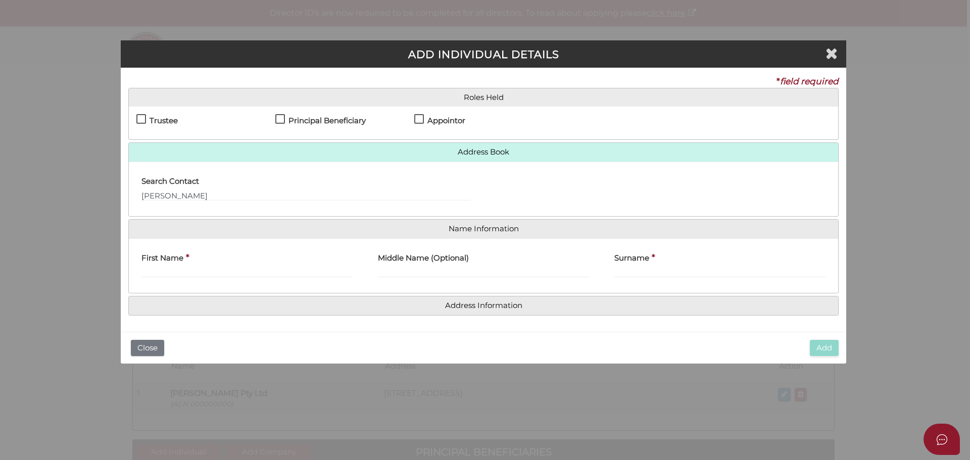
type input "[PERSON_NAME]"
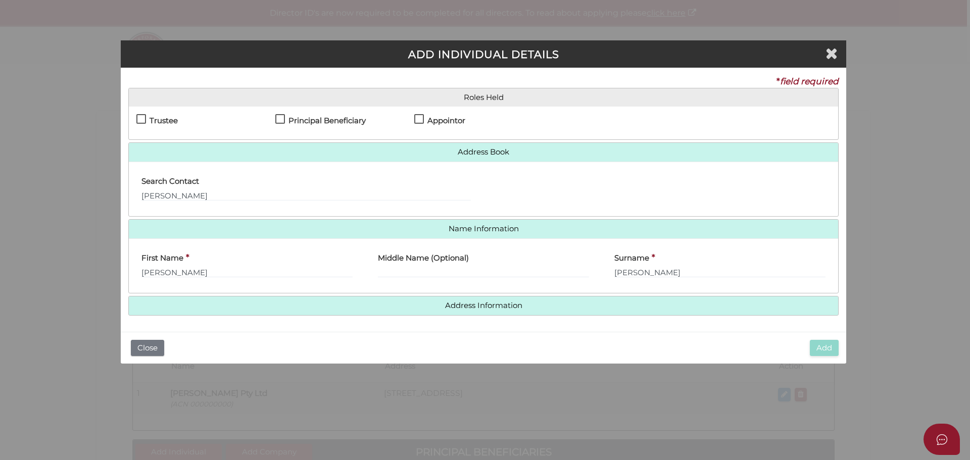
click at [419, 117] on label "Appointor" at bounding box center [439, 123] width 51 height 13
checkbox input "true"
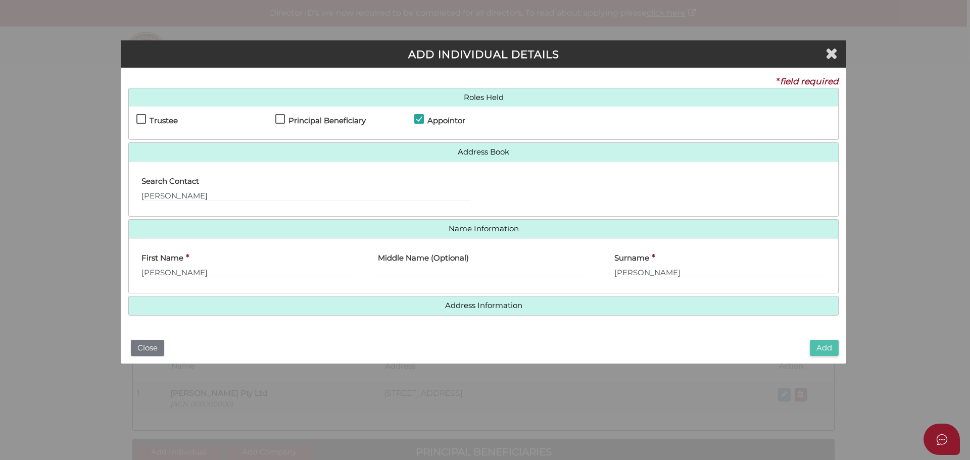
click at [823, 349] on button "Add" at bounding box center [824, 348] width 29 height 17
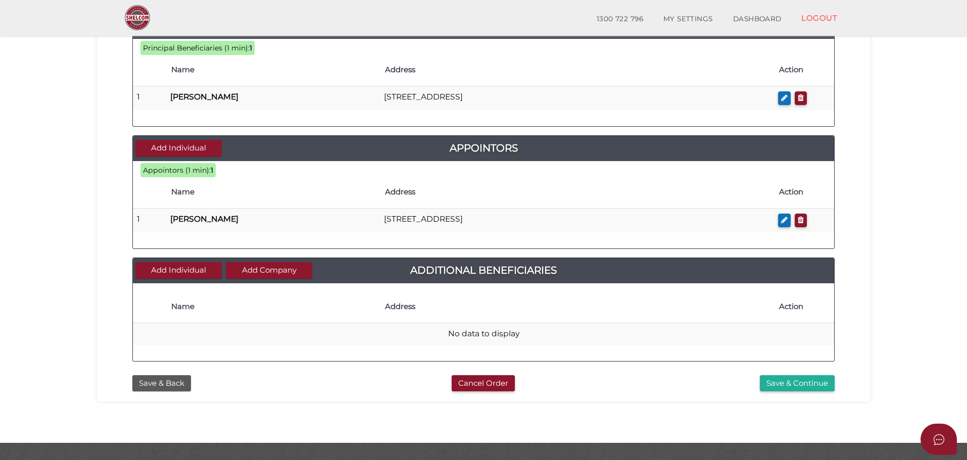
scroll to position [412, 0]
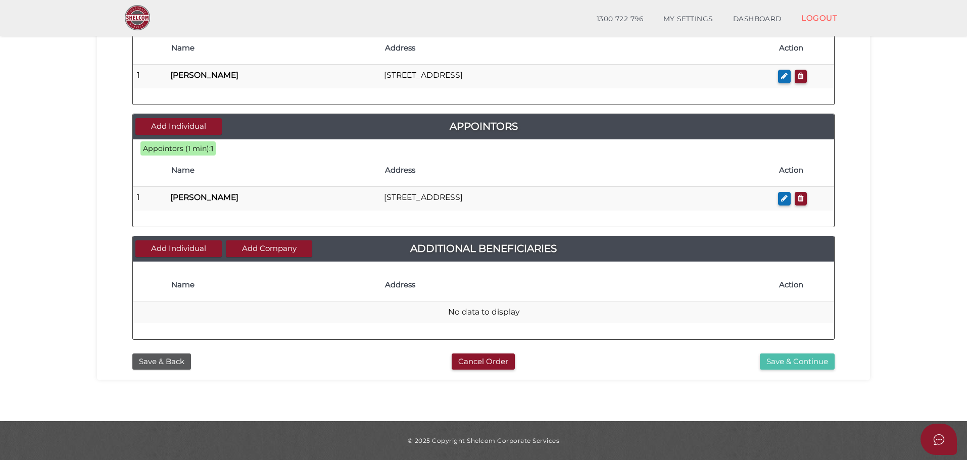
click at [802, 363] on button "Save & Continue" at bounding box center [797, 362] width 75 height 17
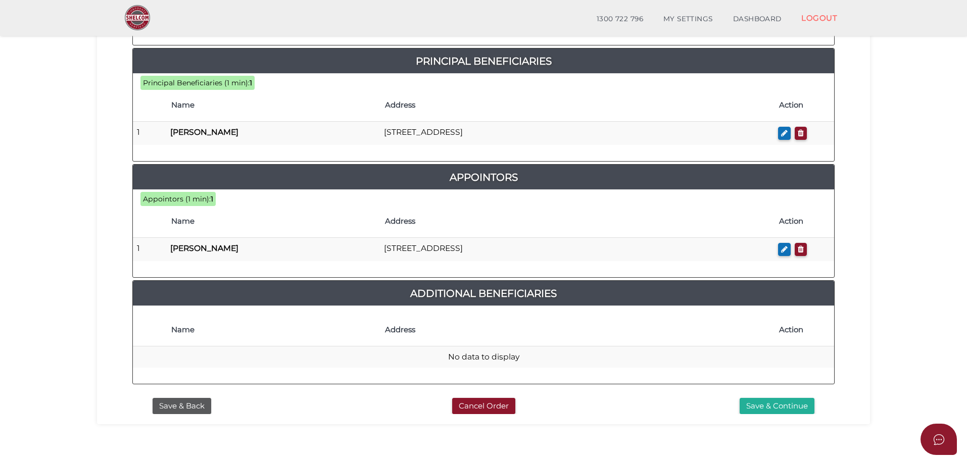
scroll to position [505, 0]
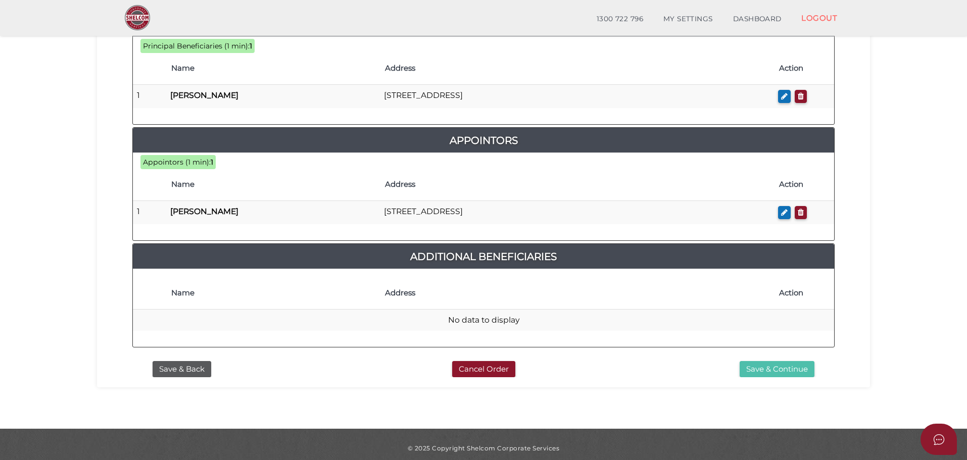
click at [755, 372] on button "Save & Continue" at bounding box center [777, 369] width 75 height 17
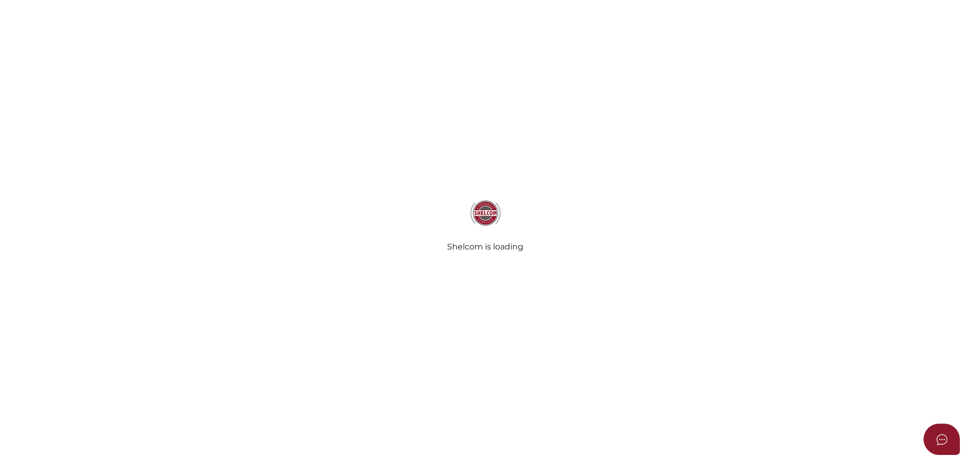
select select "Comb Binding"
radio input "true"
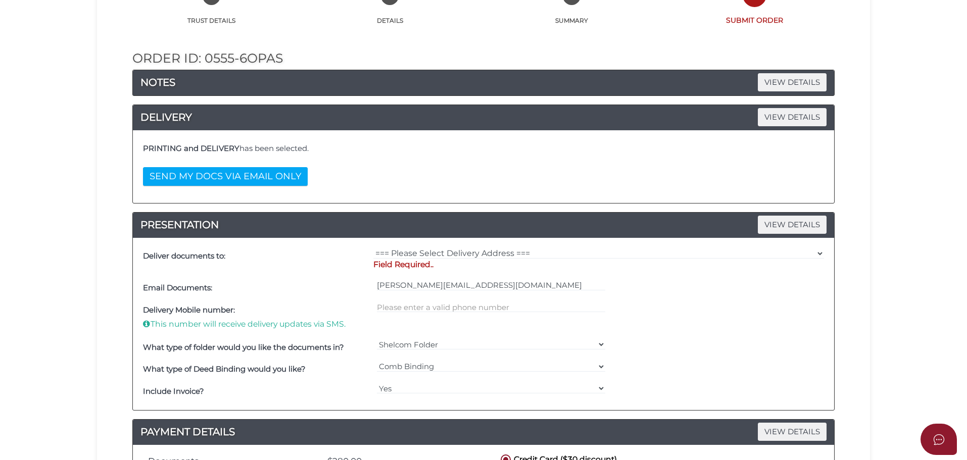
scroll to position [168, 0]
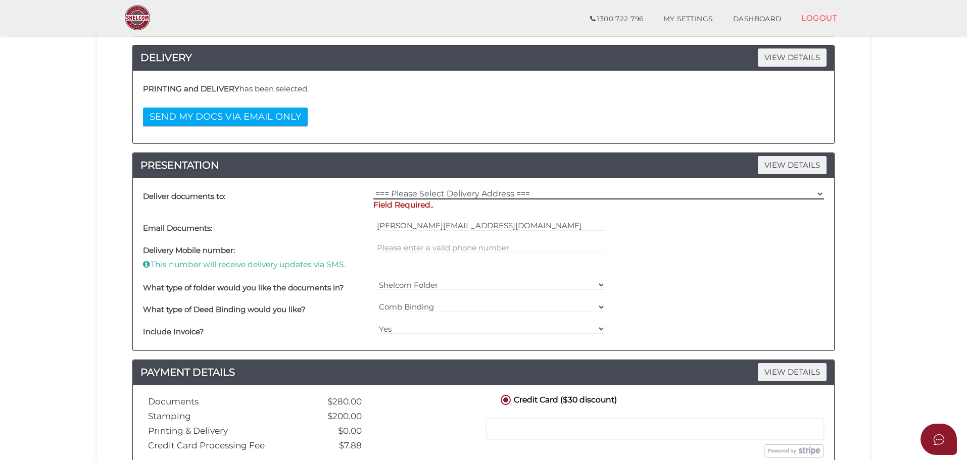
click at [387, 197] on select "=== Please Select Delivery Address === (User Address - [PERSON_NAME][STREET_ADD…" at bounding box center [598, 194] width 451 height 11
select select "0"
click at [373, 189] on select "=== Please Select Delivery Address === (User Address - [PERSON_NAME][STREET_ADD…" at bounding box center [598, 194] width 451 height 11
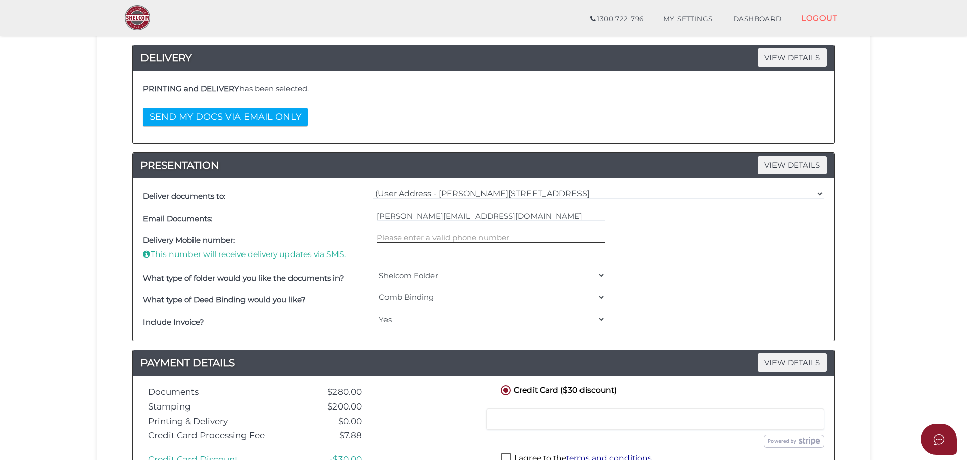
click at [413, 242] on input "text" at bounding box center [491, 237] width 229 height 11
type input "0408396328"
click at [538, 295] on select "=== Please Select === Comb Binding No Binding" at bounding box center [491, 297] width 229 height 11
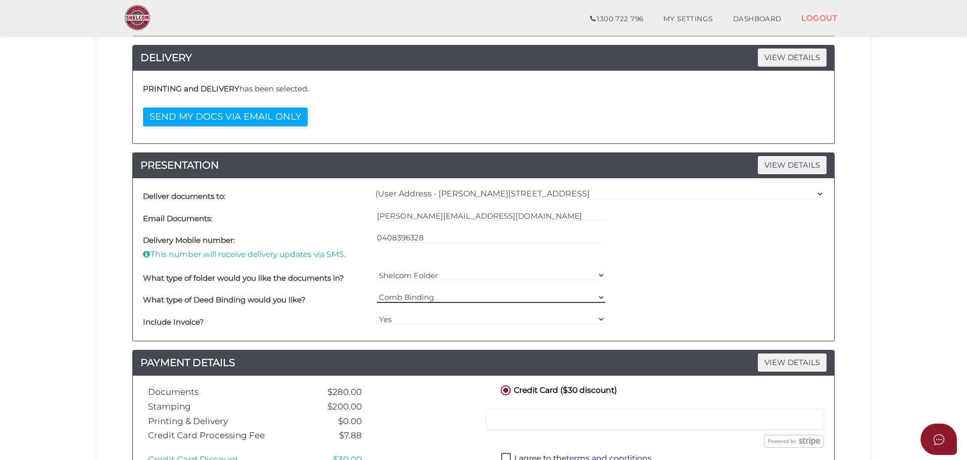
click at [538, 295] on select "=== Please Select === Comb Binding No Binding" at bounding box center [491, 297] width 229 height 11
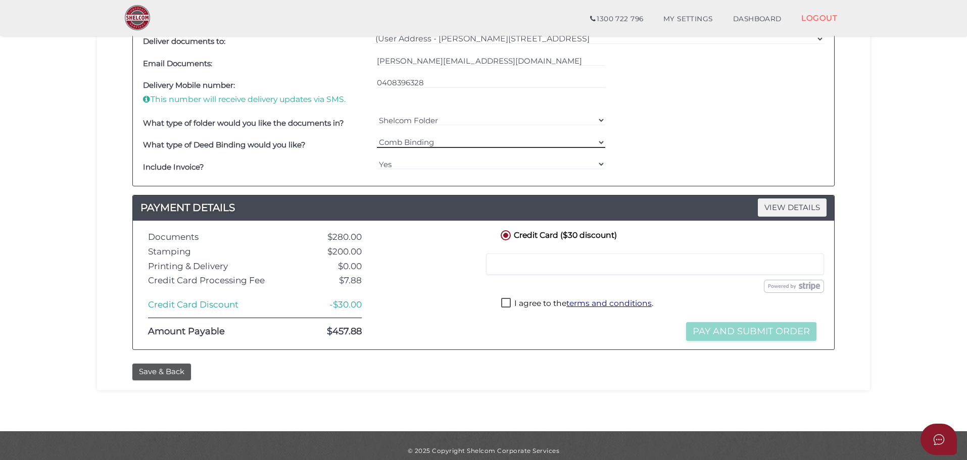
scroll to position [334, 0]
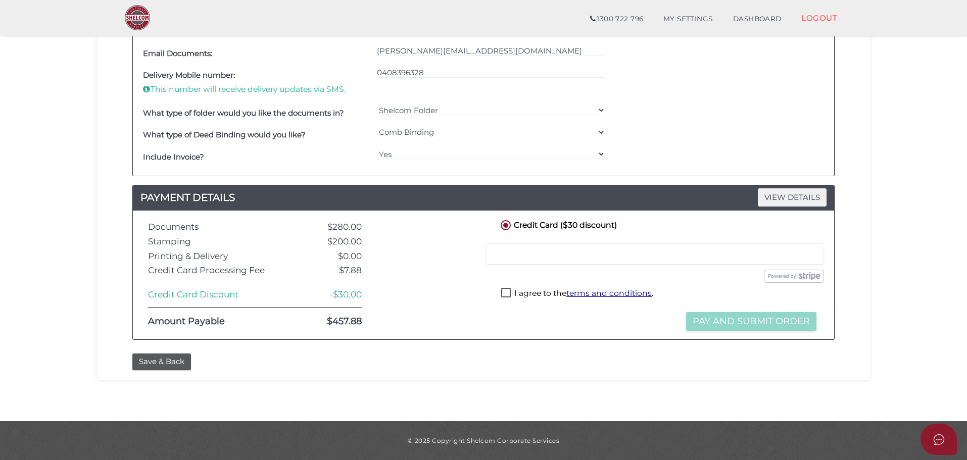
click at [503, 293] on label "I agree to the terms and conditions ." at bounding box center [577, 294] width 152 height 13
checkbox input "true"
click at [736, 324] on button "Pay and Submit Order" at bounding box center [751, 321] width 130 height 19
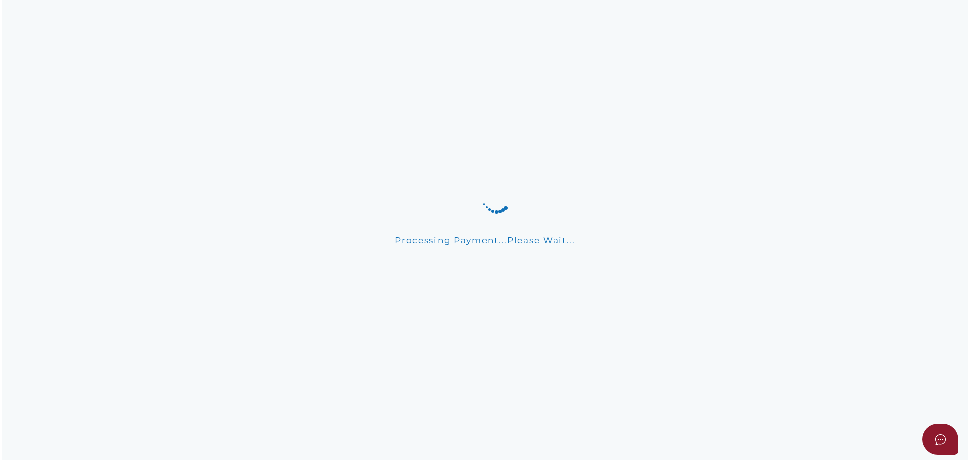
scroll to position [0, 0]
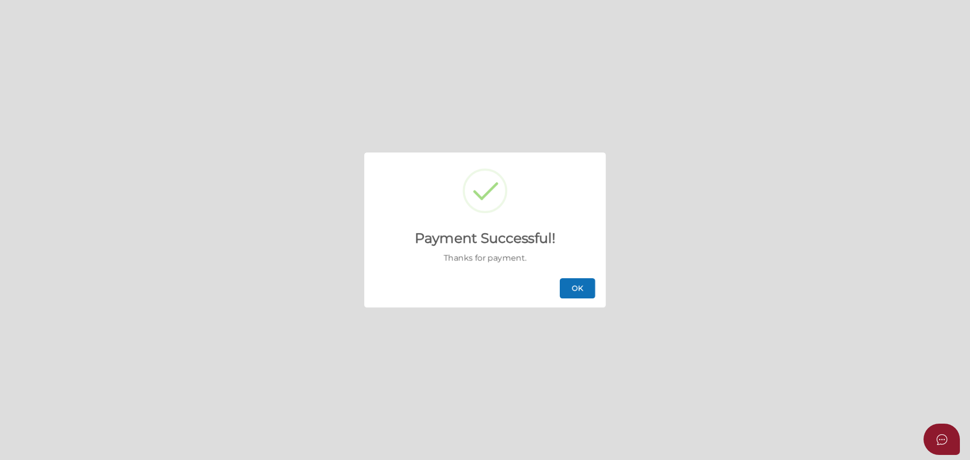
click at [580, 292] on button "OK" at bounding box center [577, 288] width 35 height 20
